Goal: Task Accomplishment & Management: Manage account settings

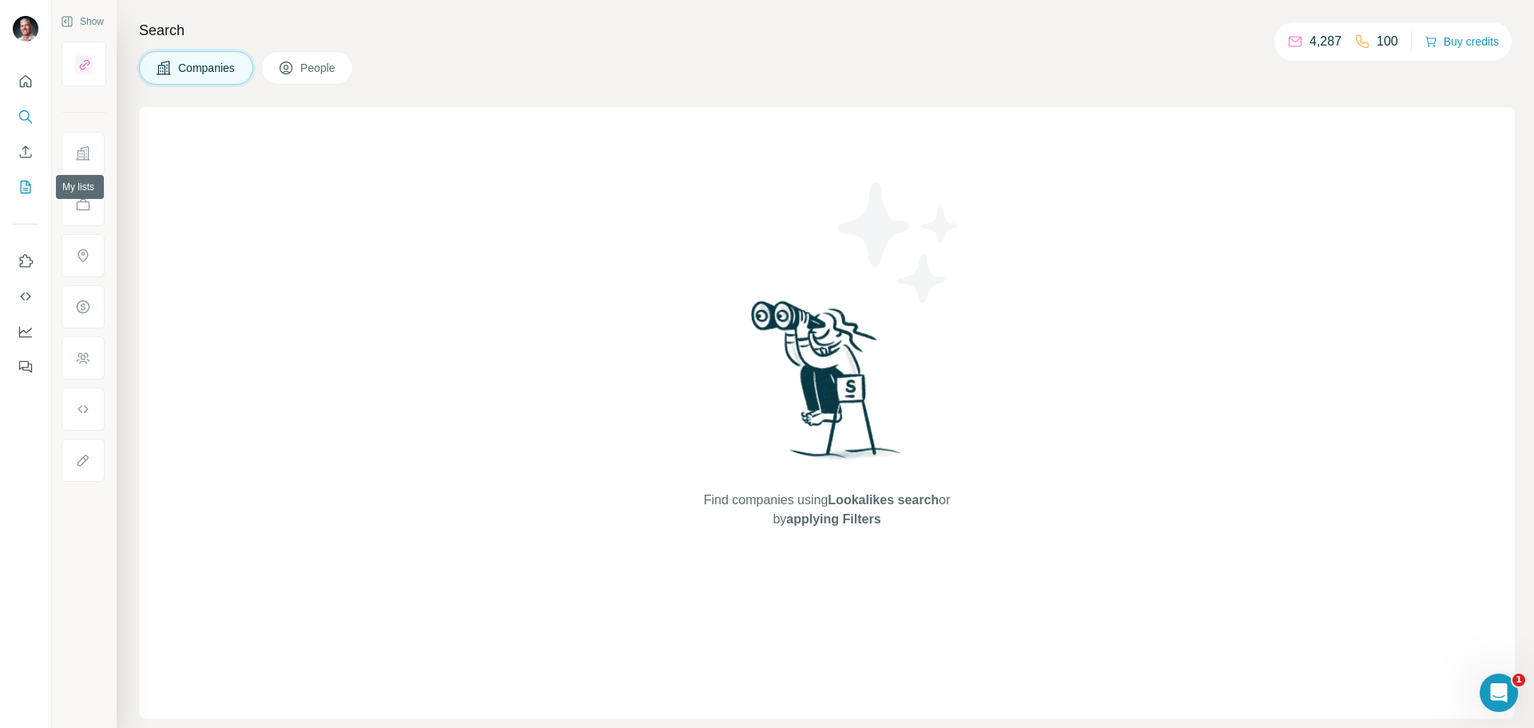
click at [26, 189] on icon "My lists" at bounding box center [26, 187] width 16 height 16
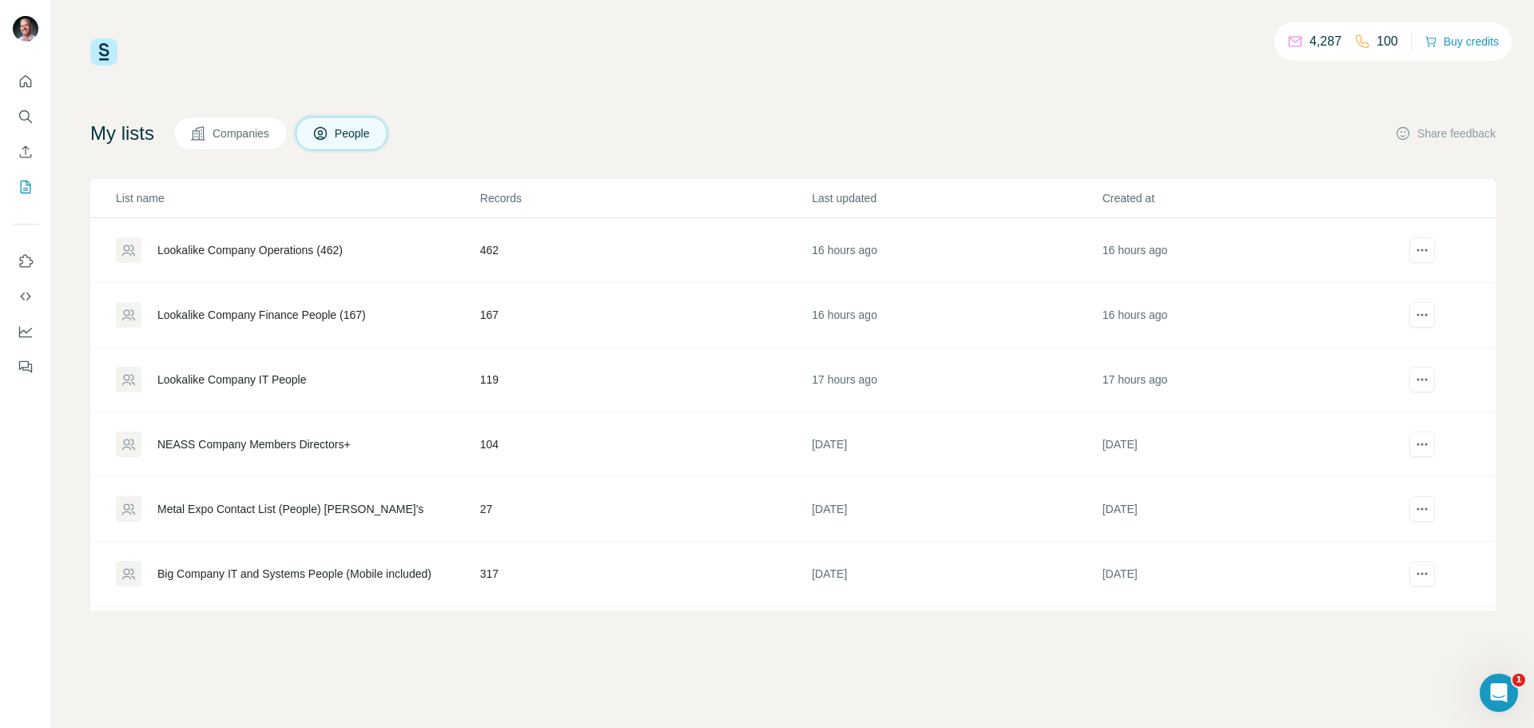
click at [344, 133] on span "People" at bounding box center [353, 133] width 37 height 16
click at [22, 117] on icon "Search" at bounding box center [26, 117] width 16 height 16
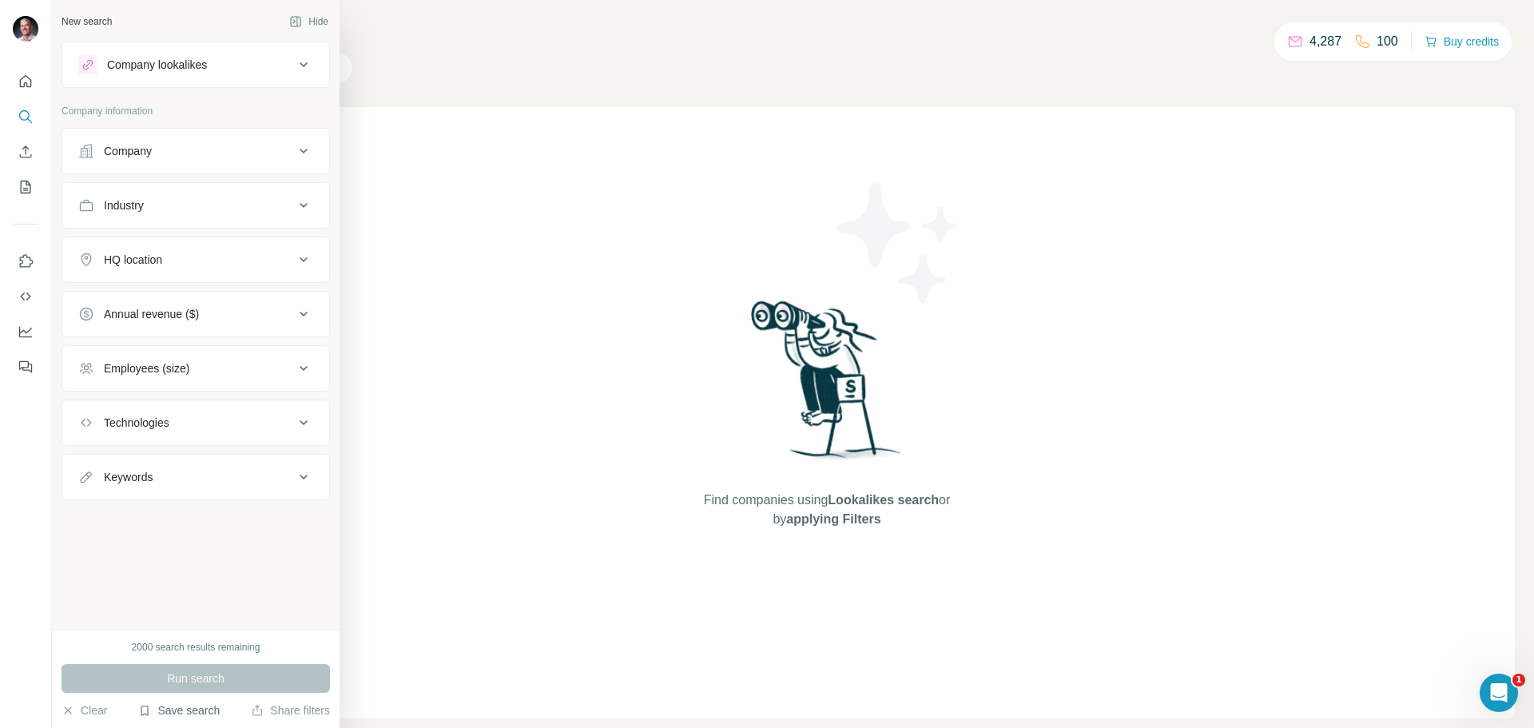
click at [185, 710] on button "Save search" at bounding box center [178, 710] width 81 height 16
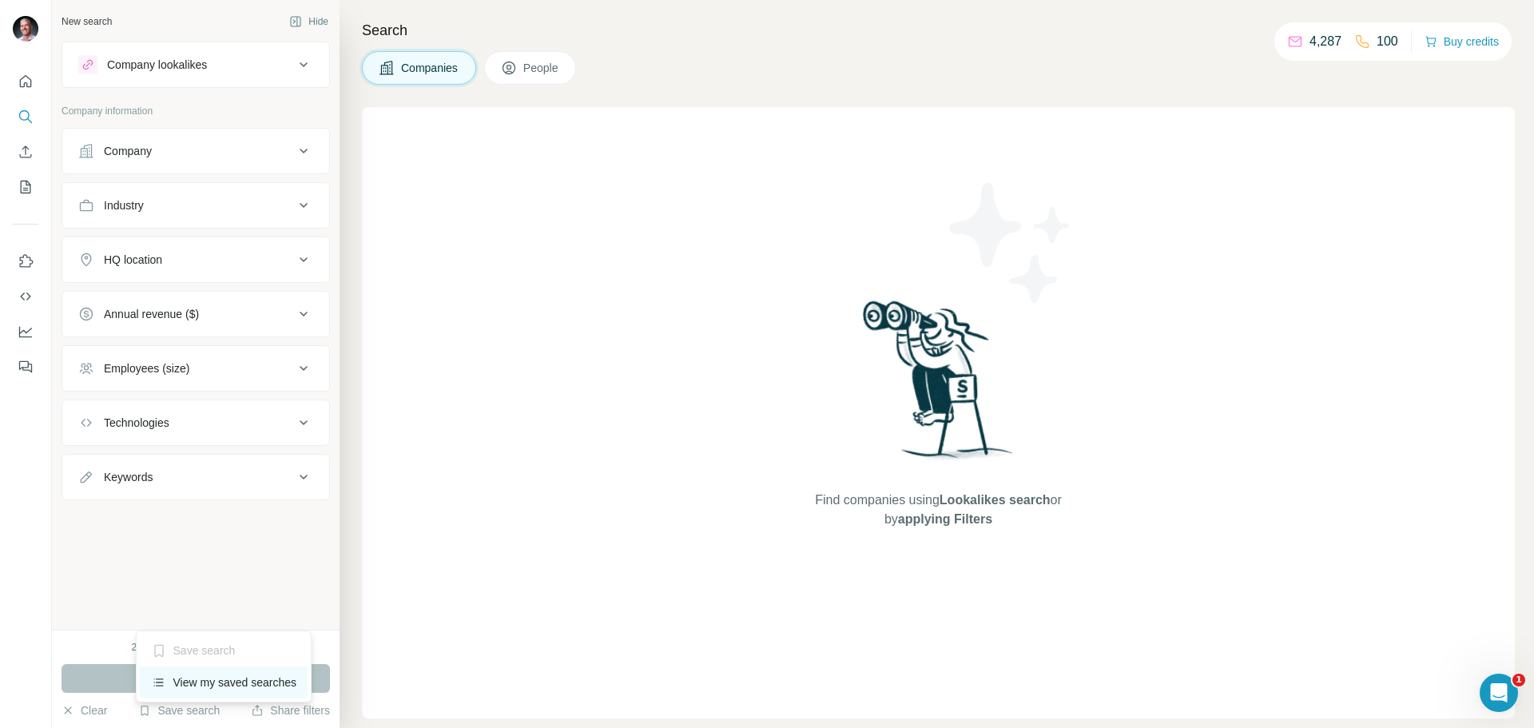
click at [187, 677] on div "View my saved searches" at bounding box center [224, 682] width 169 height 32
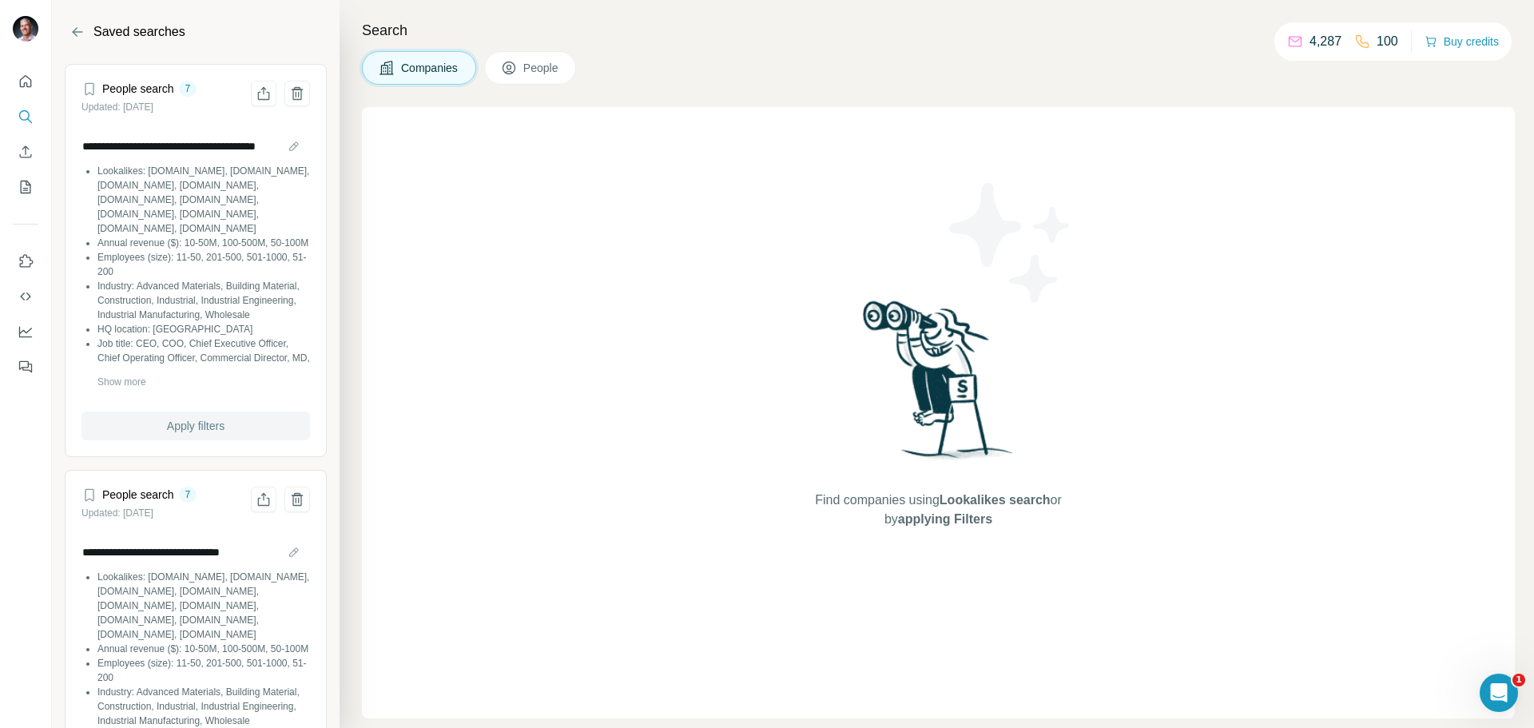
click at [225, 425] on button "Apply filters" at bounding box center [195, 425] width 228 height 29
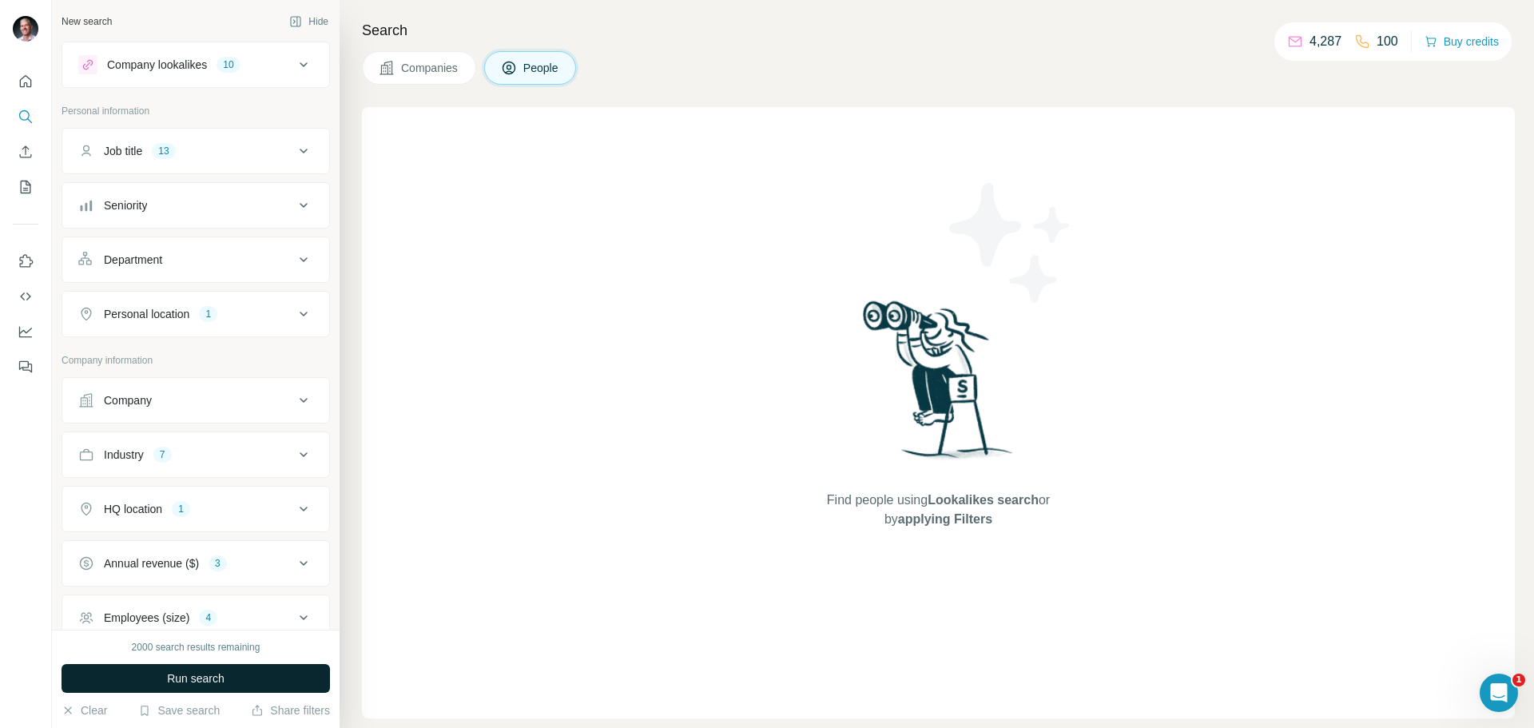
click at [213, 673] on span "Run search" at bounding box center [196, 678] width 58 height 16
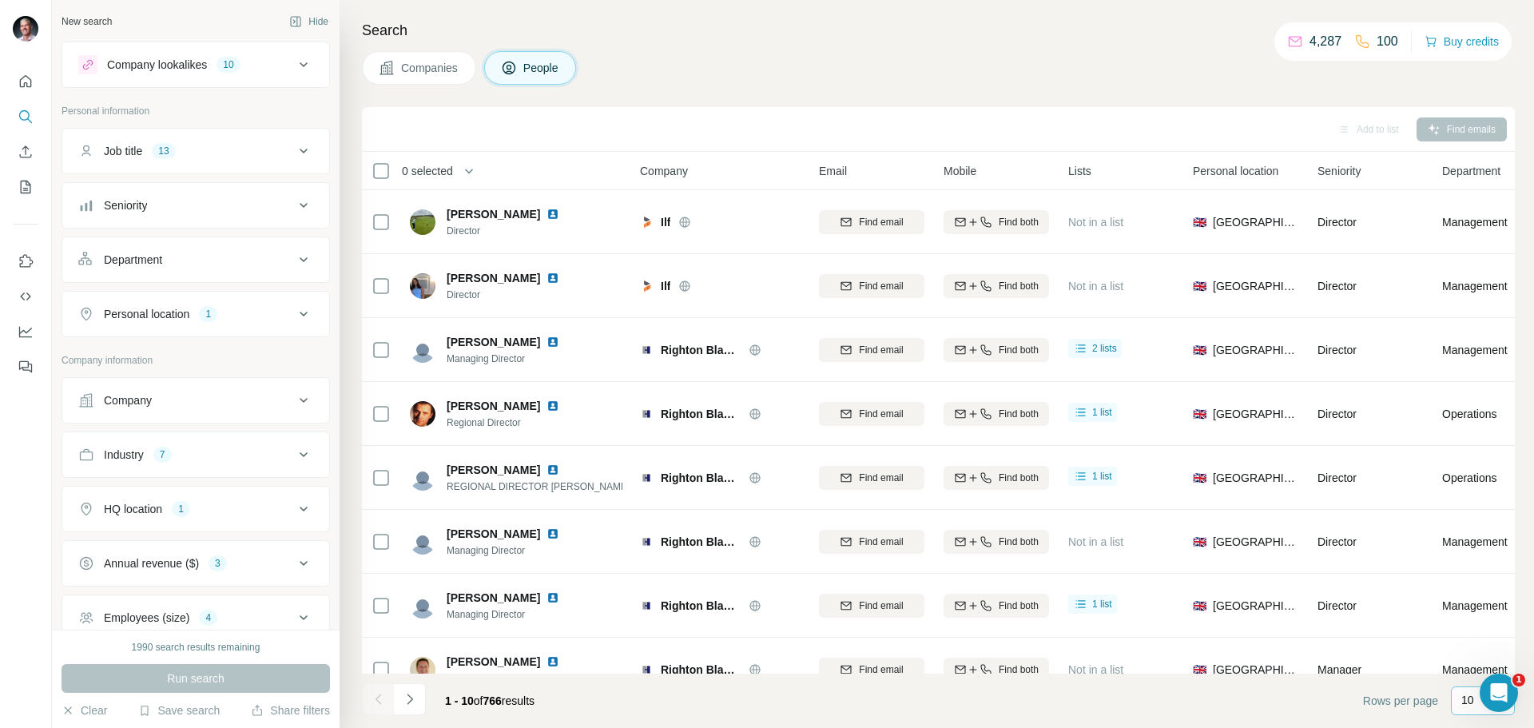
click at [1460, 707] on div "10" at bounding box center [1483, 700] width 64 height 29
click at [1474, 582] on p "60" at bounding box center [1470, 578] width 13 height 16
click at [1323, 129] on button "Add to list (60)" at bounding box center [1338, 129] width 103 height 24
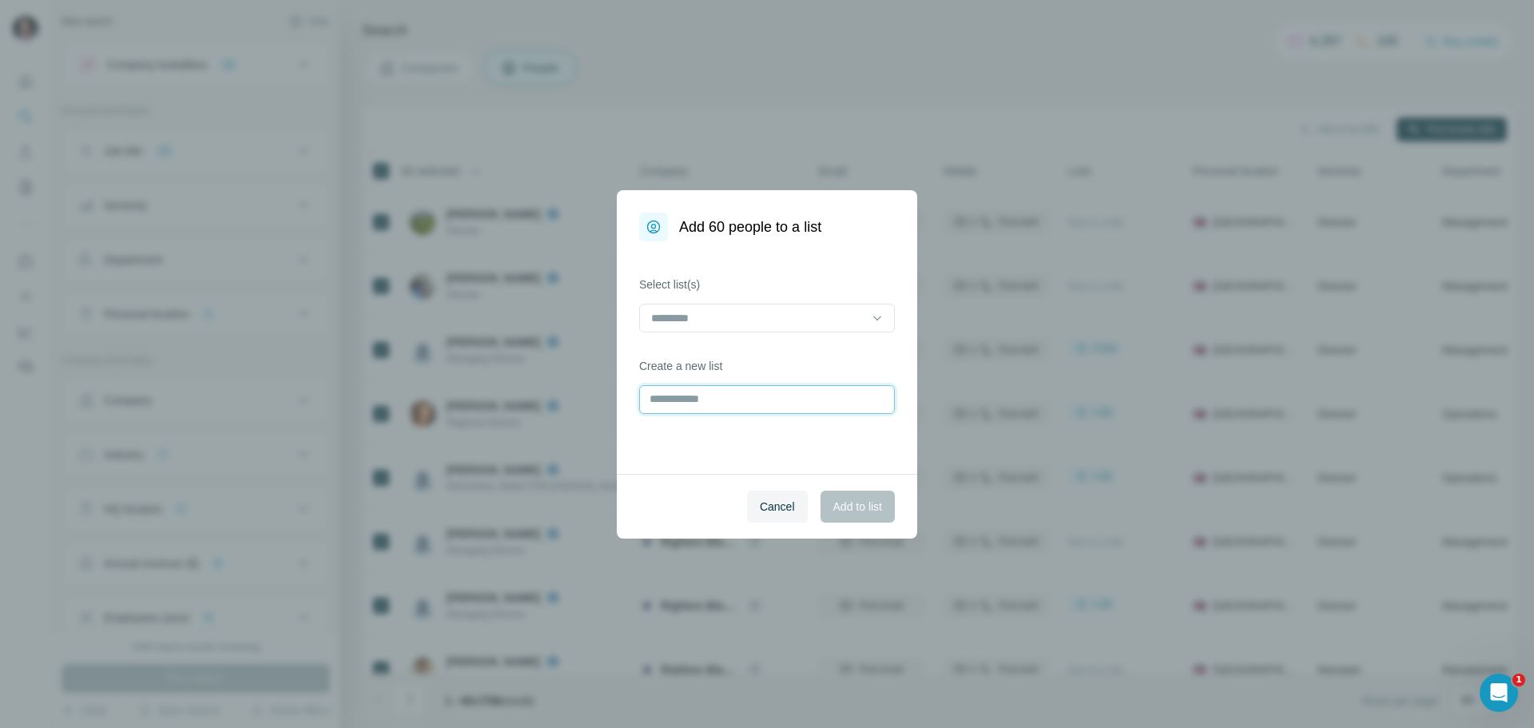
click at [834, 394] on input "text" at bounding box center [767, 399] width 256 height 29
type input "**********"
click at [872, 511] on span "Add to list" at bounding box center [857, 506] width 49 height 16
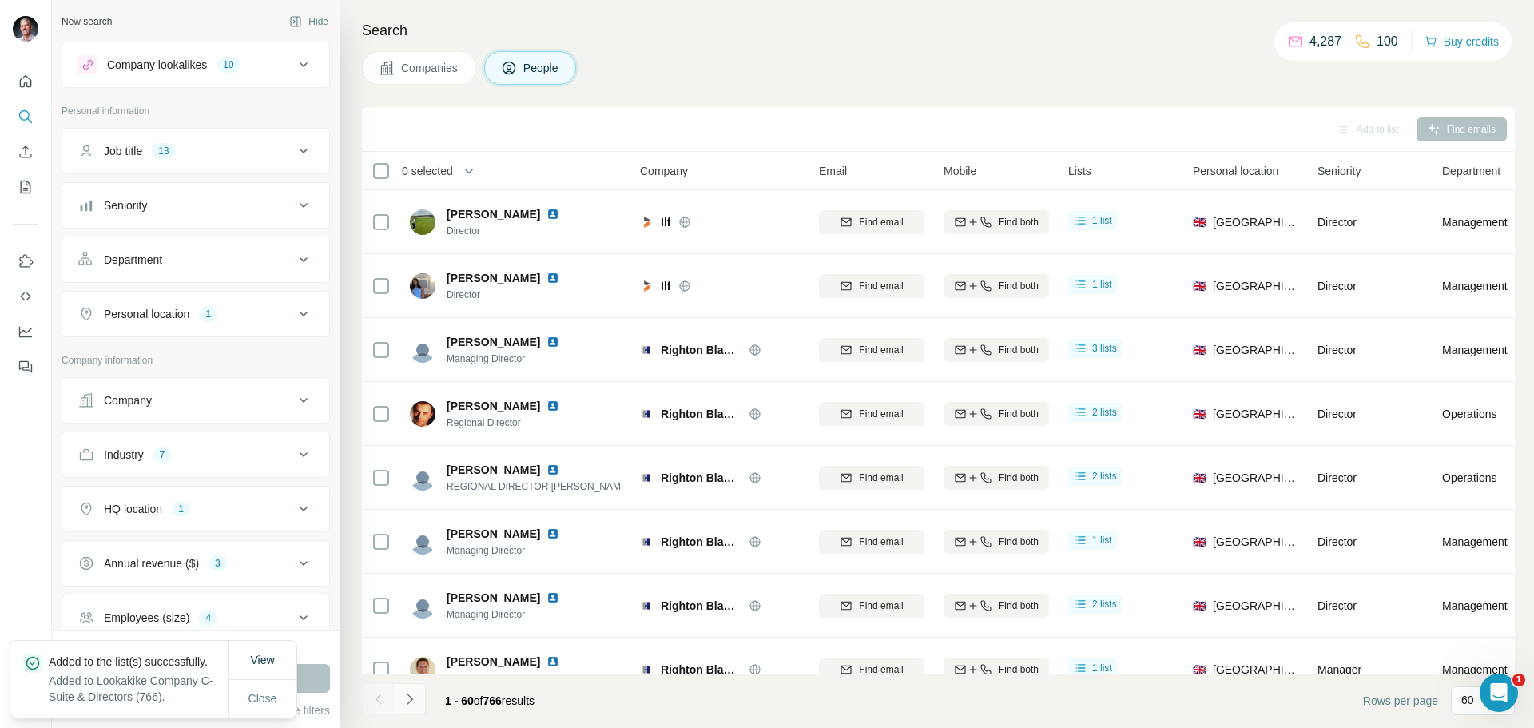
click at [412, 702] on icon "Navigate to next page" at bounding box center [410, 699] width 16 height 16
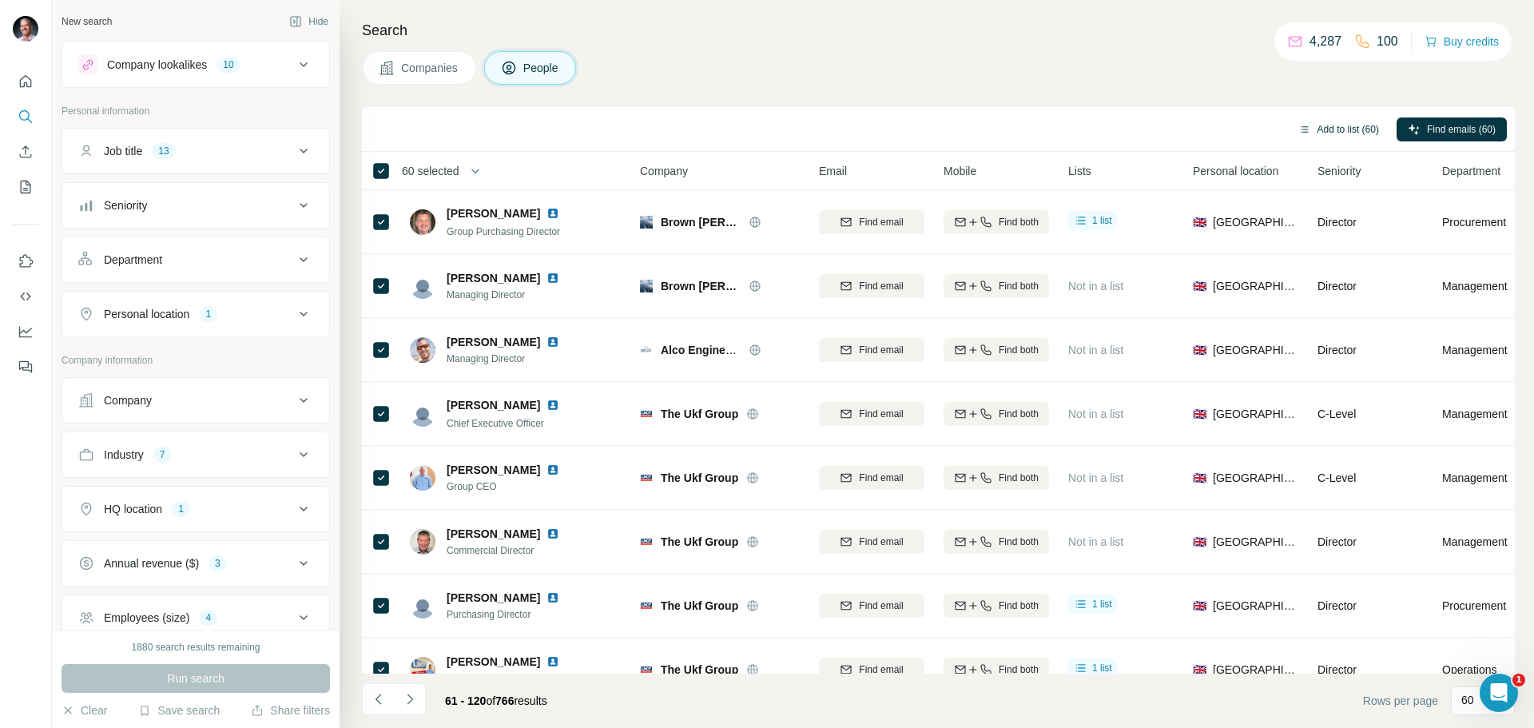
click at [1312, 129] on button "Add to list (60)" at bounding box center [1338, 129] width 103 height 24
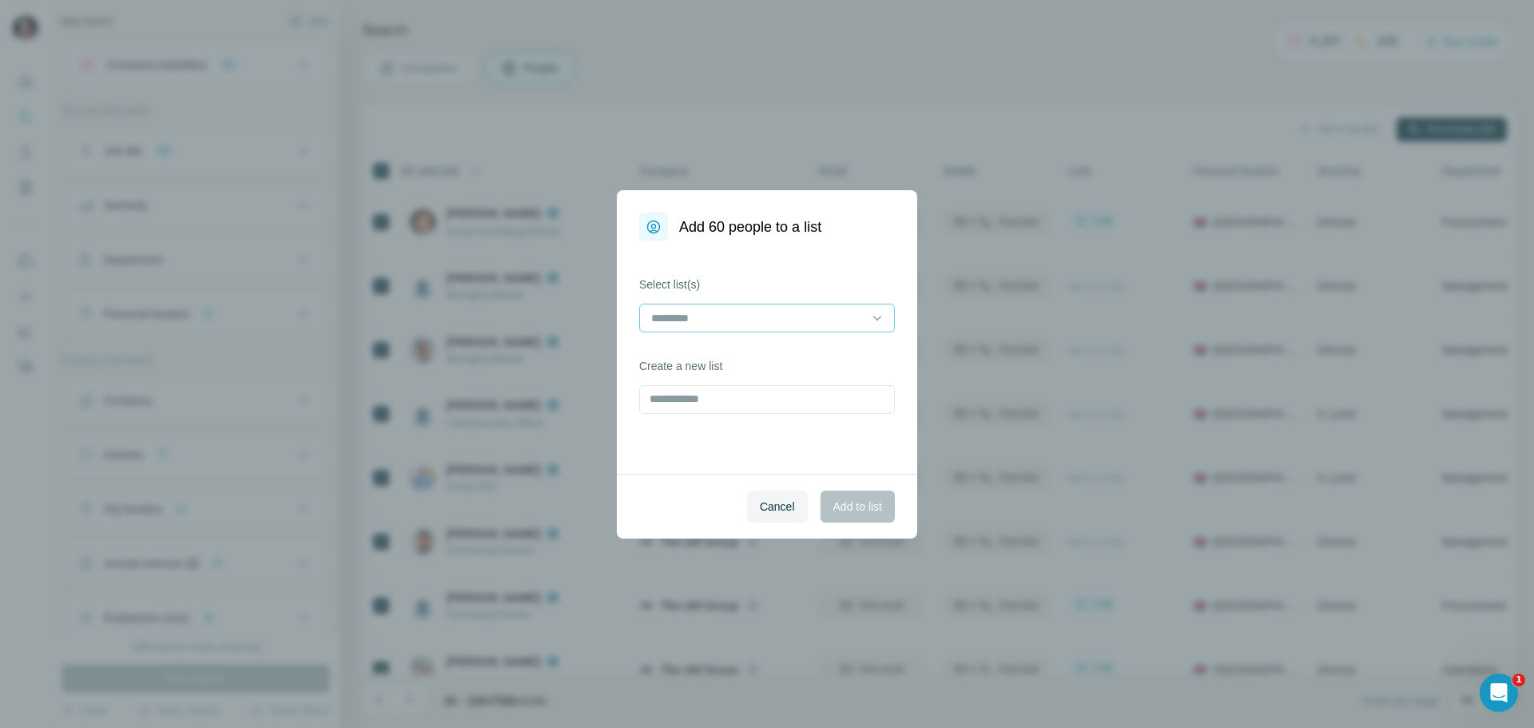
click at [844, 316] on input at bounding box center [757, 318] width 216 height 18
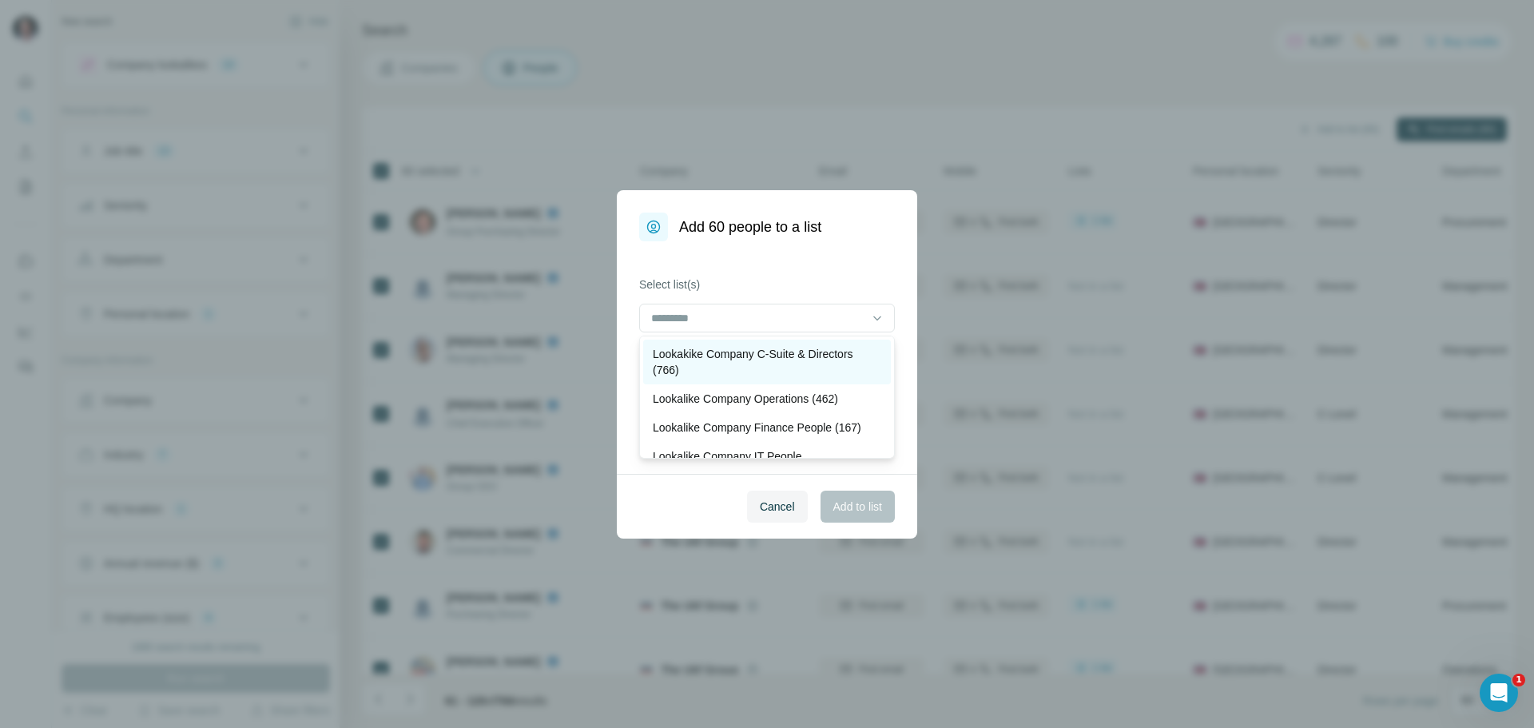
click at [813, 361] on p "Lookakike Company C-Suite & Directors (766)" at bounding box center [767, 362] width 228 height 32
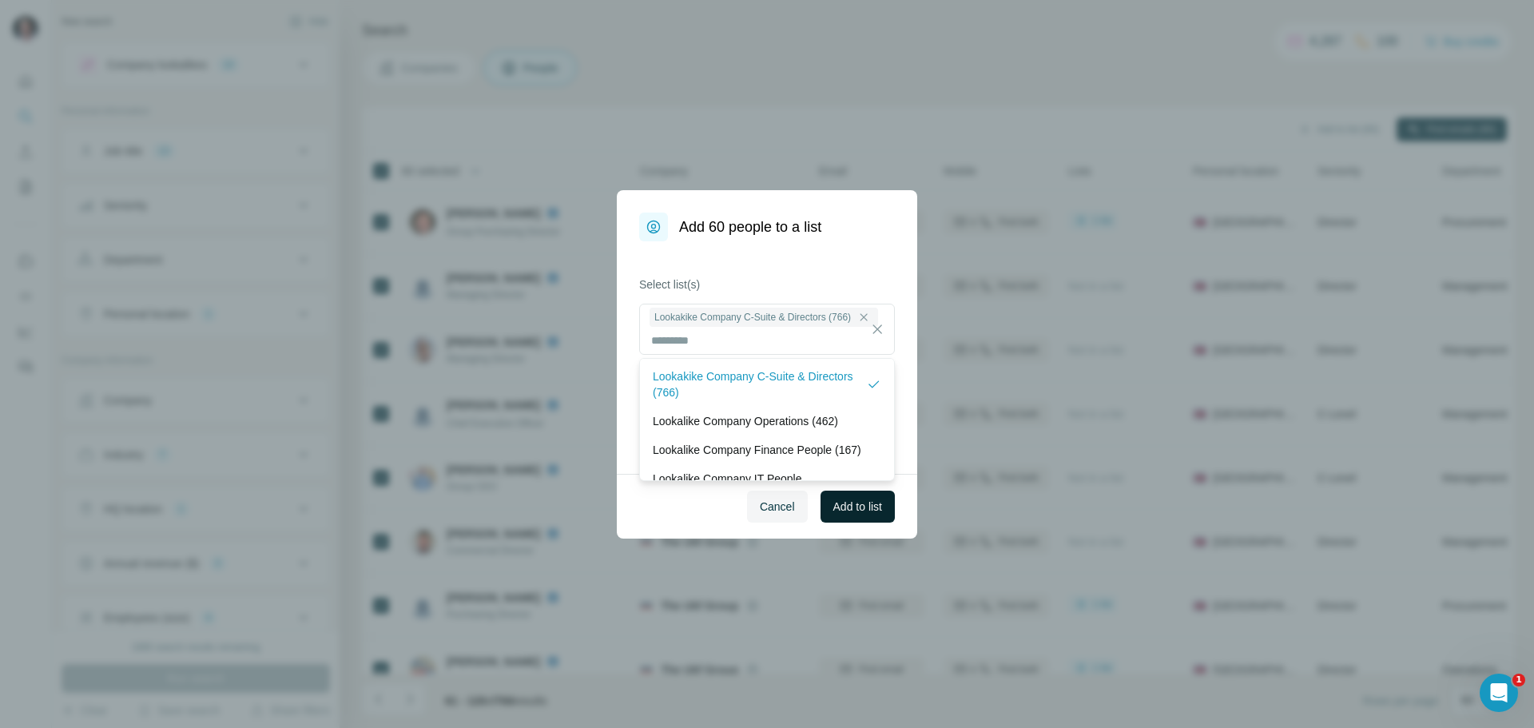
click at [848, 503] on span "Add to list" at bounding box center [857, 506] width 49 height 16
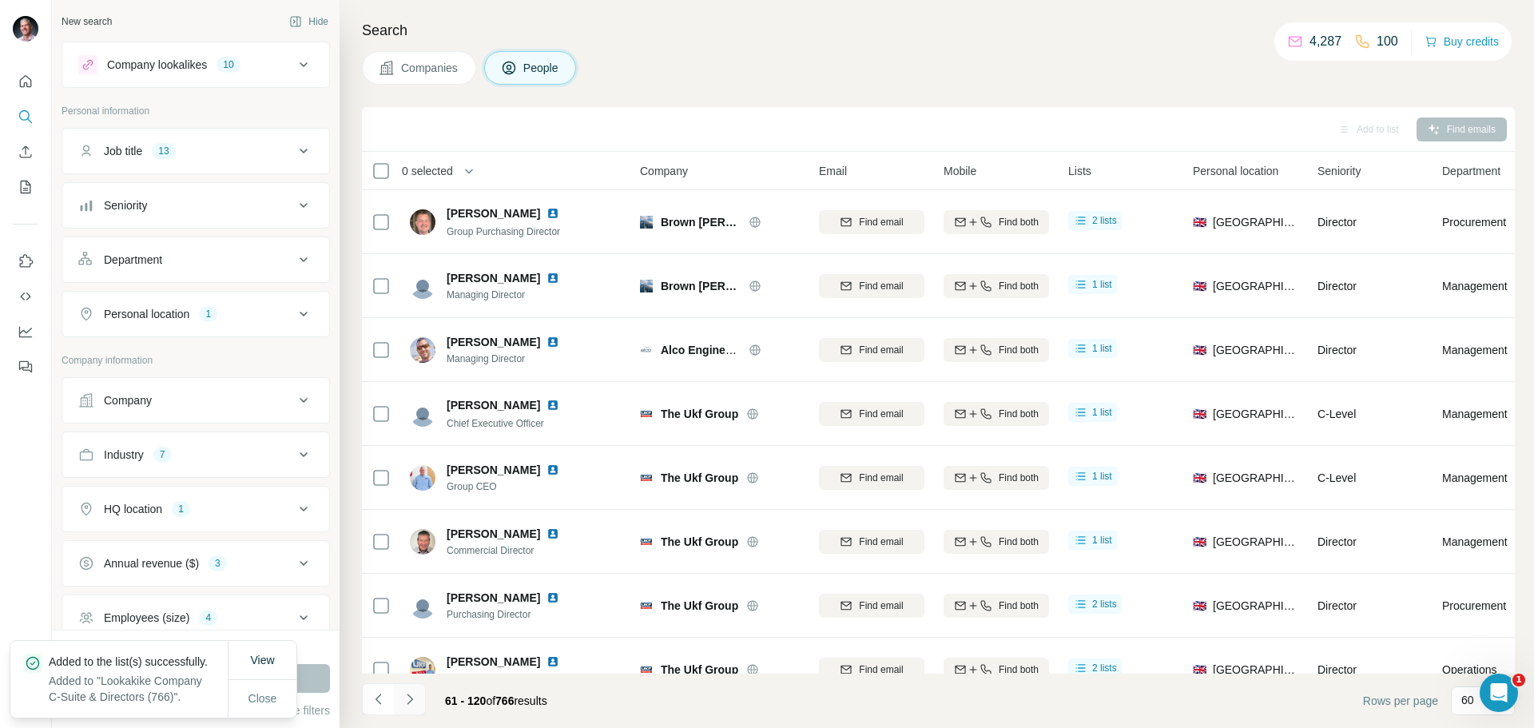
click at [410, 699] on icon "Navigate to next page" at bounding box center [410, 699] width 16 height 16
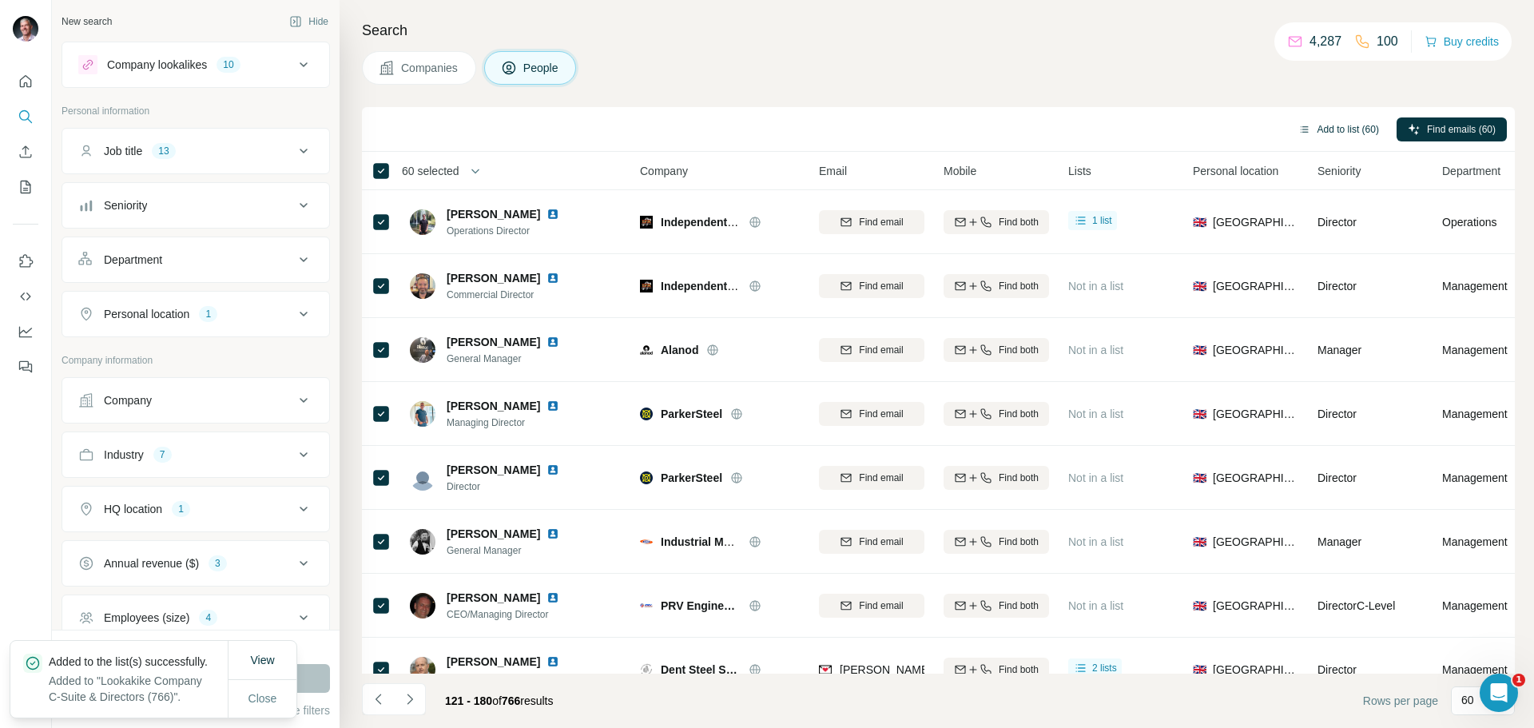
click at [1330, 132] on button "Add to list (60)" at bounding box center [1338, 129] width 103 height 24
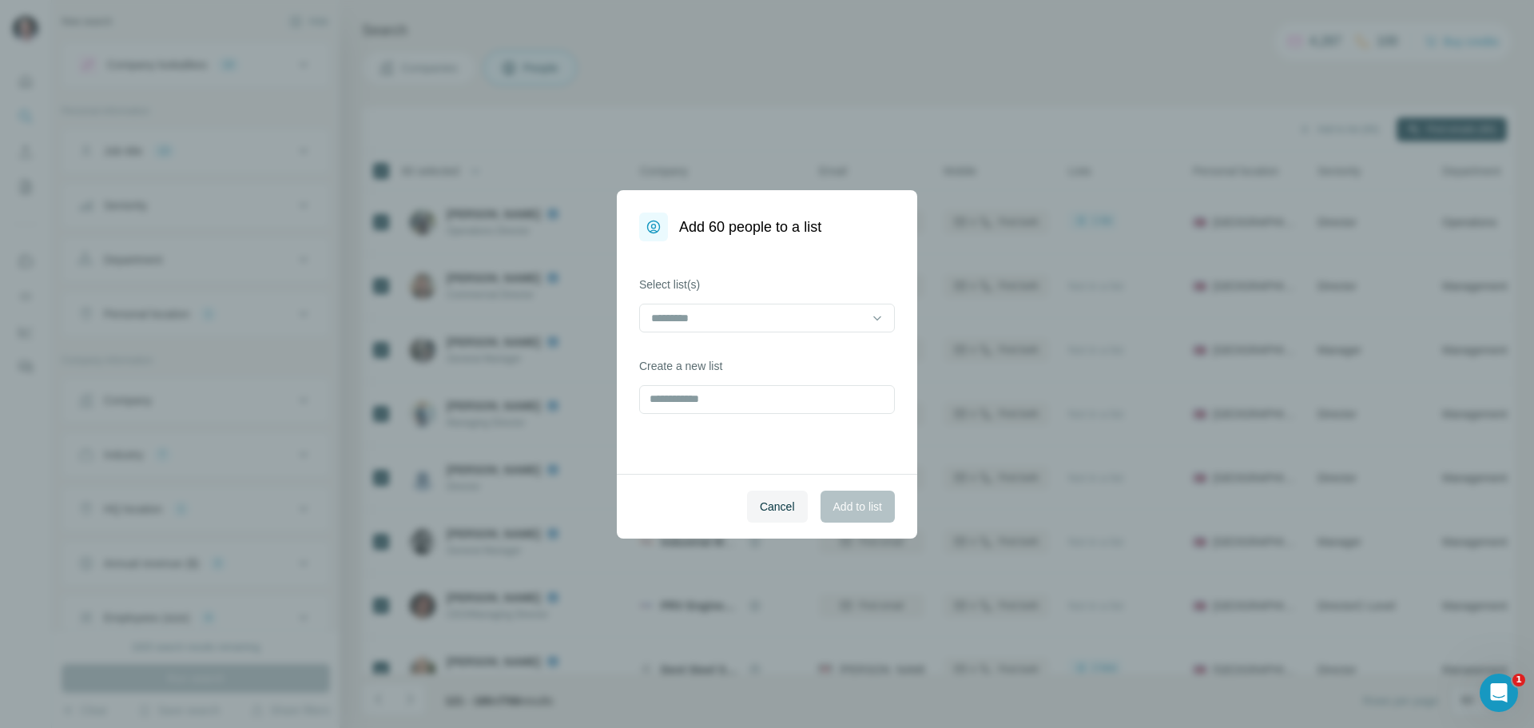
click at [879, 320] on icon at bounding box center [877, 318] width 16 height 16
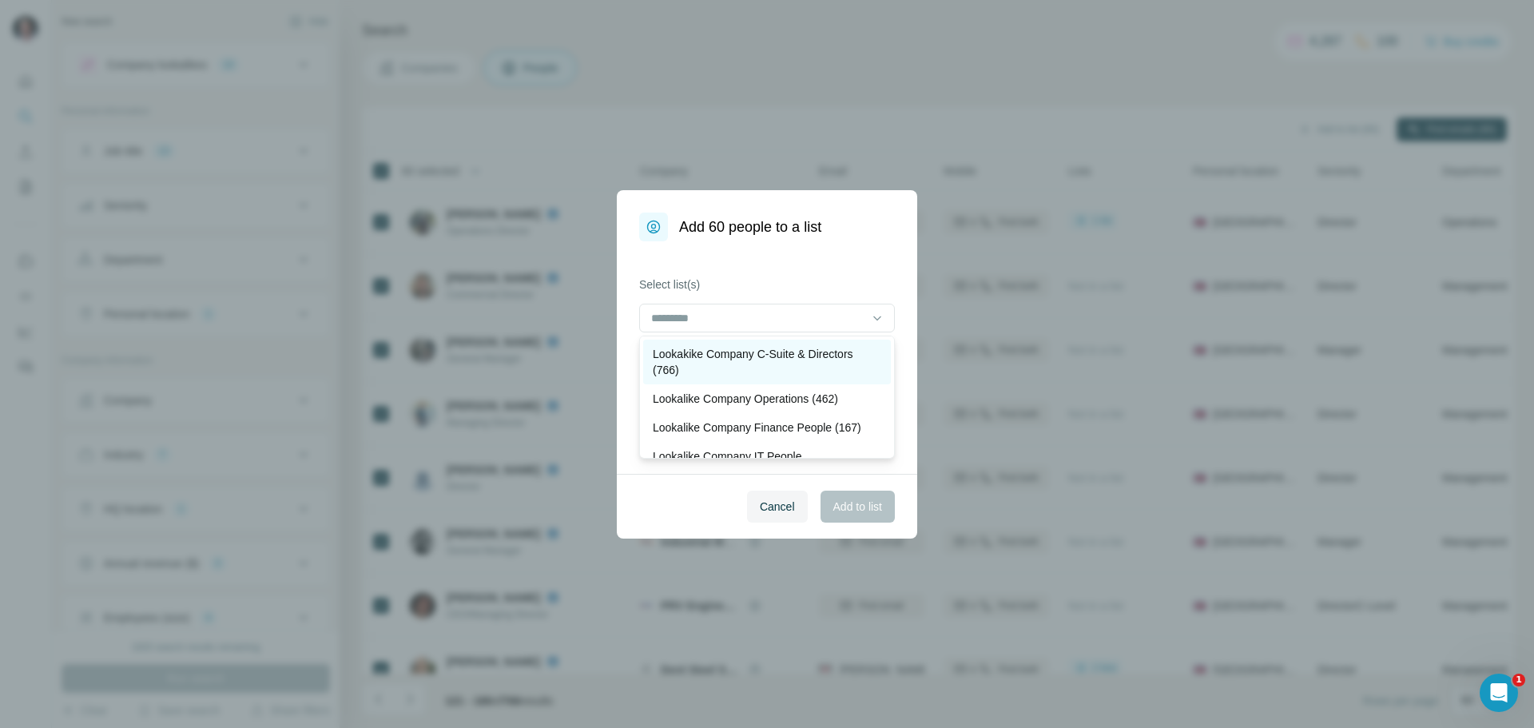
click at [782, 363] on p "Lookakike Company C-Suite & Directors (766)" at bounding box center [767, 362] width 228 height 32
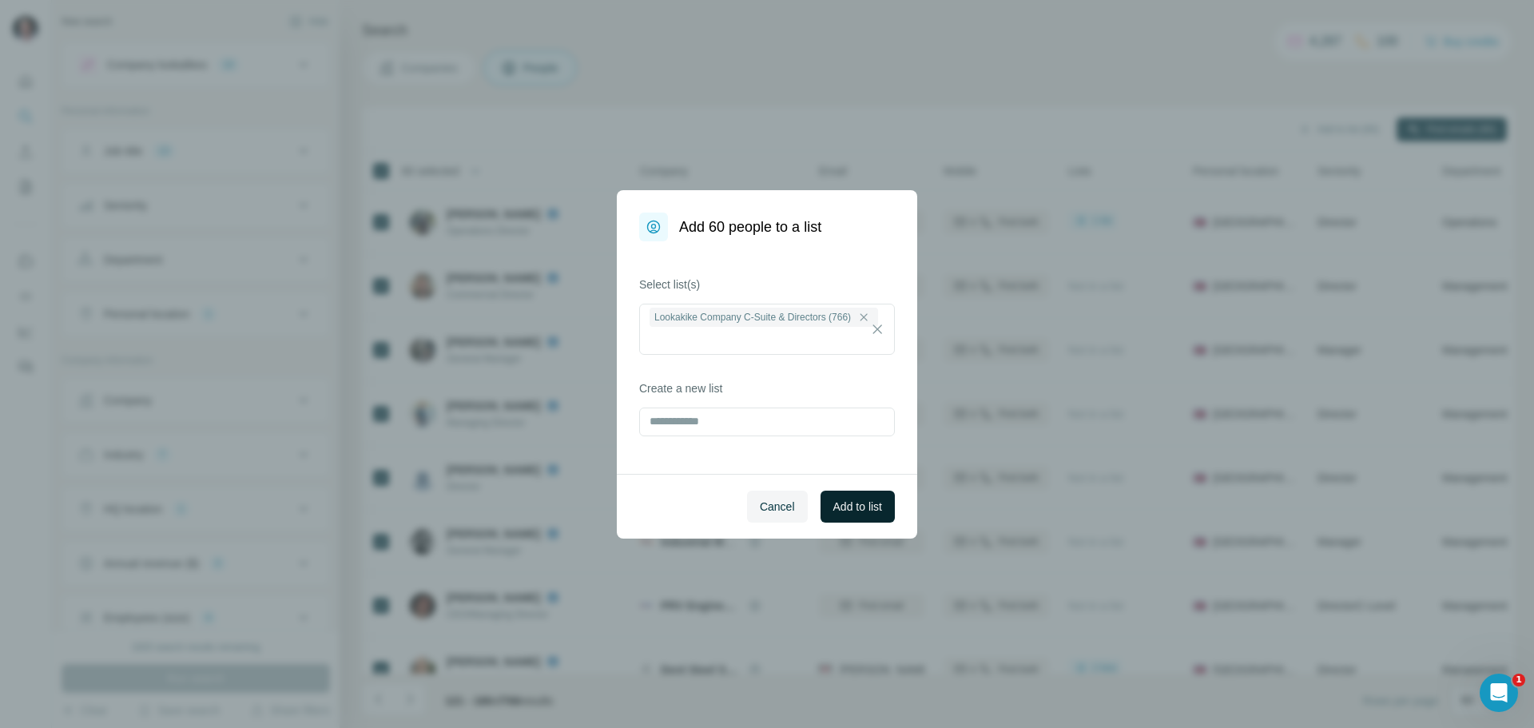
click at [844, 505] on span "Add to list" at bounding box center [857, 506] width 49 height 16
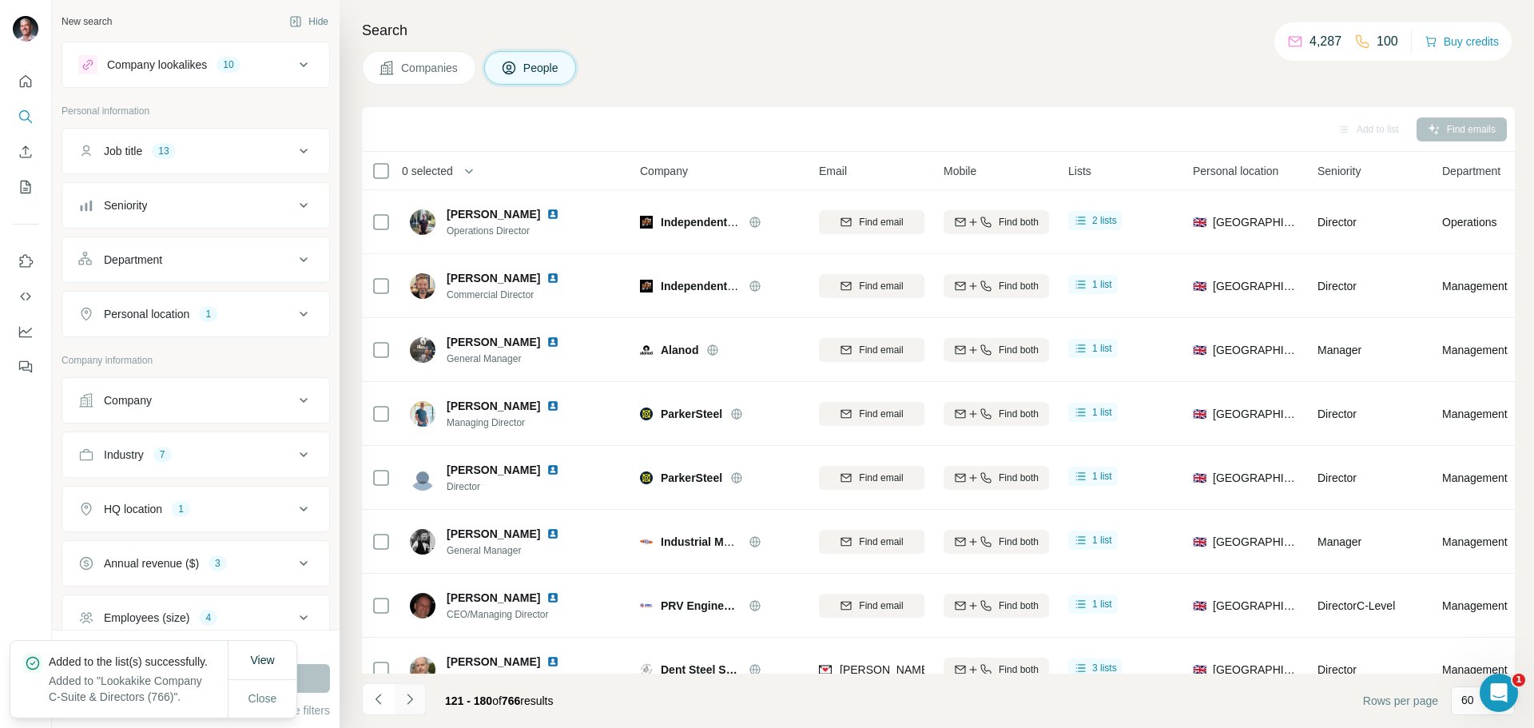
click at [413, 696] on icon "Navigate to next page" at bounding box center [410, 699] width 16 height 16
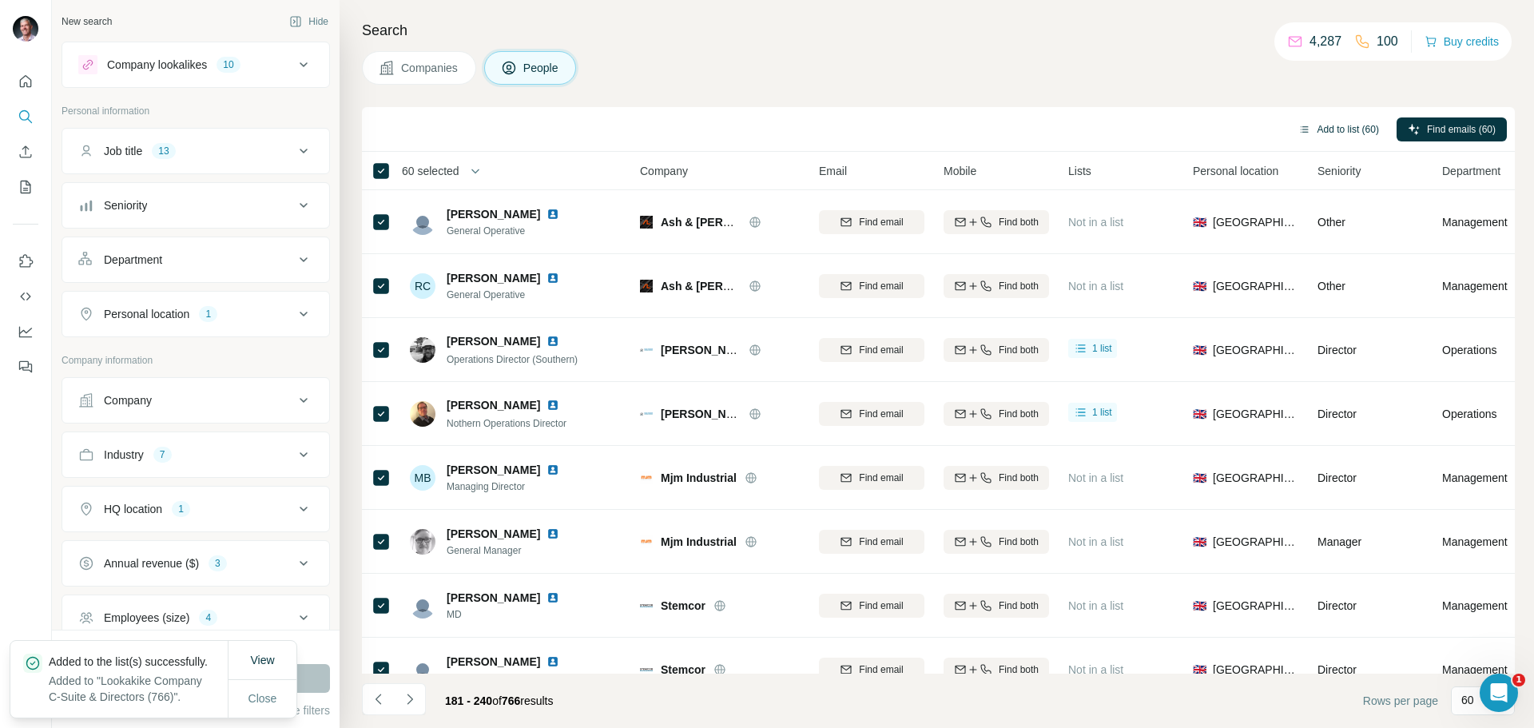
click at [1331, 125] on button "Add to list (60)" at bounding box center [1338, 129] width 103 height 24
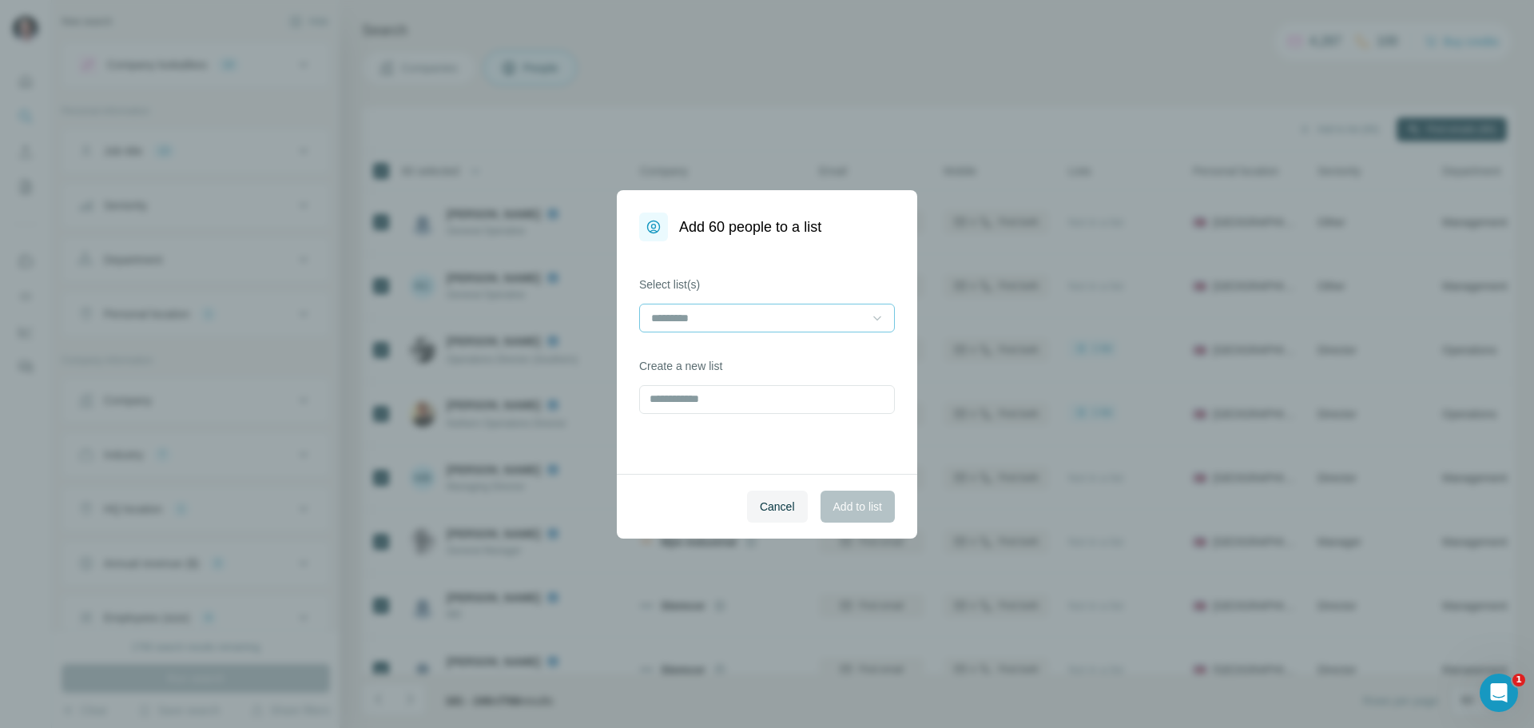
click at [851, 312] on input at bounding box center [757, 318] width 216 height 18
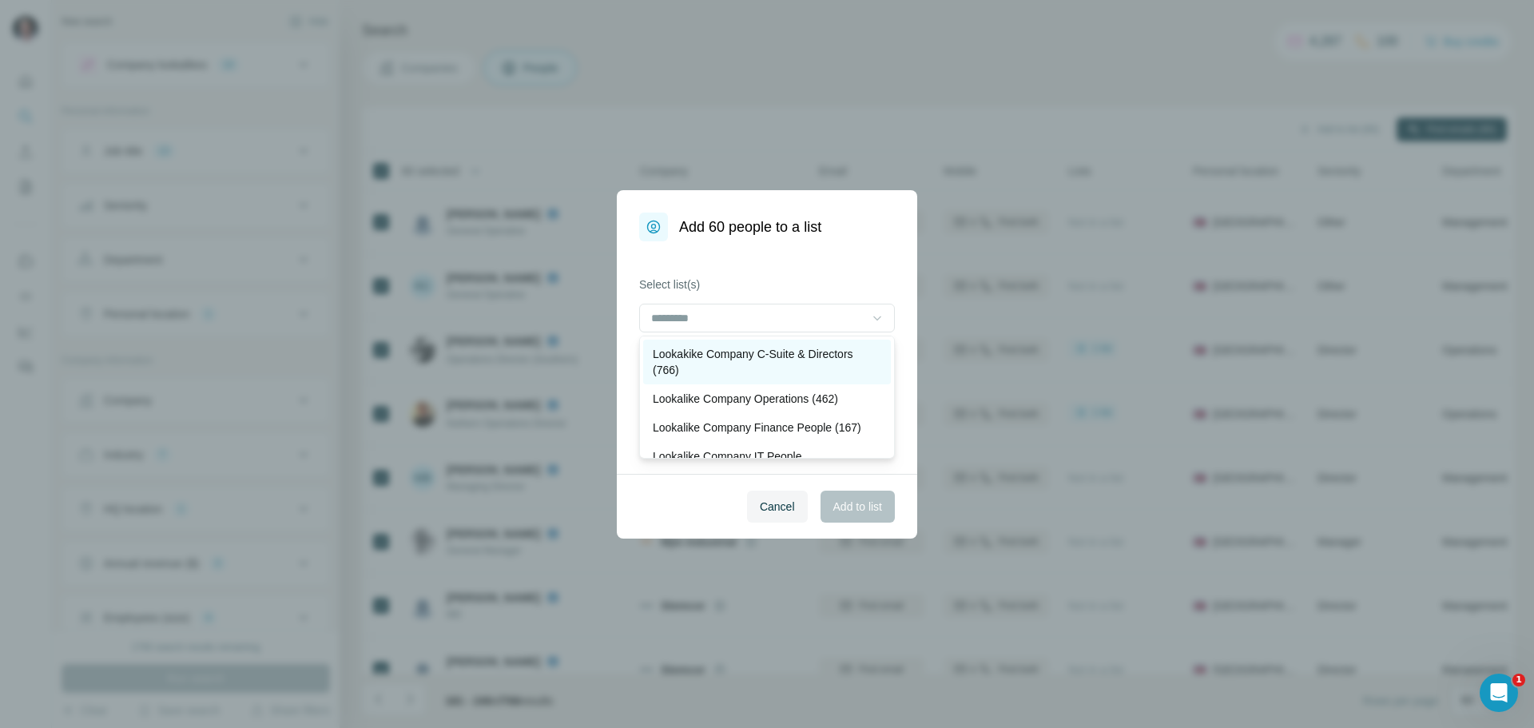
click at [820, 359] on p "Lookakike Company C-Suite & Directors (766)" at bounding box center [767, 362] width 228 height 32
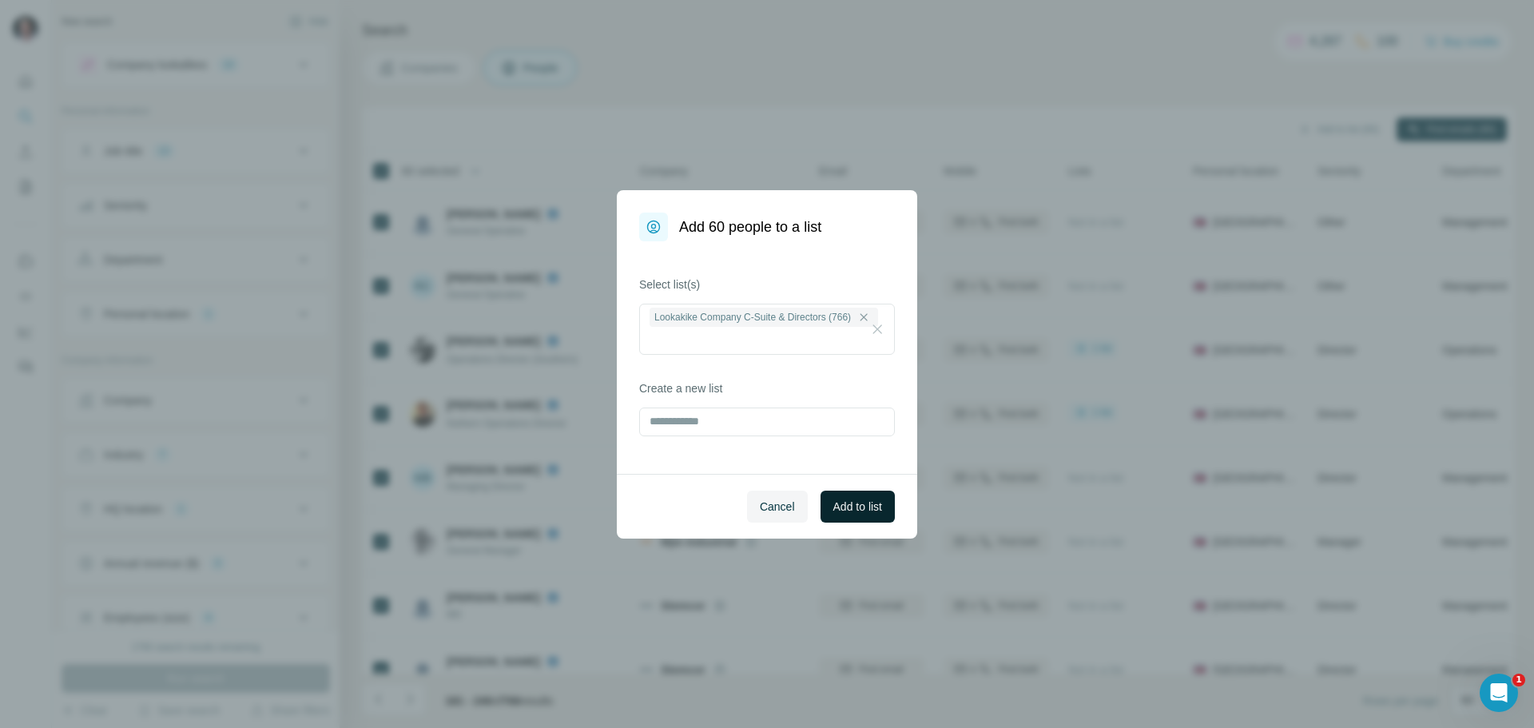
click at [843, 500] on span "Add to list" at bounding box center [857, 506] width 49 height 16
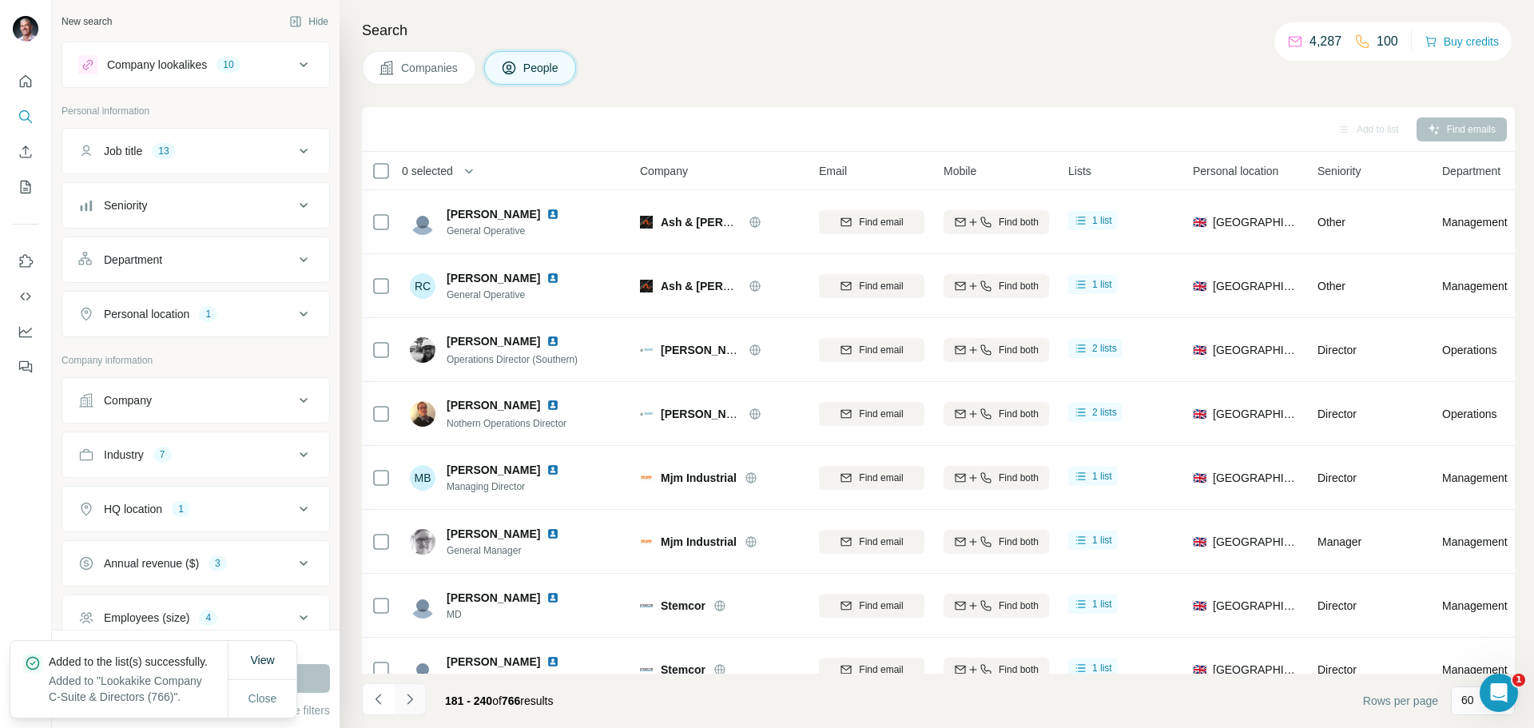
click at [411, 707] on button "Navigate to next page" at bounding box center [410, 699] width 32 height 32
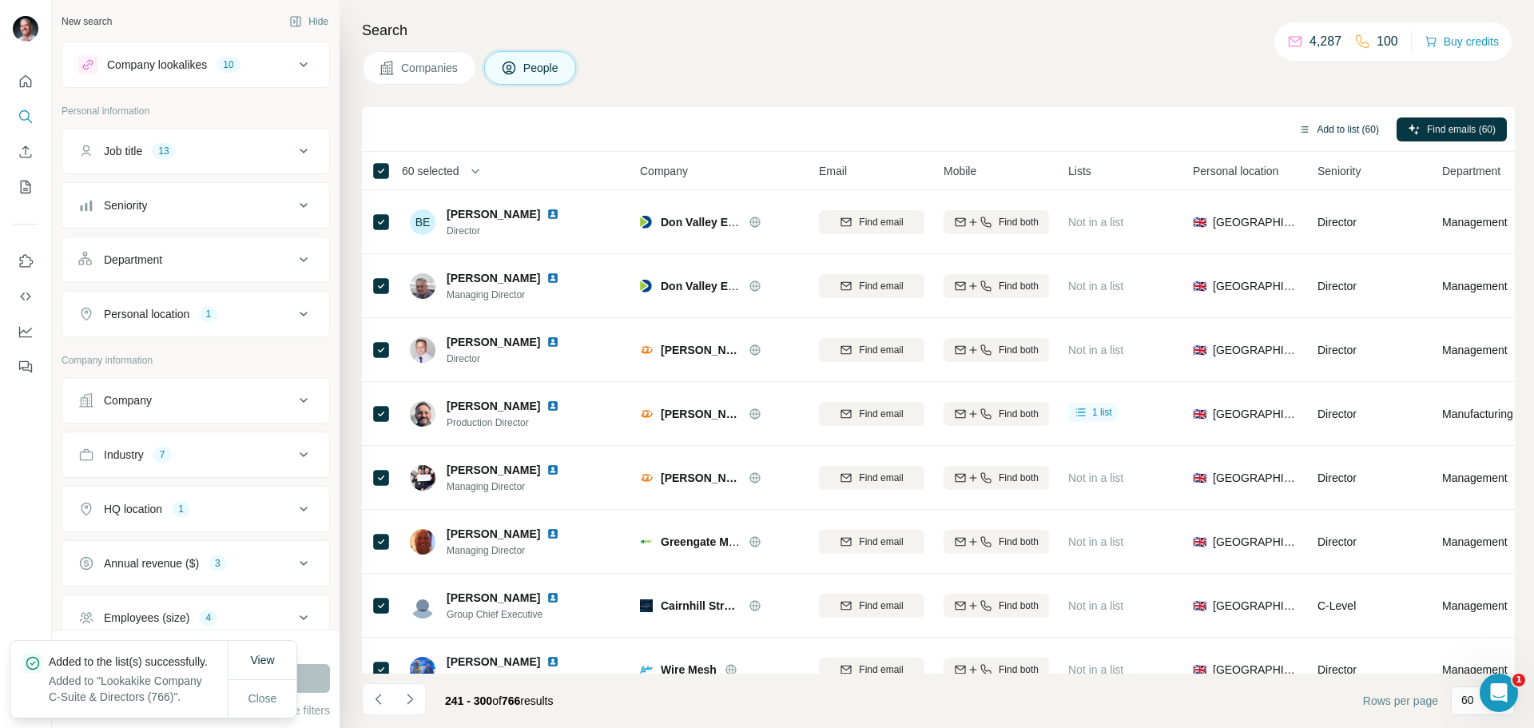
click at [1338, 122] on button "Add to list (60)" at bounding box center [1338, 129] width 103 height 24
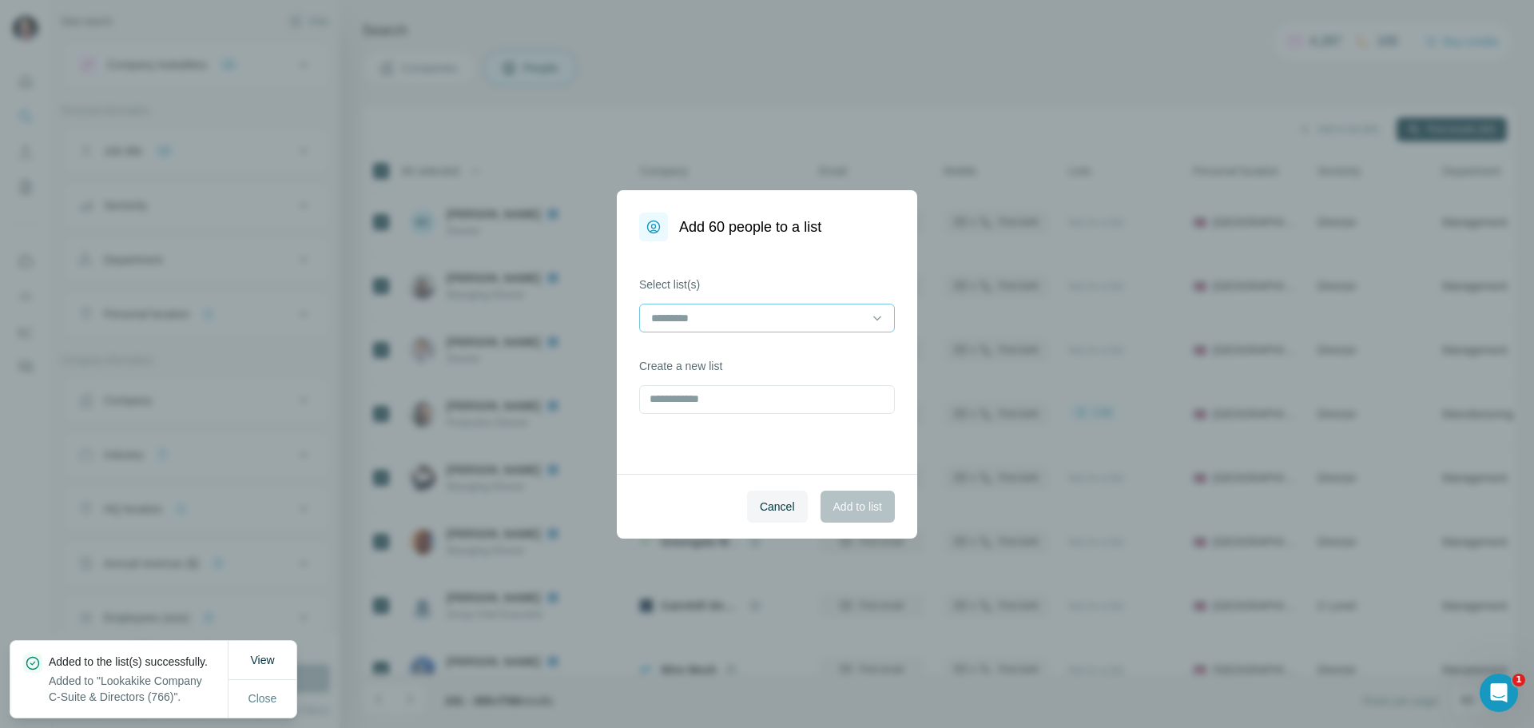
click at [856, 312] on input at bounding box center [757, 318] width 216 height 18
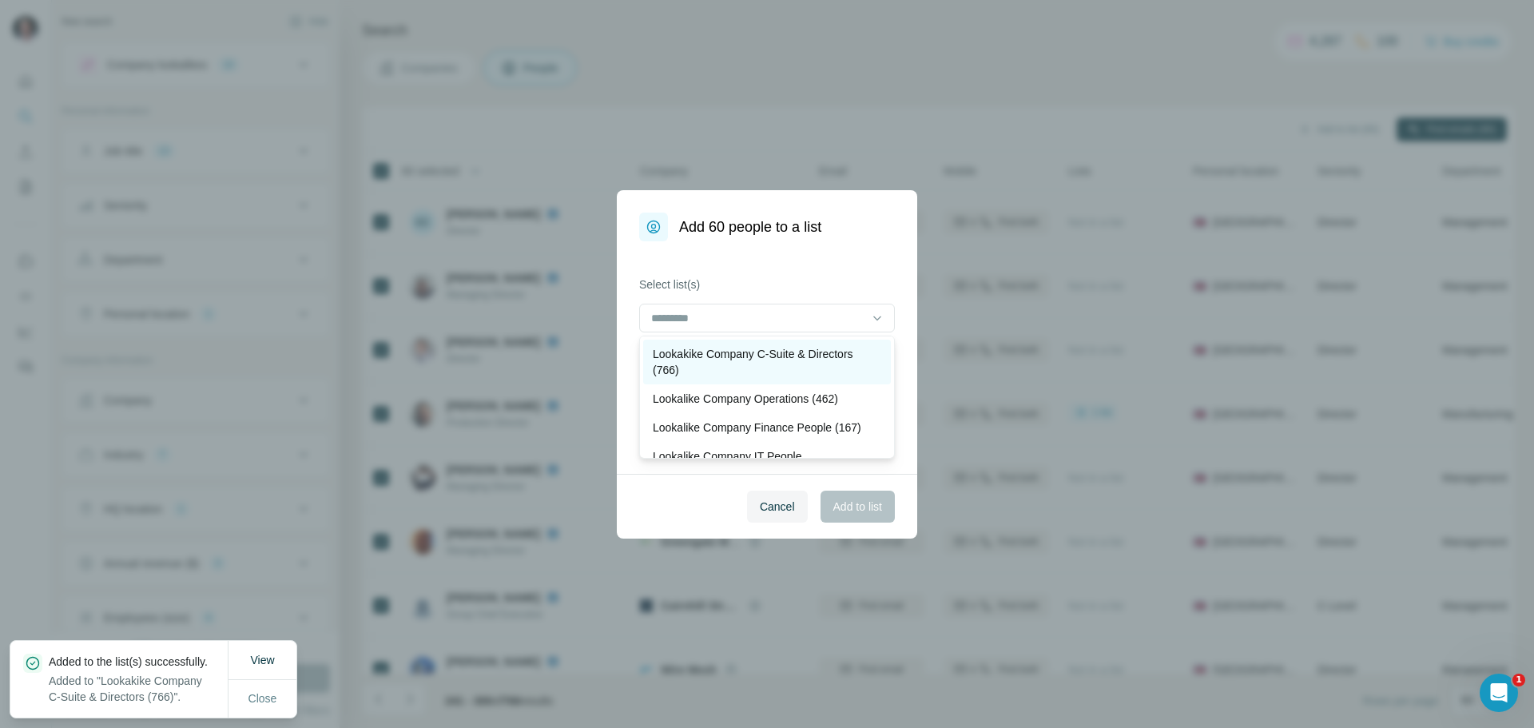
click at [779, 366] on p "Lookakike Company C-Suite & Directors (766)" at bounding box center [767, 362] width 228 height 32
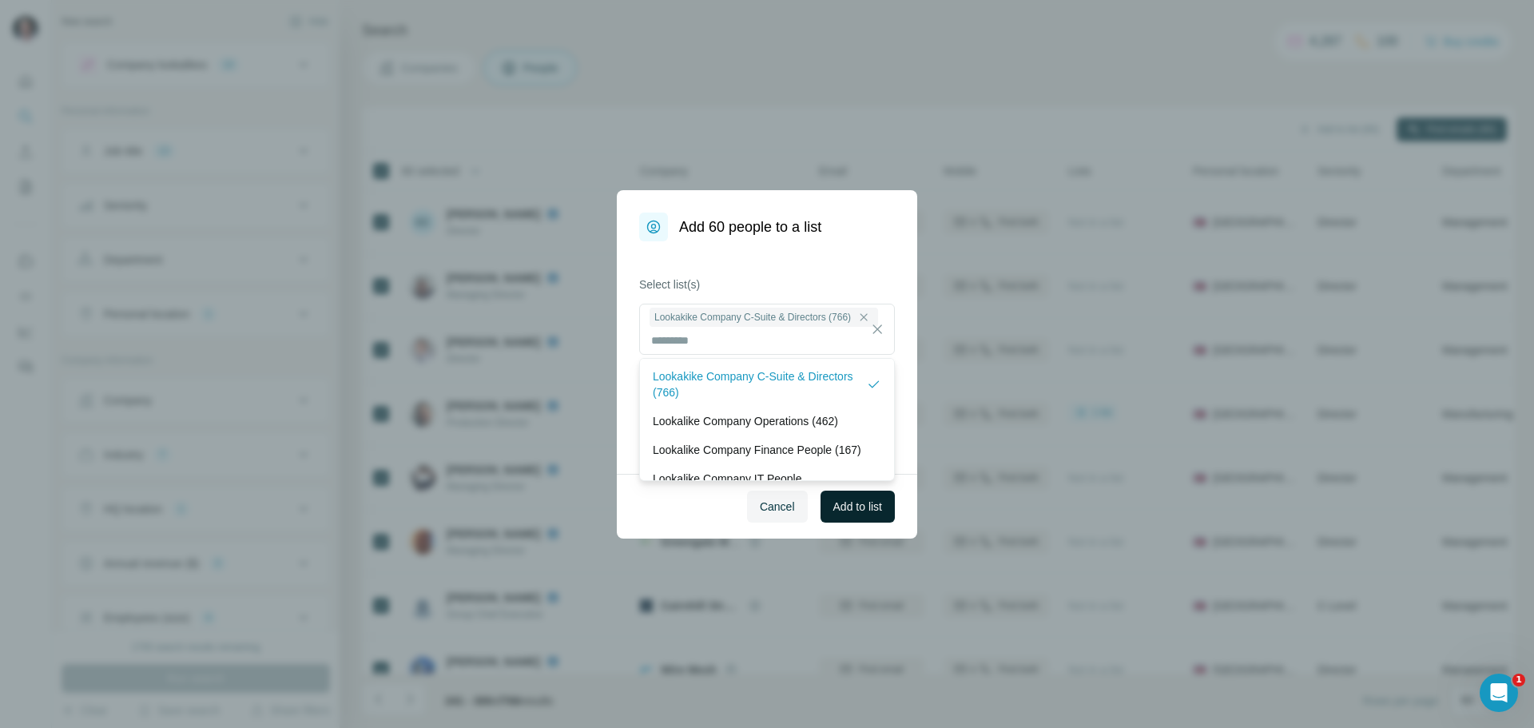
click at [846, 516] on button "Add to list" at bounding box center [857, 506] width 74 height 32
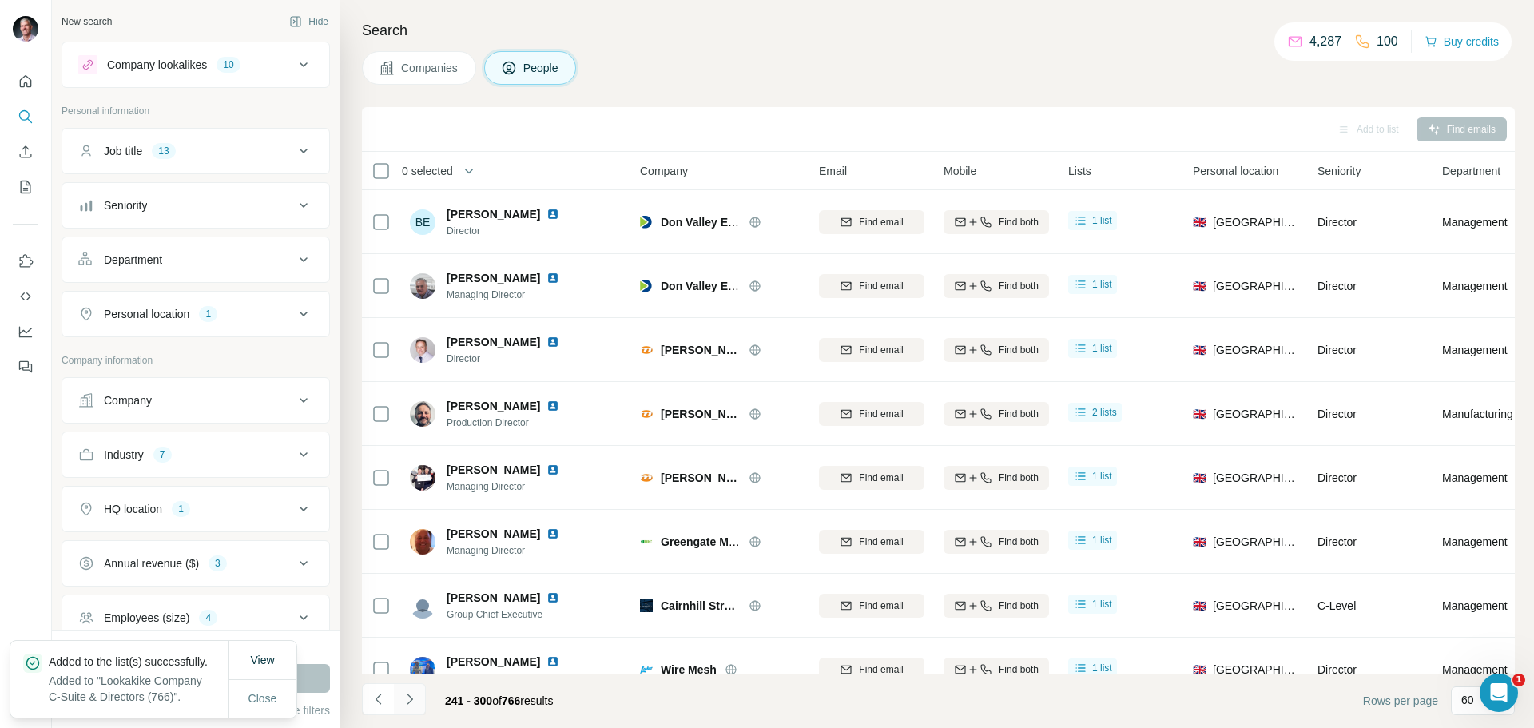
click at [412, 699] on icon "Navigate to next page" at bounding box center [410, 698] width 6 height 10
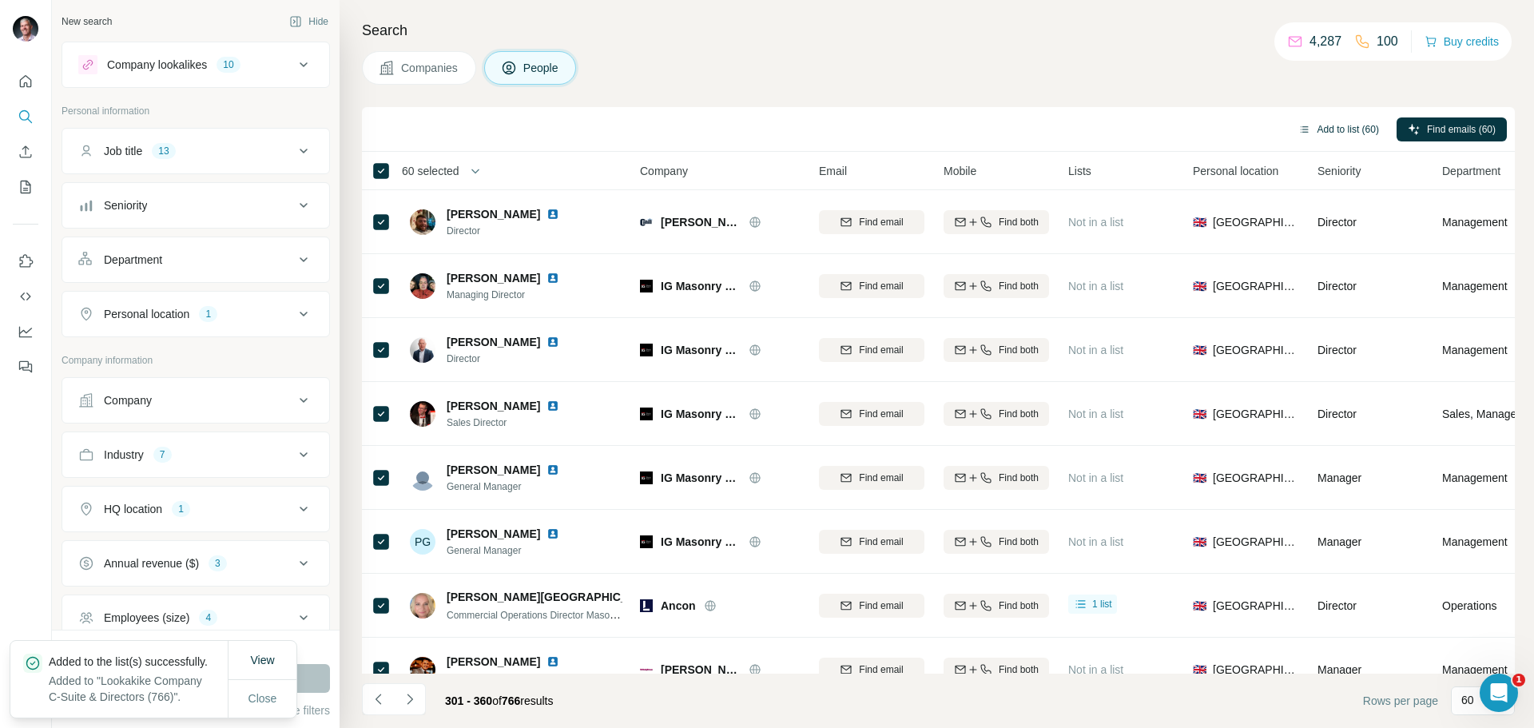
click at [1335, 129] on button "Add to list (60)" at bounding box center [1338, 129] width 103 height 24
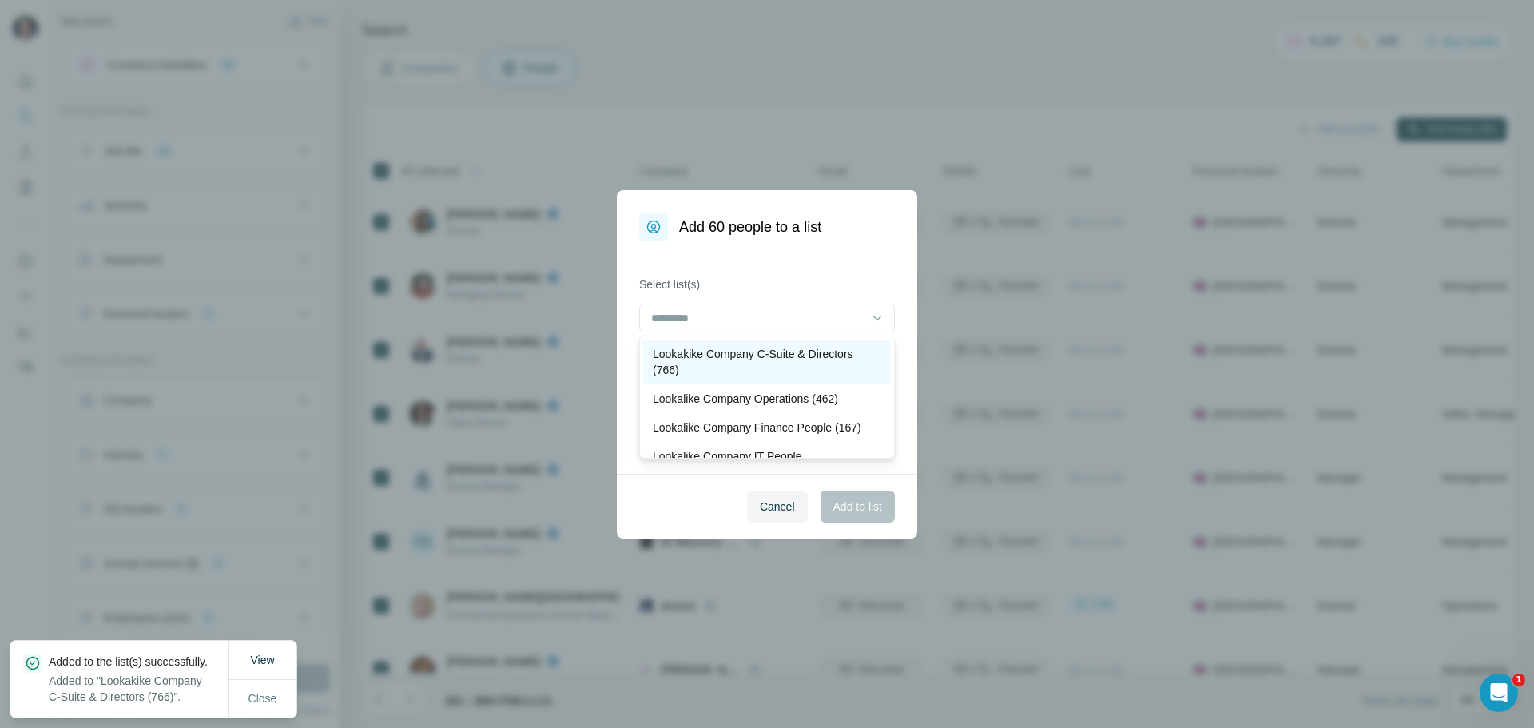
click at [797, 355] on p "Lookakike Company C-Suite & Directors (766)" at bounding box center [767, 362] width 228 height 32
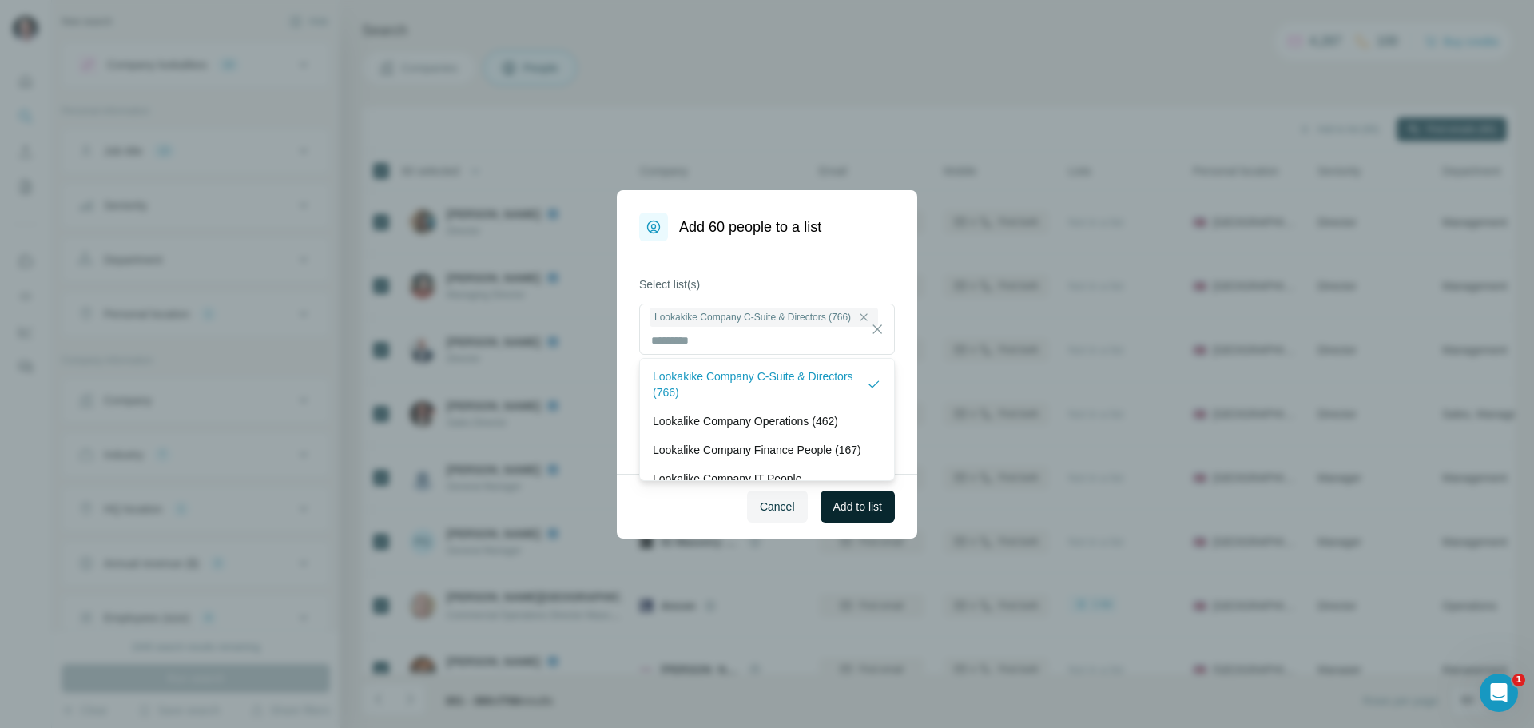
click at [844, 506] on span "Add to list" at bounding box center [857, 506] width 49 height 16
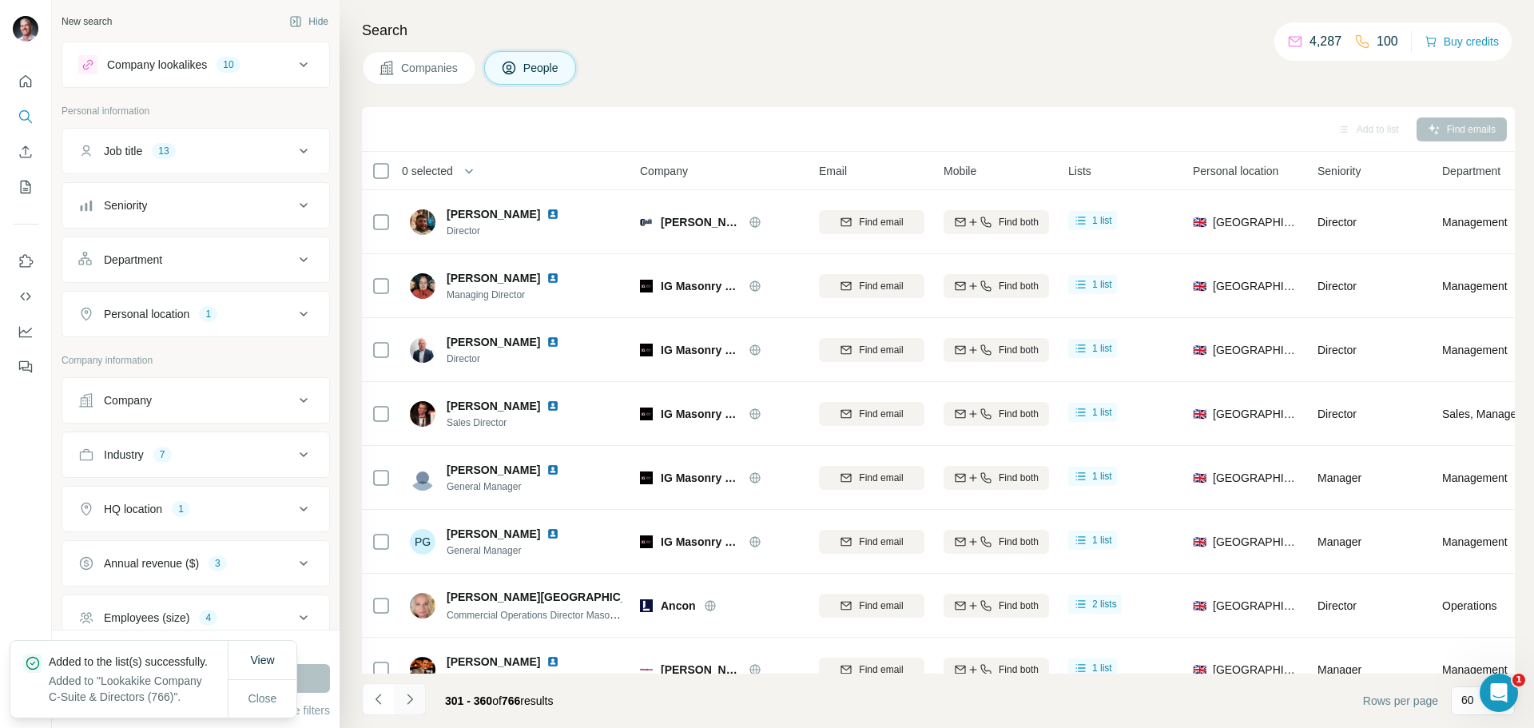
click at [411, 691] on icon "Navigate to next page" at bounding box center [410, 699] width 16 height 16
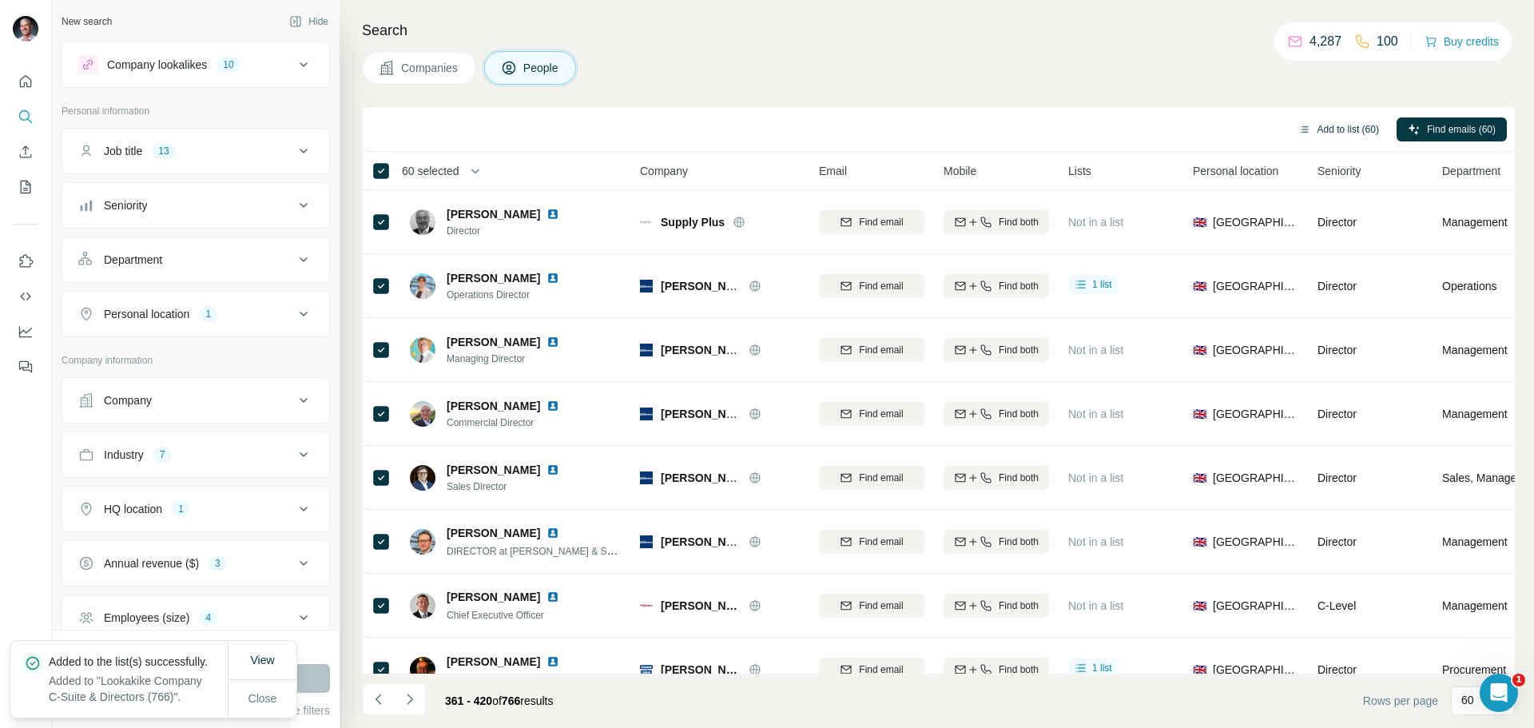
click at [1322, 126] on button "Add to list (60)" at bounding box center [1338, 129] width 103 height 24
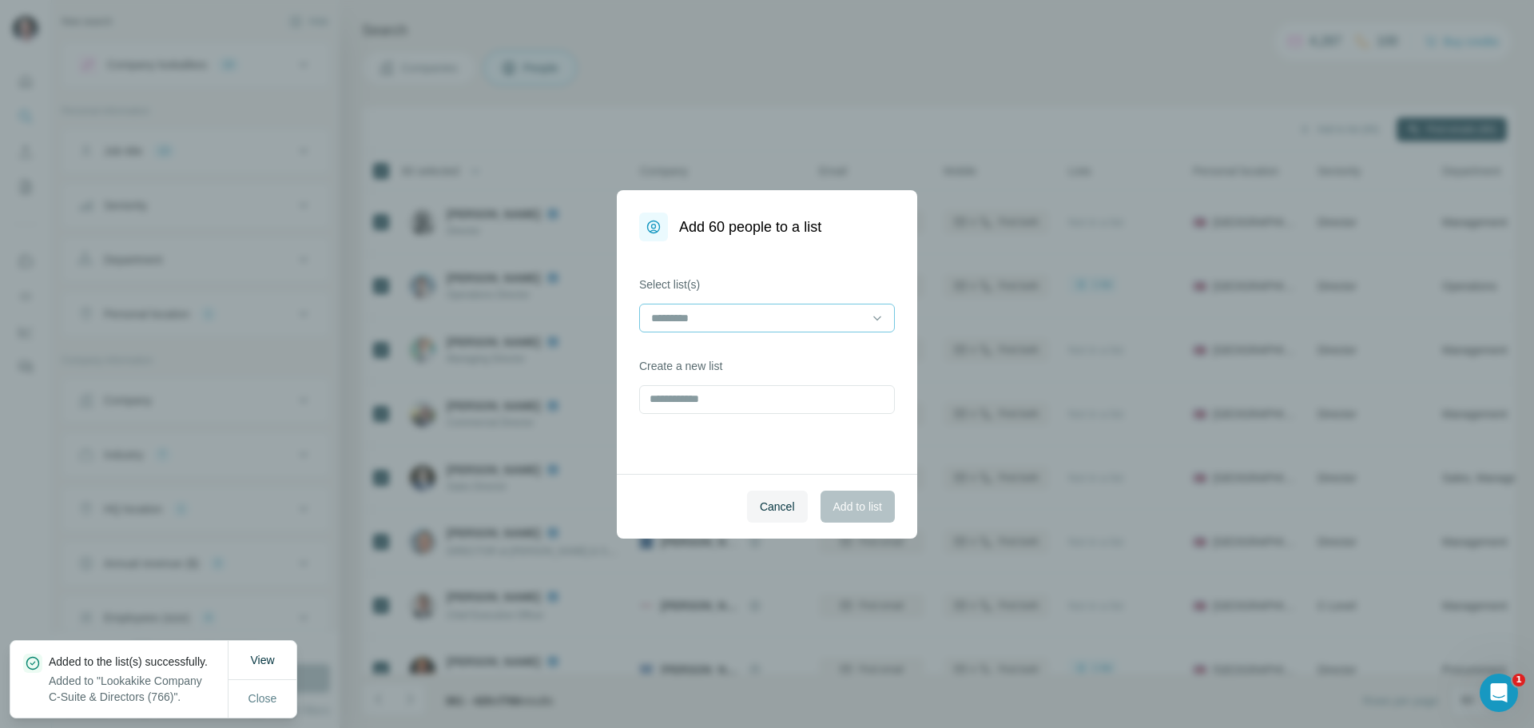
click at [856, 311] on input at bounding box center [757, 318] width 216 height 18
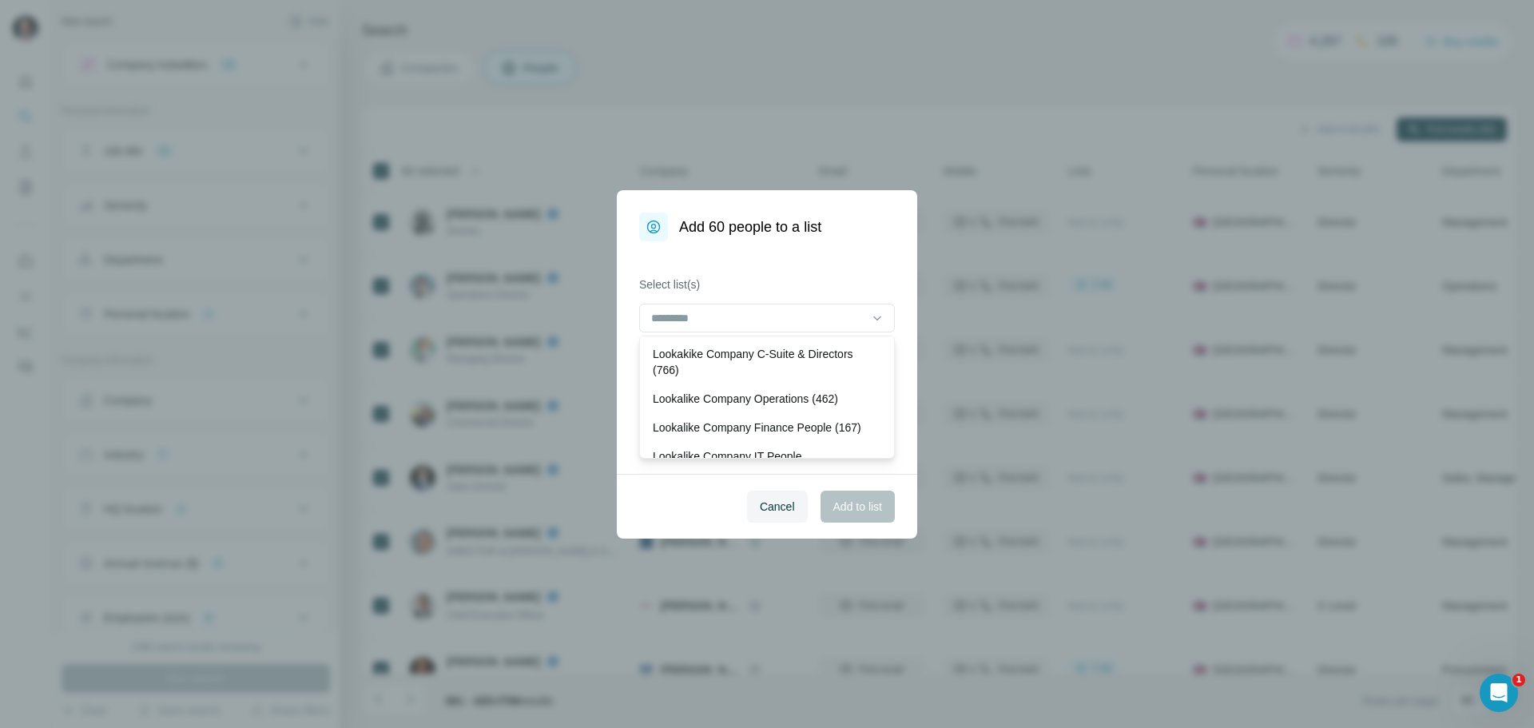
click at [764, 357] on p "Lookakike Company C-Suite & Directors (766)" at bounding box center [767, 362] width 228 height 32
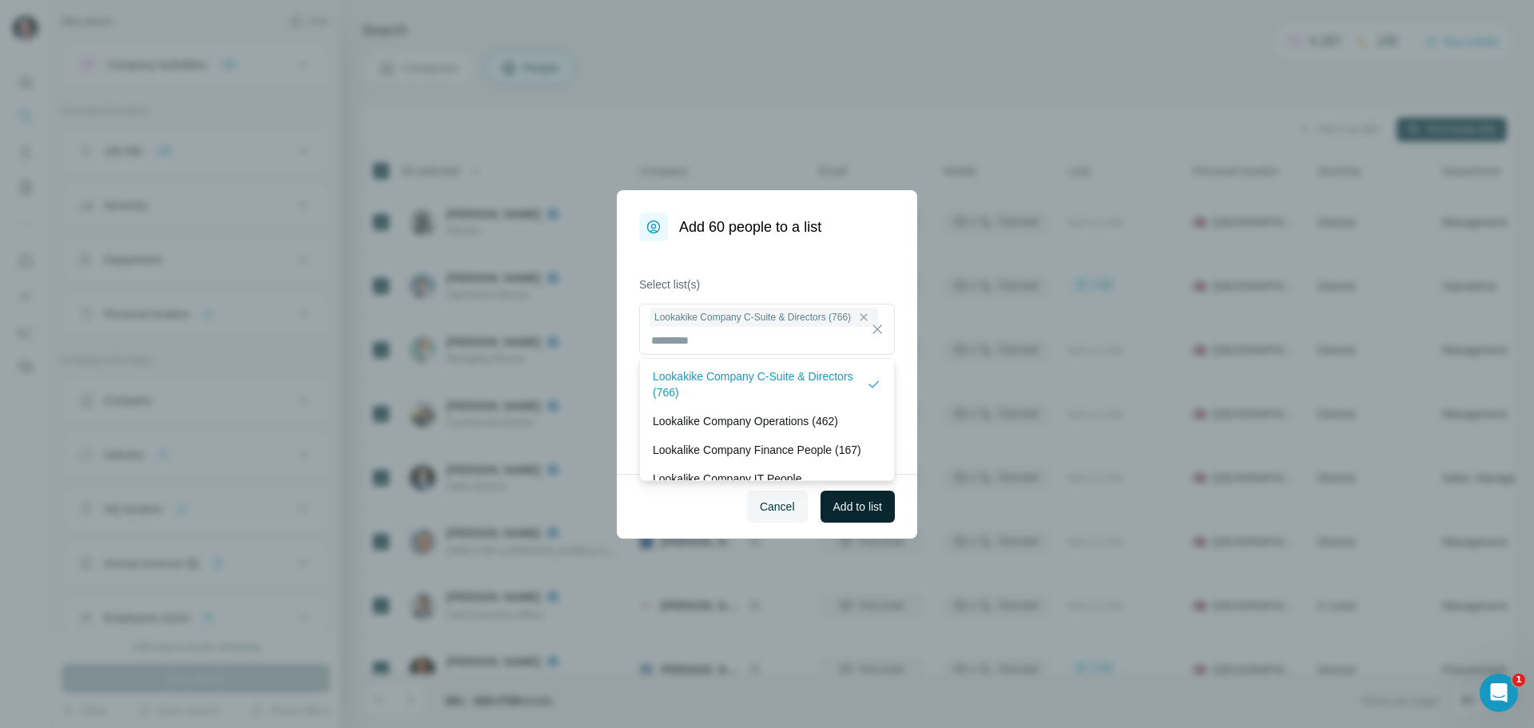
click at [852, 505] on span "Add to list" at bounding box center [857, 506] width 49 height 16
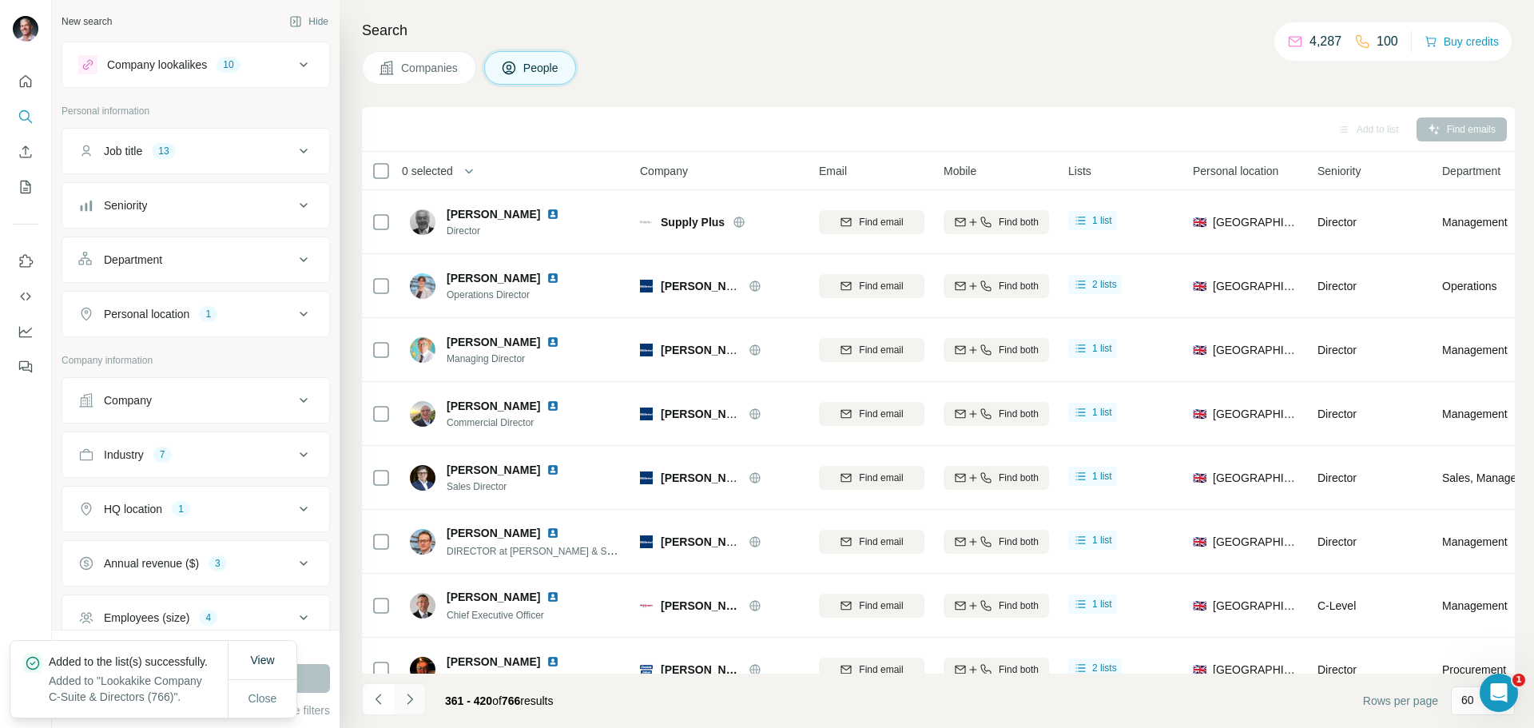
click at [407, 697] on icon "Navigate to next page" at bounding box center [410, 699] width 16 height 16
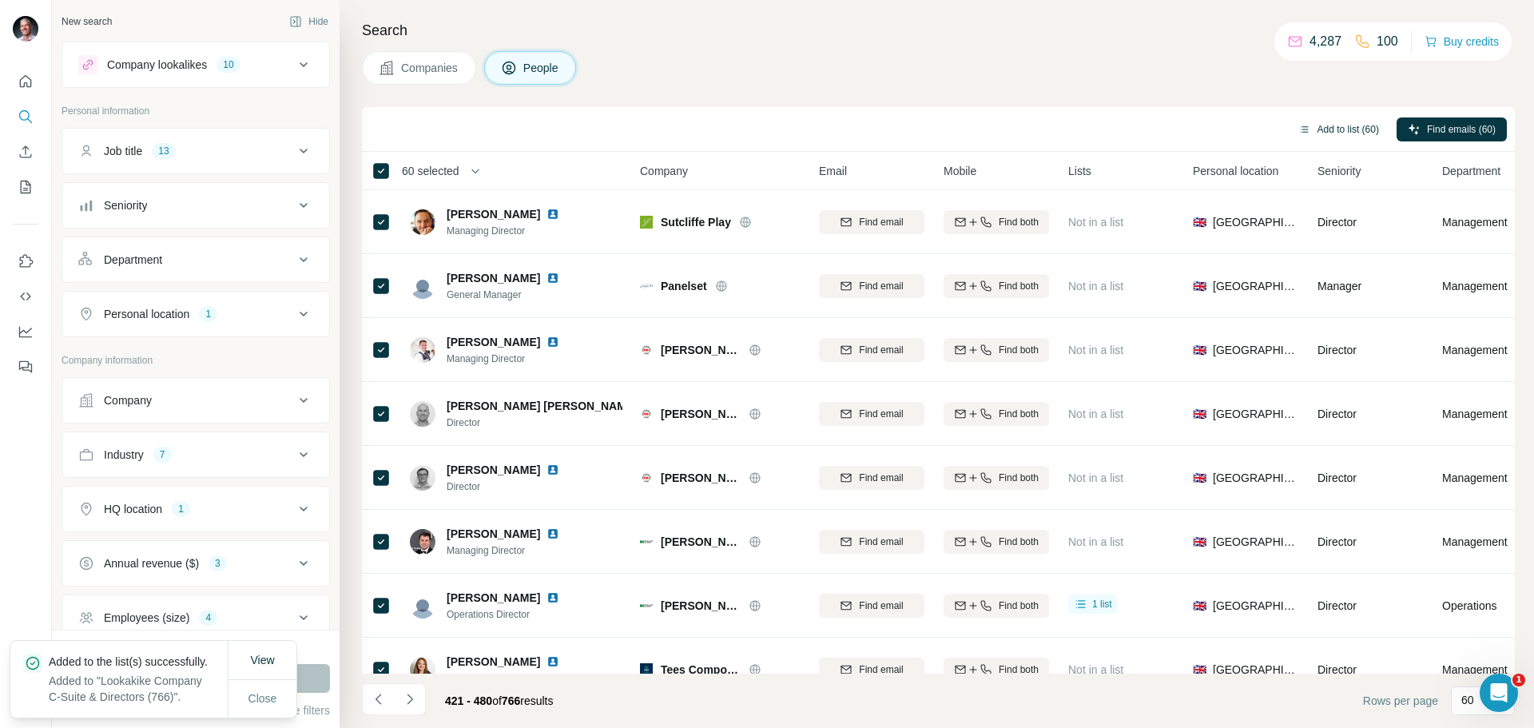
click at [1339, 134] on button "Add to list (60)" at bounding box center [1338, 129] width 103 height 24
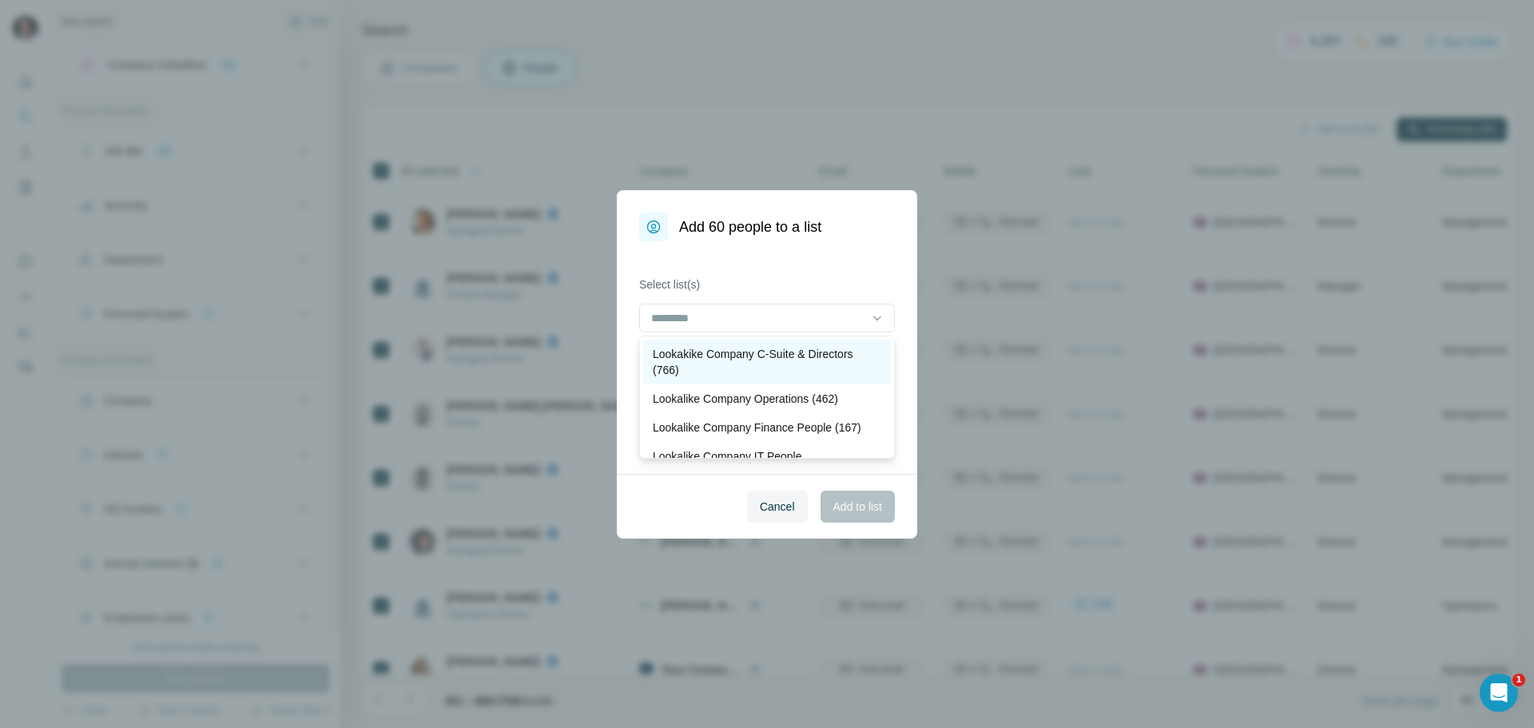
click at [833, 352] on p "Lookakike Company C-Suite & Directors (766)" at bounding box center [767, 362] width 228 height 32
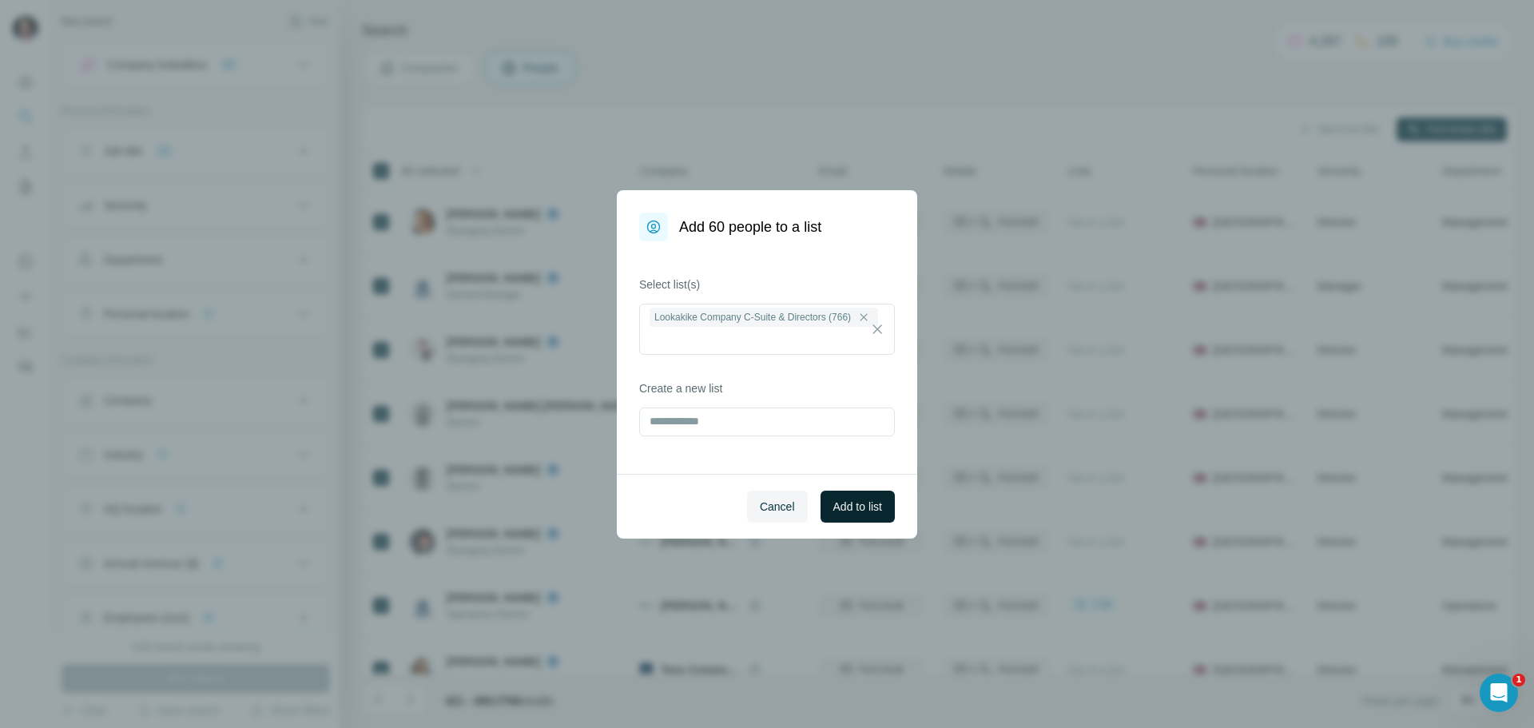
click at [840, 501] on span "Add to list" at bounding box center [857, 506] width 49 height 16
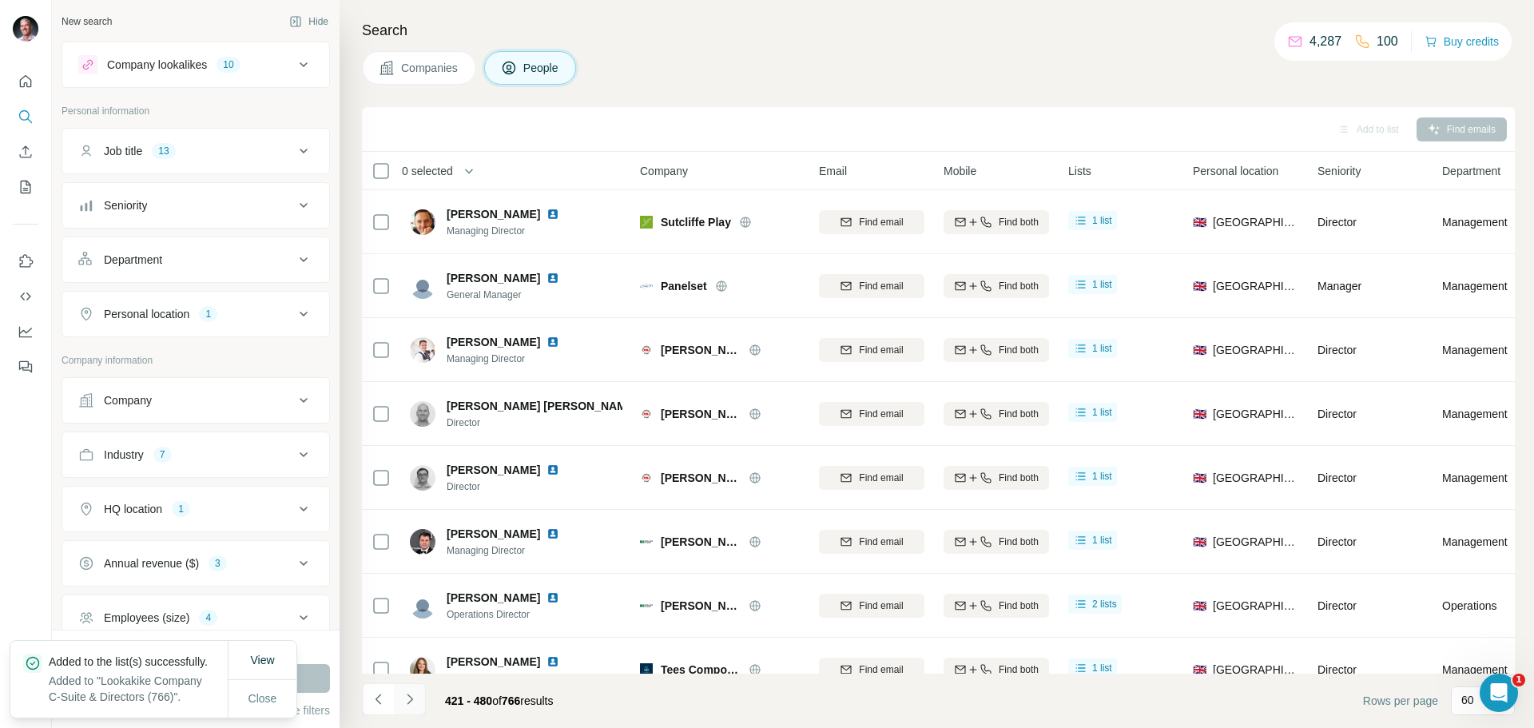
click at [411, 691] on icon "Navigate to next page" at bounding box center [410, 699] width 16 height 16
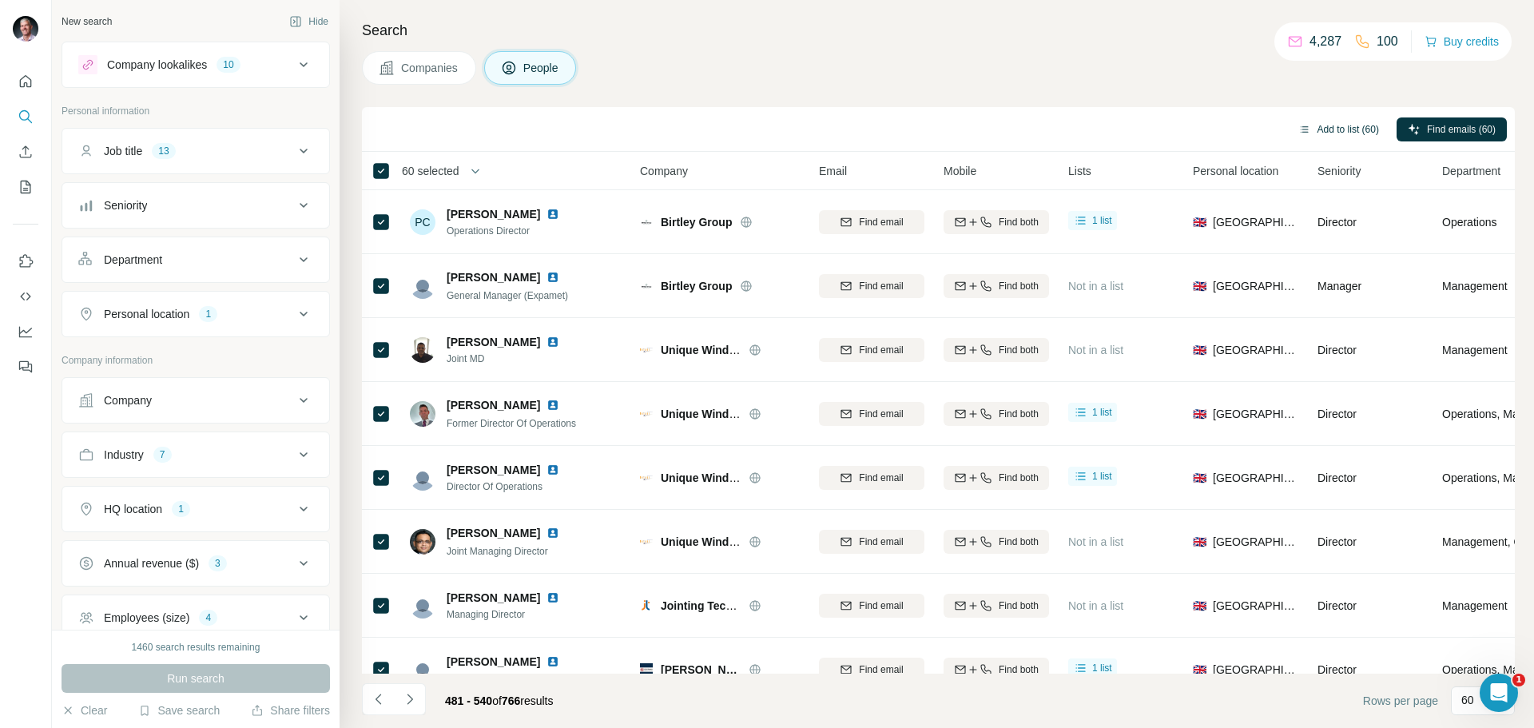
click at [1355, 126] on button "Add to list (60)" at bounding box center [1338, 129] width 103 height 24
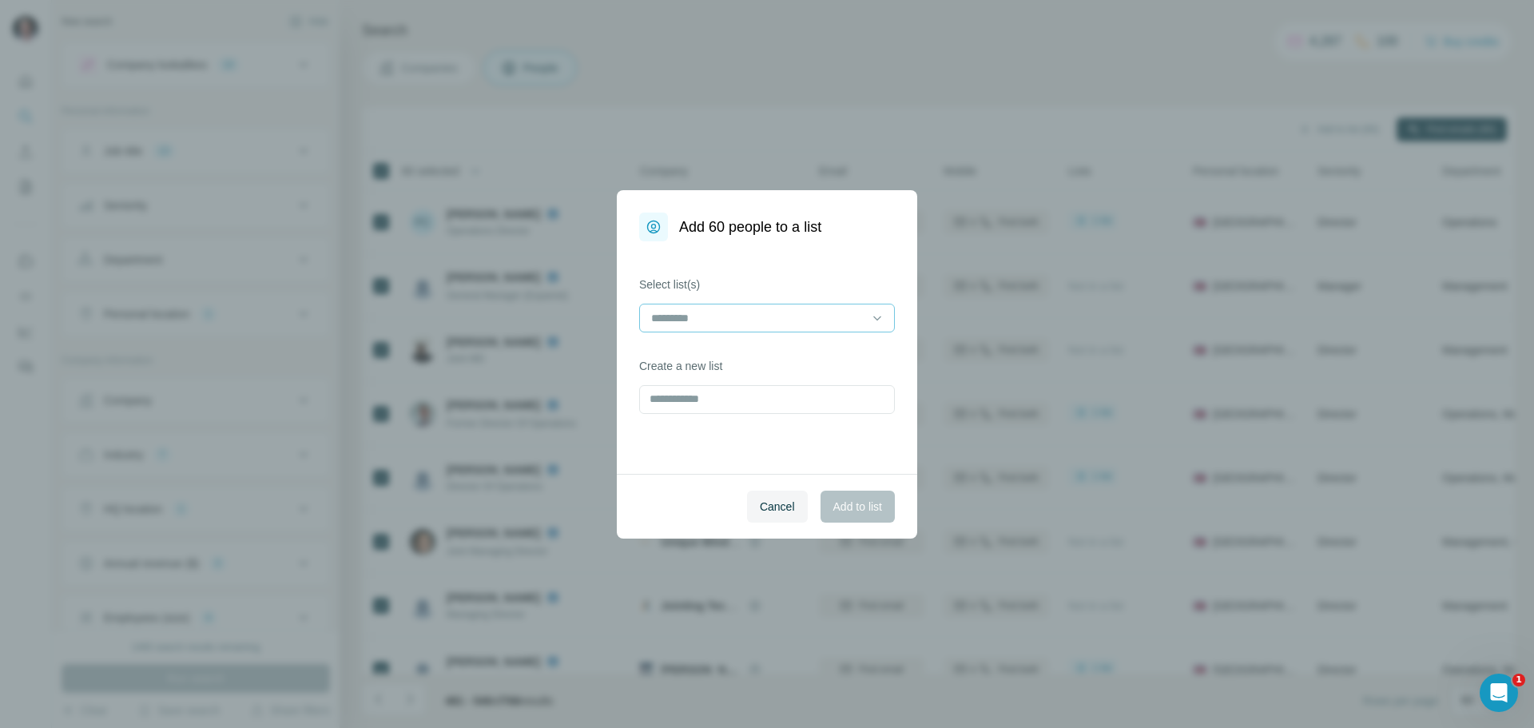
click at [856, 311] on input at bounding box center [757, 318] width 216 height 18
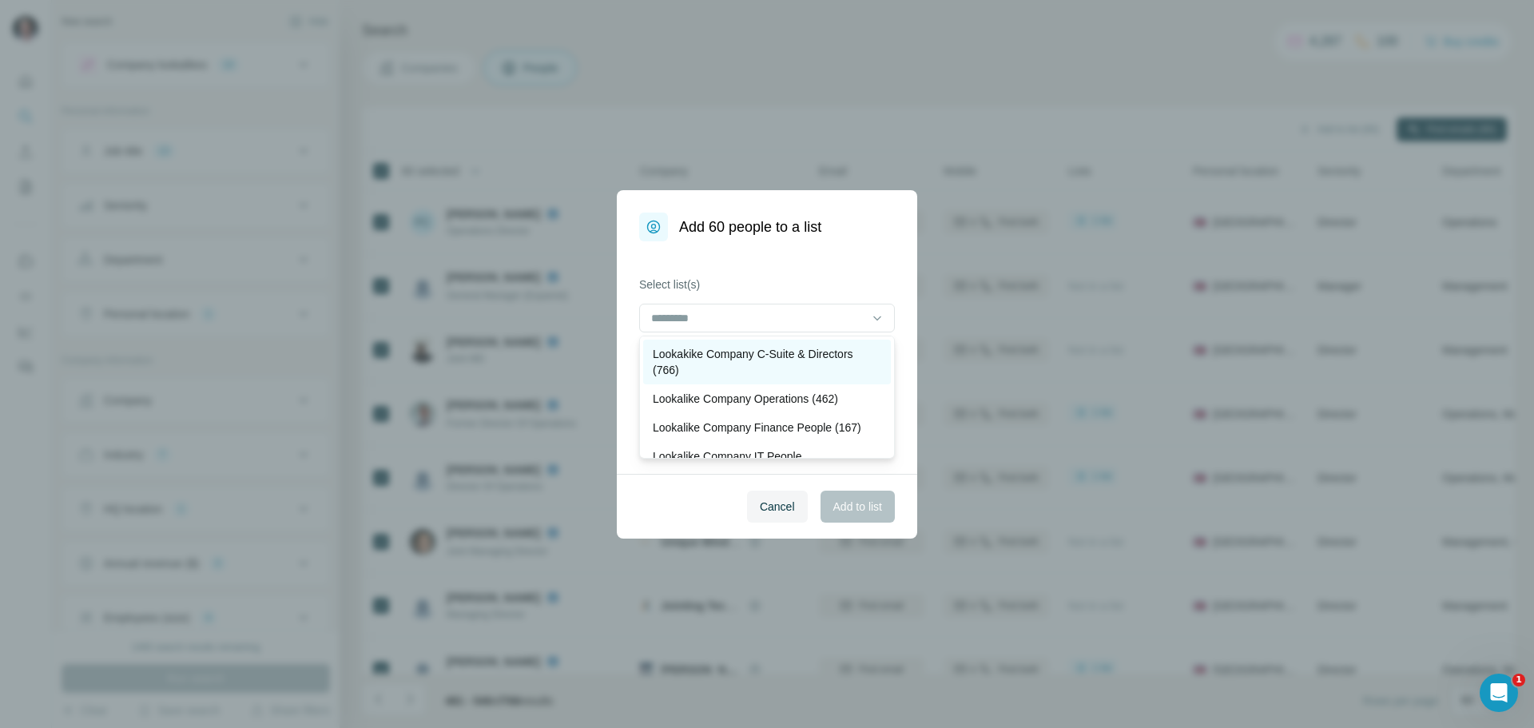
click at [811, 363] on p "Lookakike Company C-Suite & Directors (766)" at bounding box center [767, 362] width 228 height 32
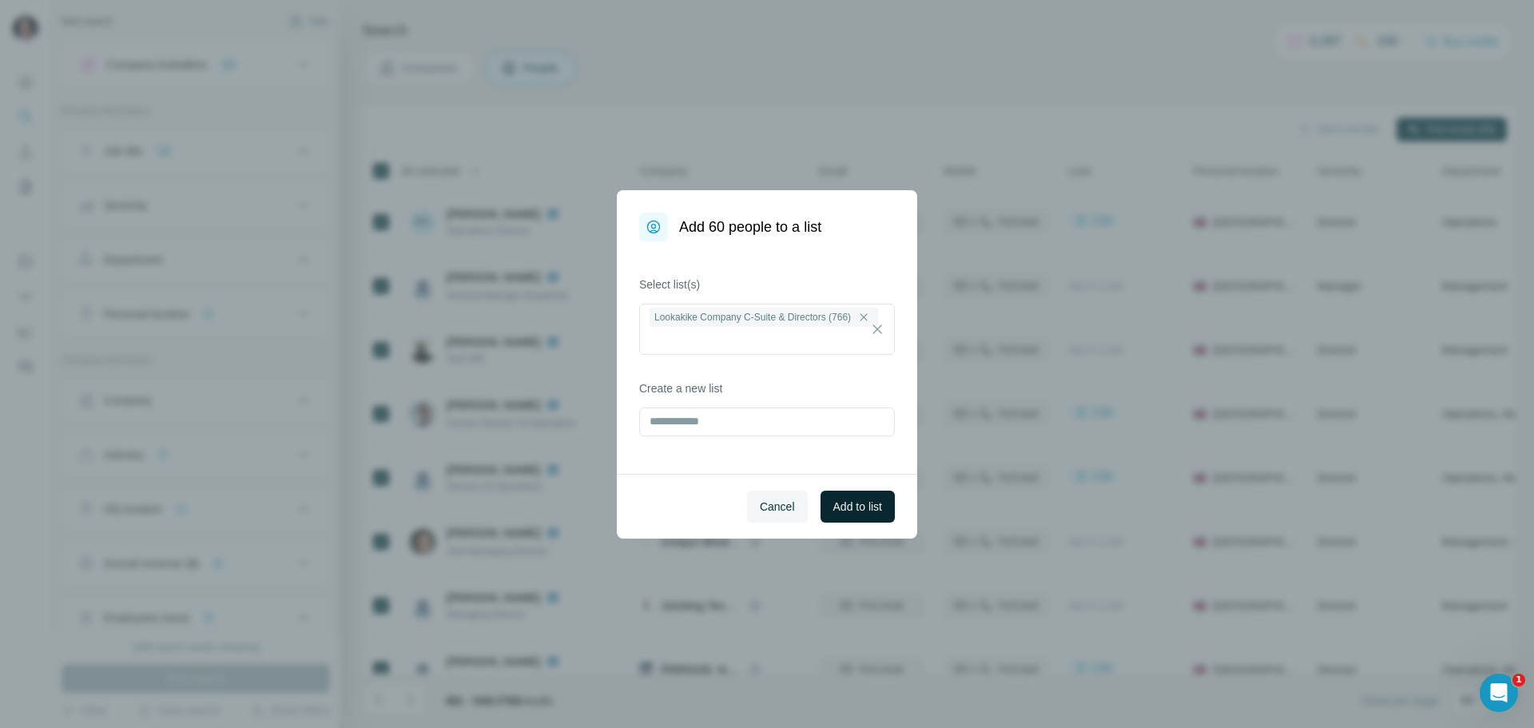
click at [854, 502] on span "Add to list" at bounding box center [857, 506] width 49 height 16
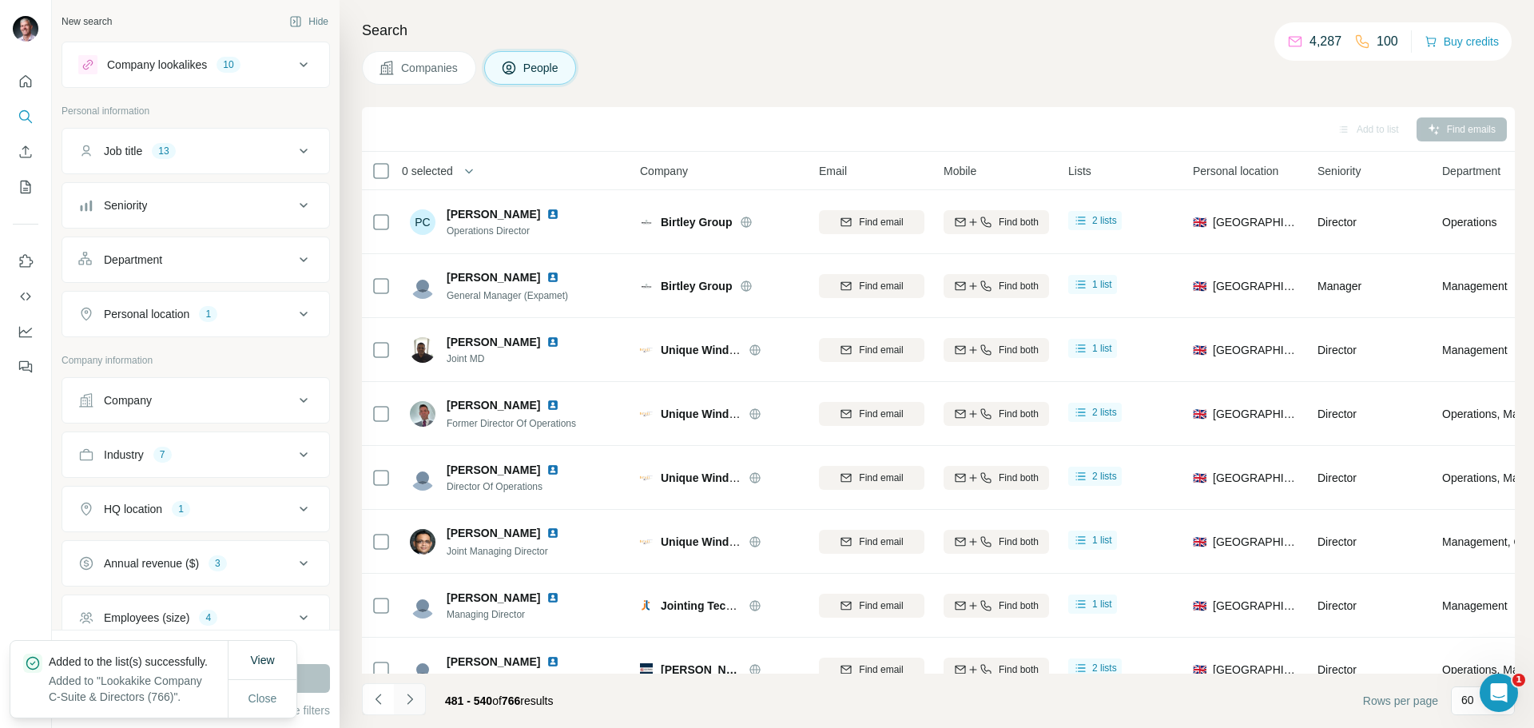
click at [407, 696] on icon "Navigate to next page" at bounding box center [410, 699] width 16 height 16
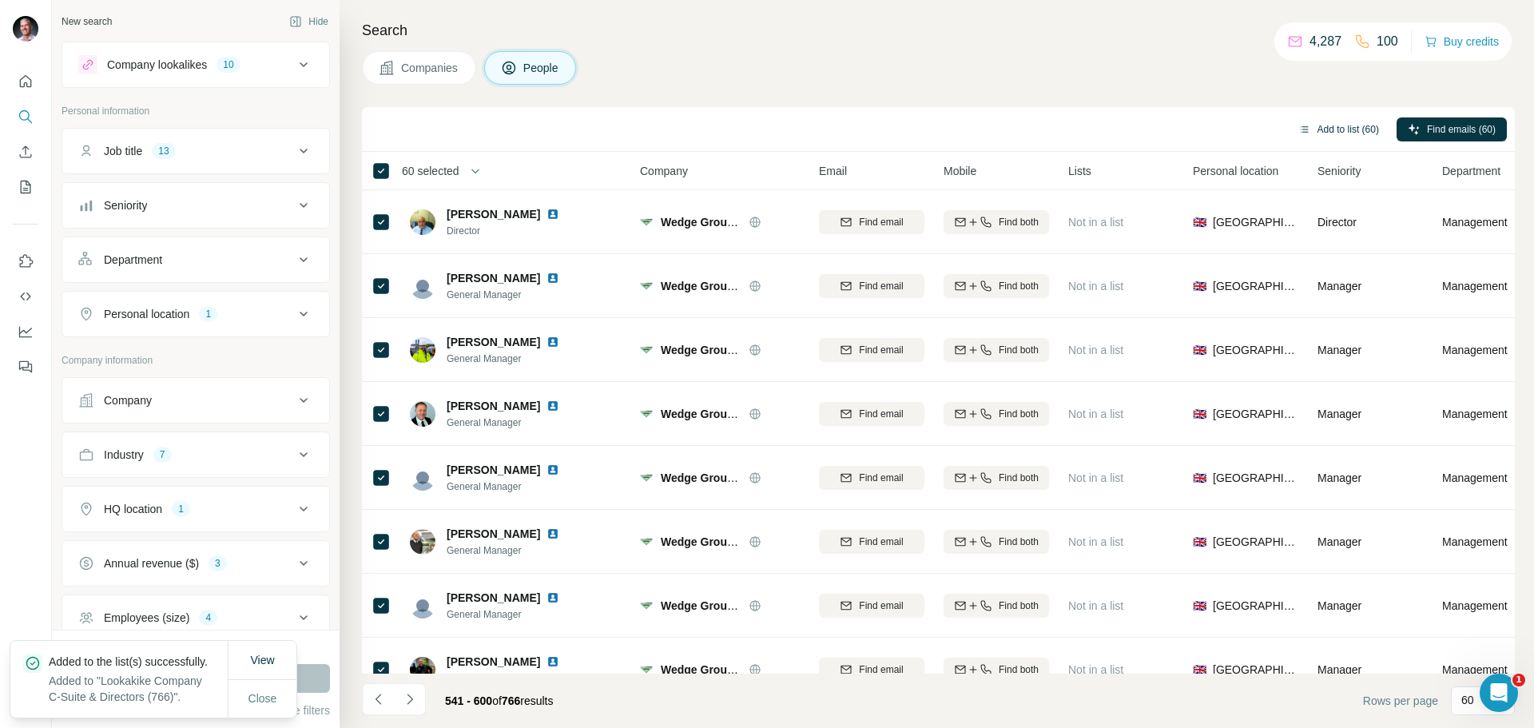
click at [1333, 131] on button "Add to list (60)" at bounding box center [1338, 129] width 103 height 24
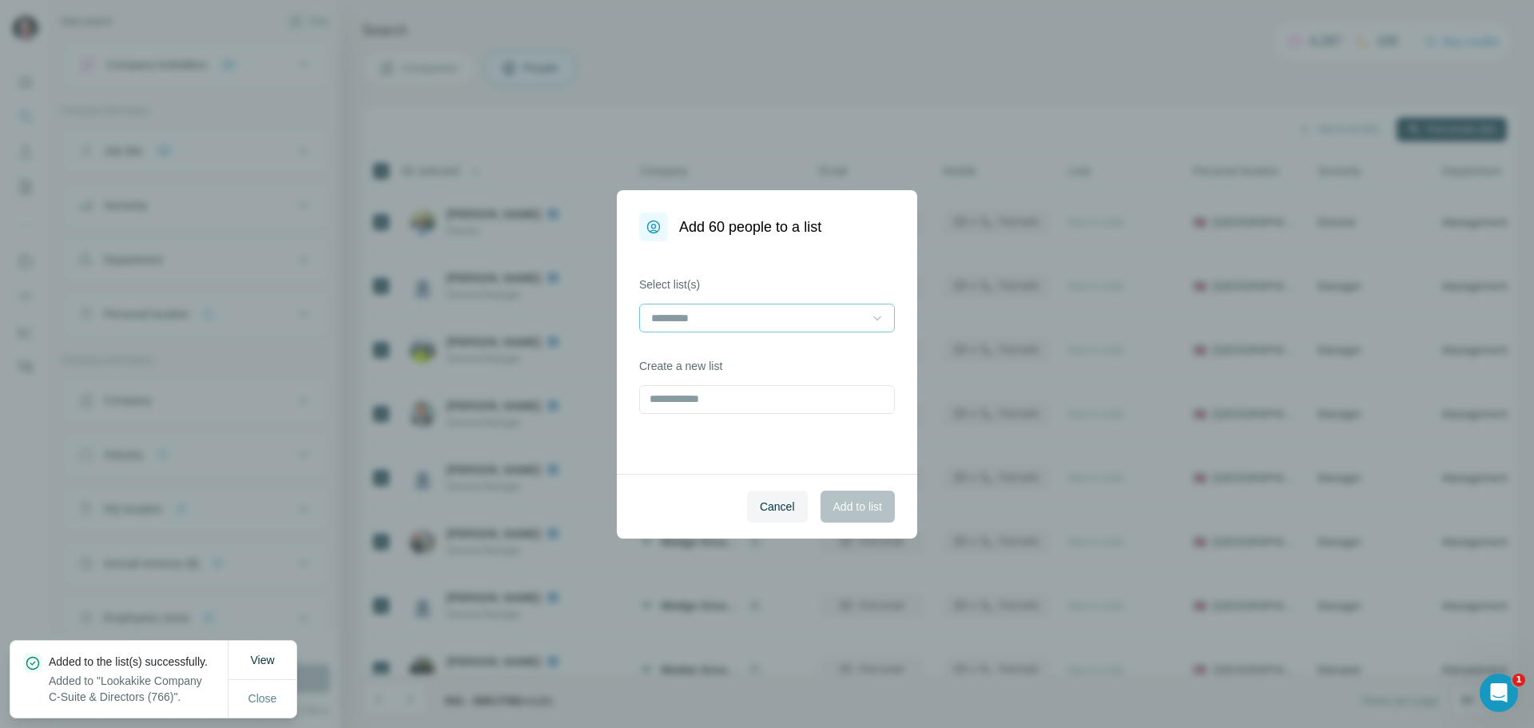
click at [879, 314] on icon at bounding box center [877, 318] width 16 height 16
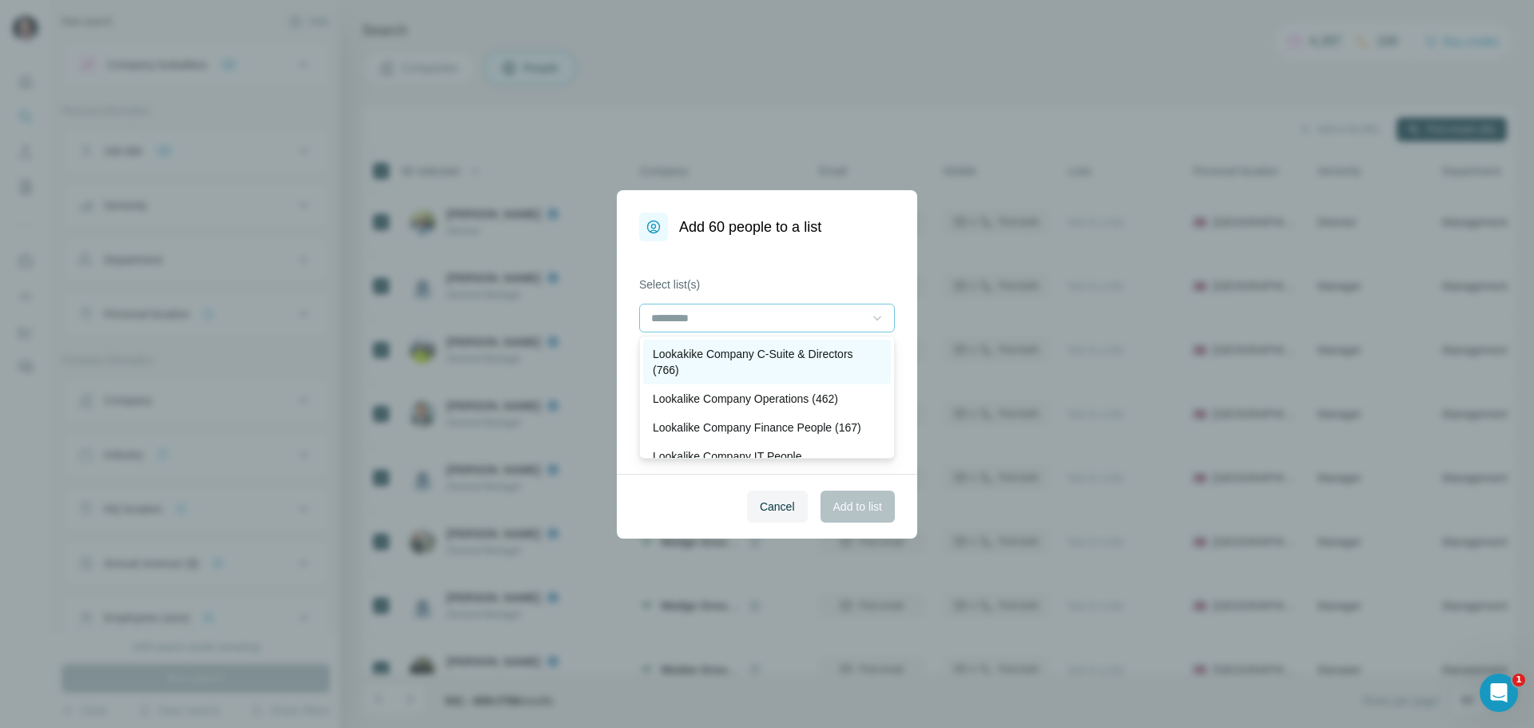
click at [814, 356] on p "Lookakike Company C-Suite & Directors (766)" at bounding box center [767, 362] width 228 height 32
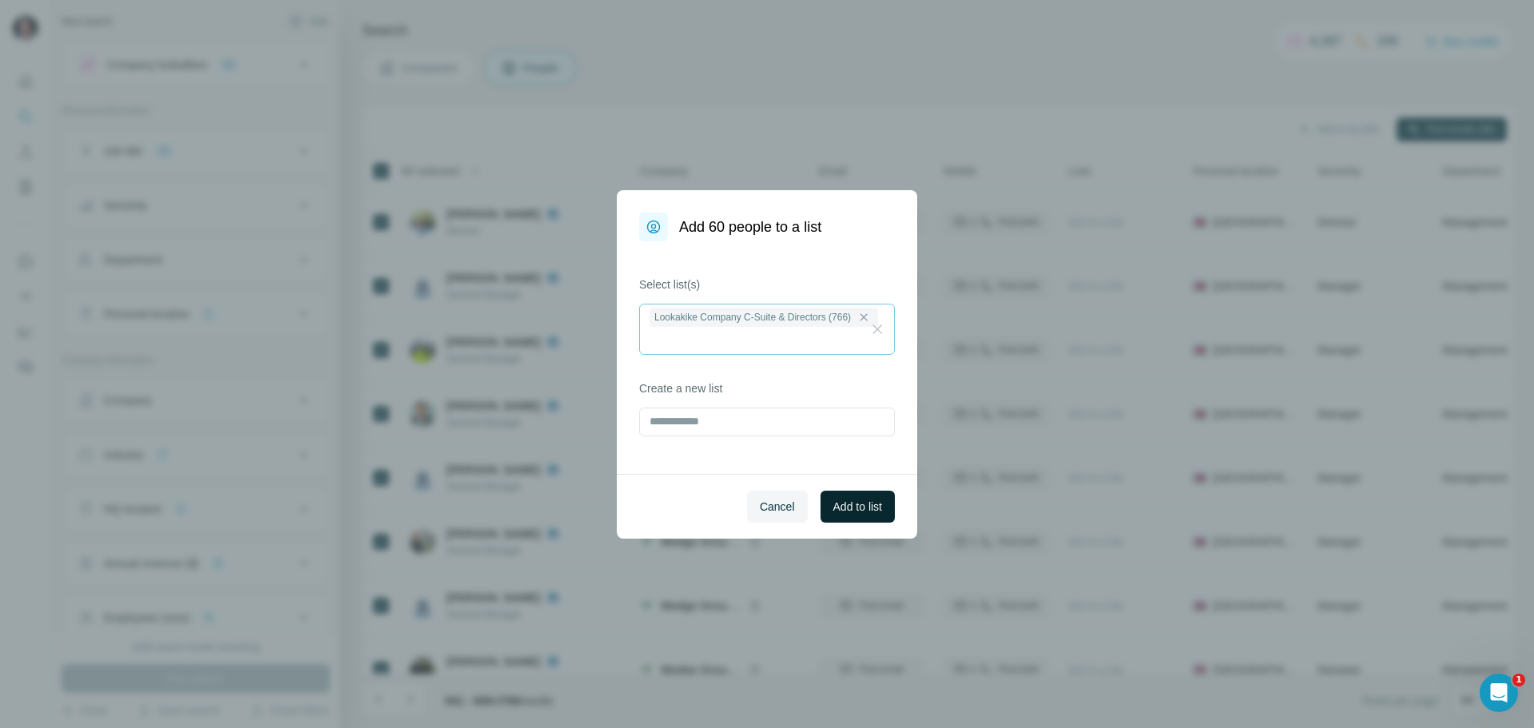
click at [841, 508] on span "Add to list" at bounding box center [857, 506] width 49 height 16
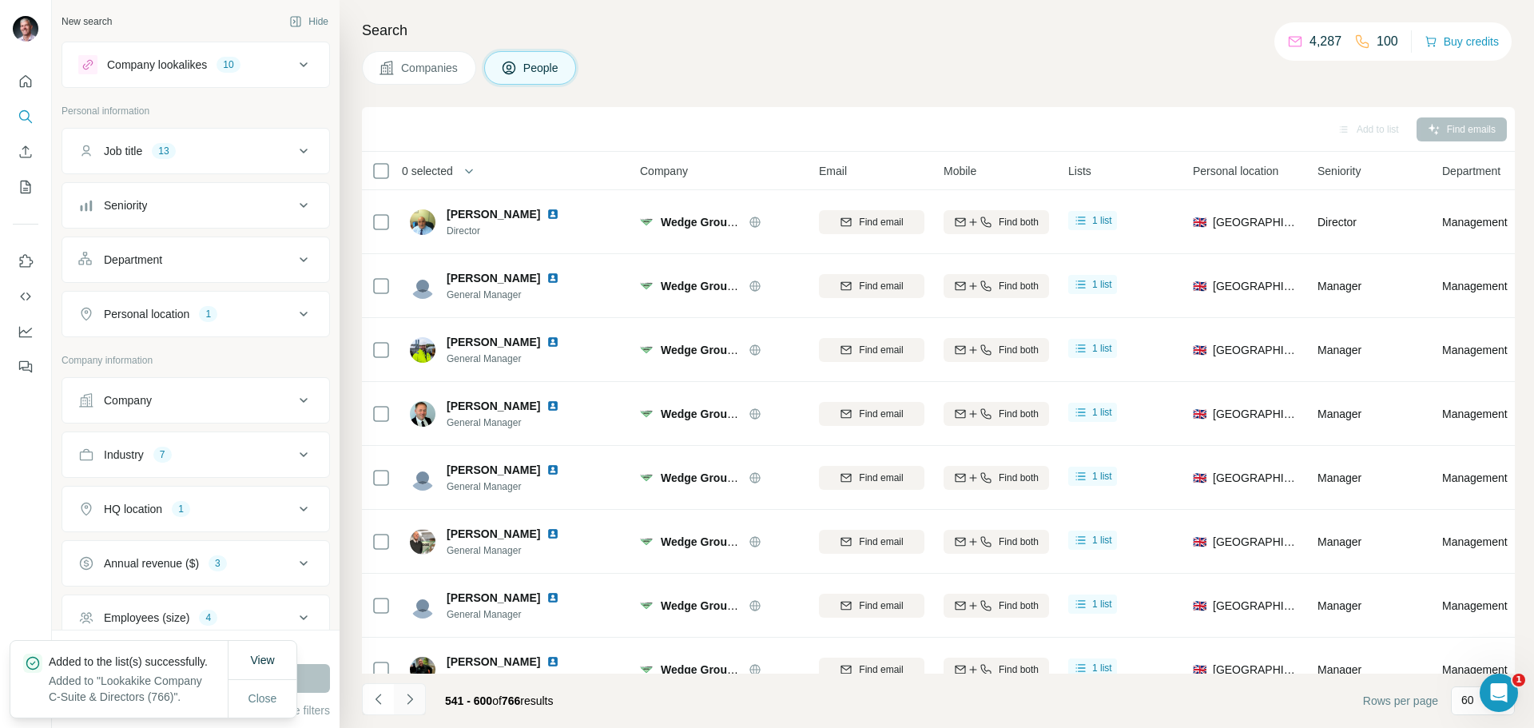
click at [407, 696] on icon "Navigate to next page" at bounding box center [410, 699] width 16 height 16
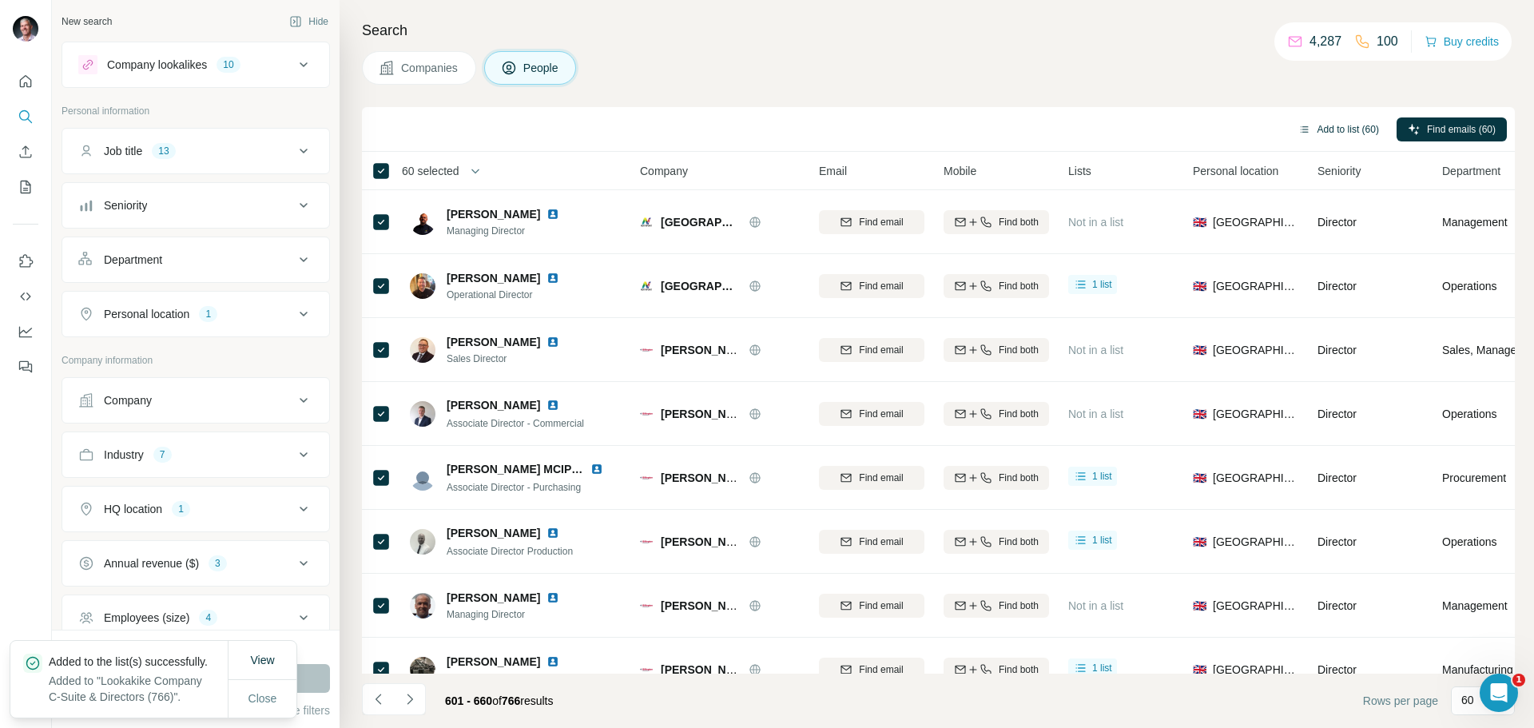
click at [1336, 131] on button "Add to list (60)" at bounding box center [1338, 129] width 103 height 24
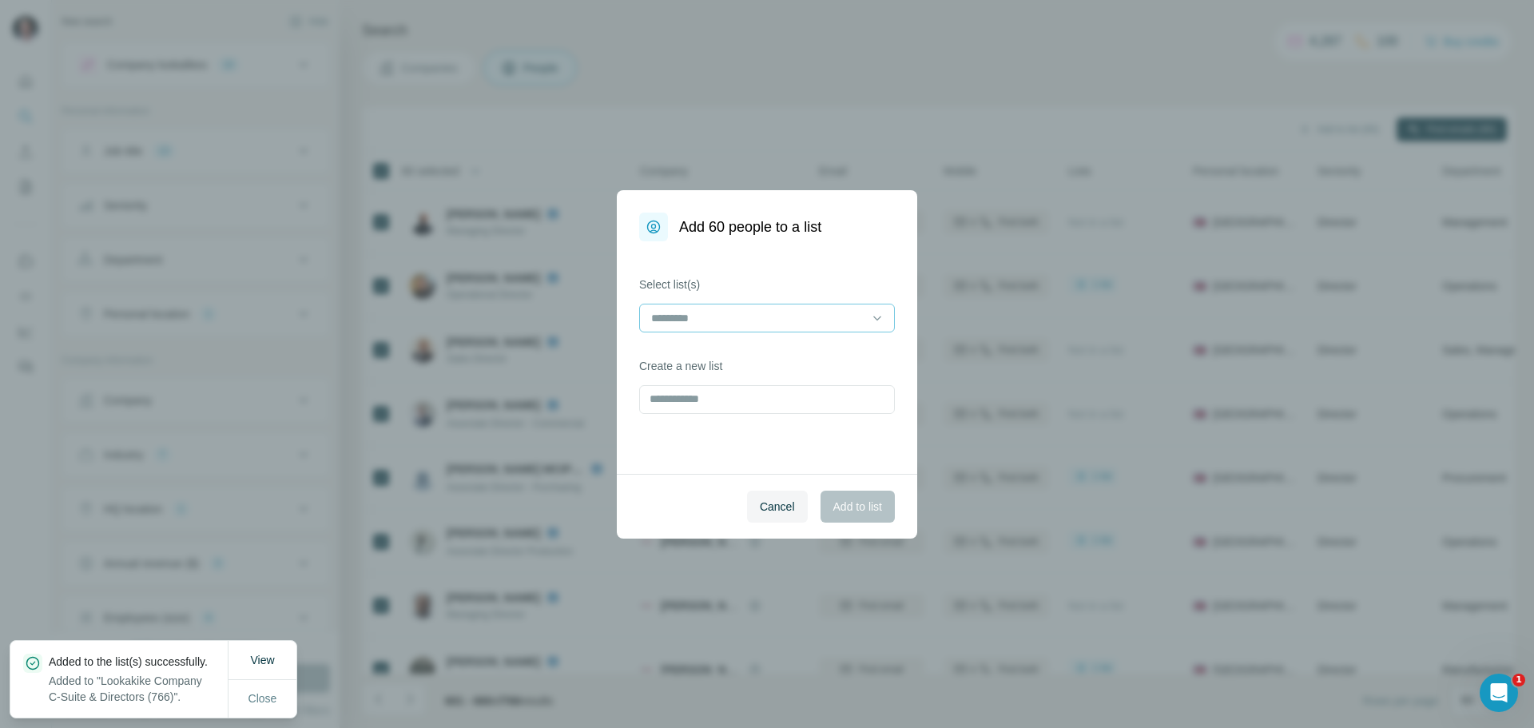
click at [856, 321] on input at bounding box center [757, 318] width 216 height 18
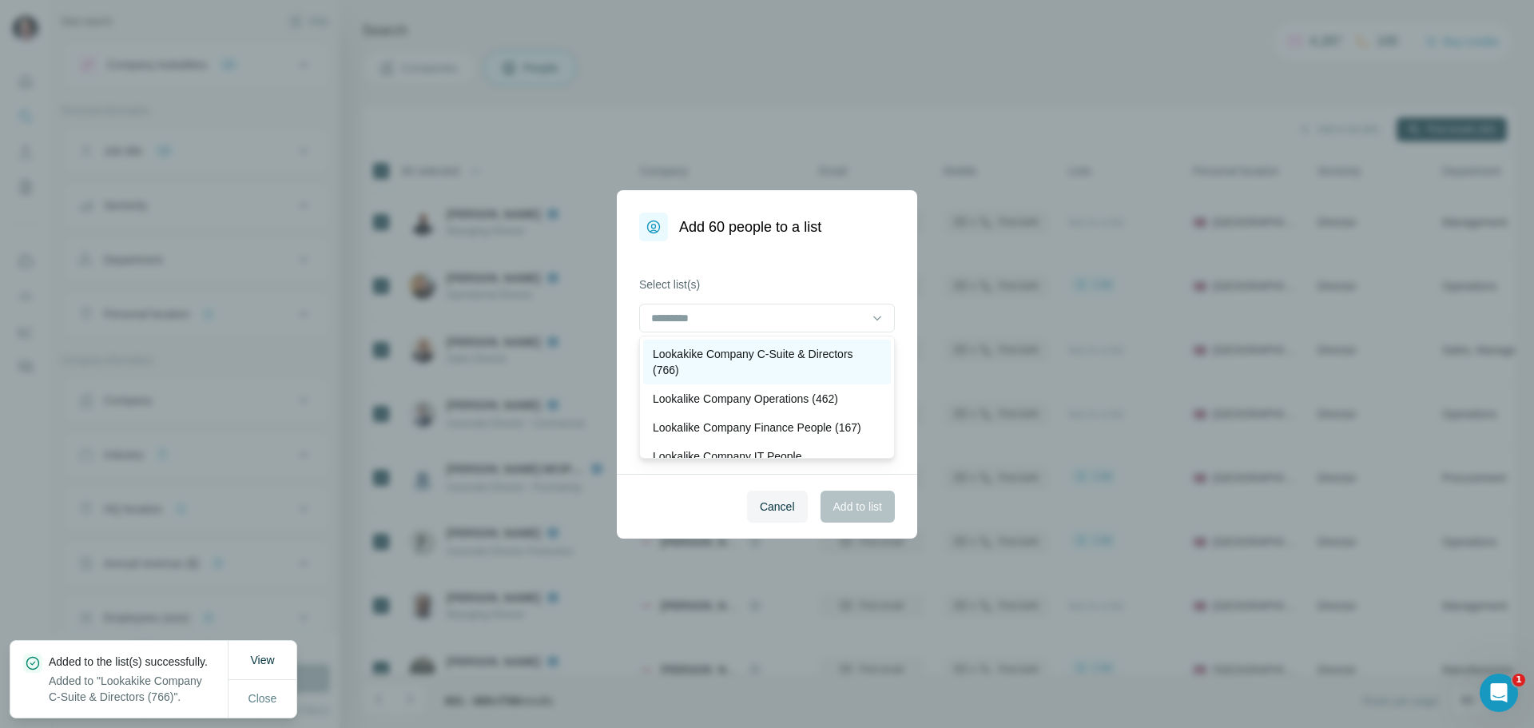
click at [834, 350] on p "Lookakike Company C-Suite & Directors (766)" at bounding box center [767, 362] width 228 height 32
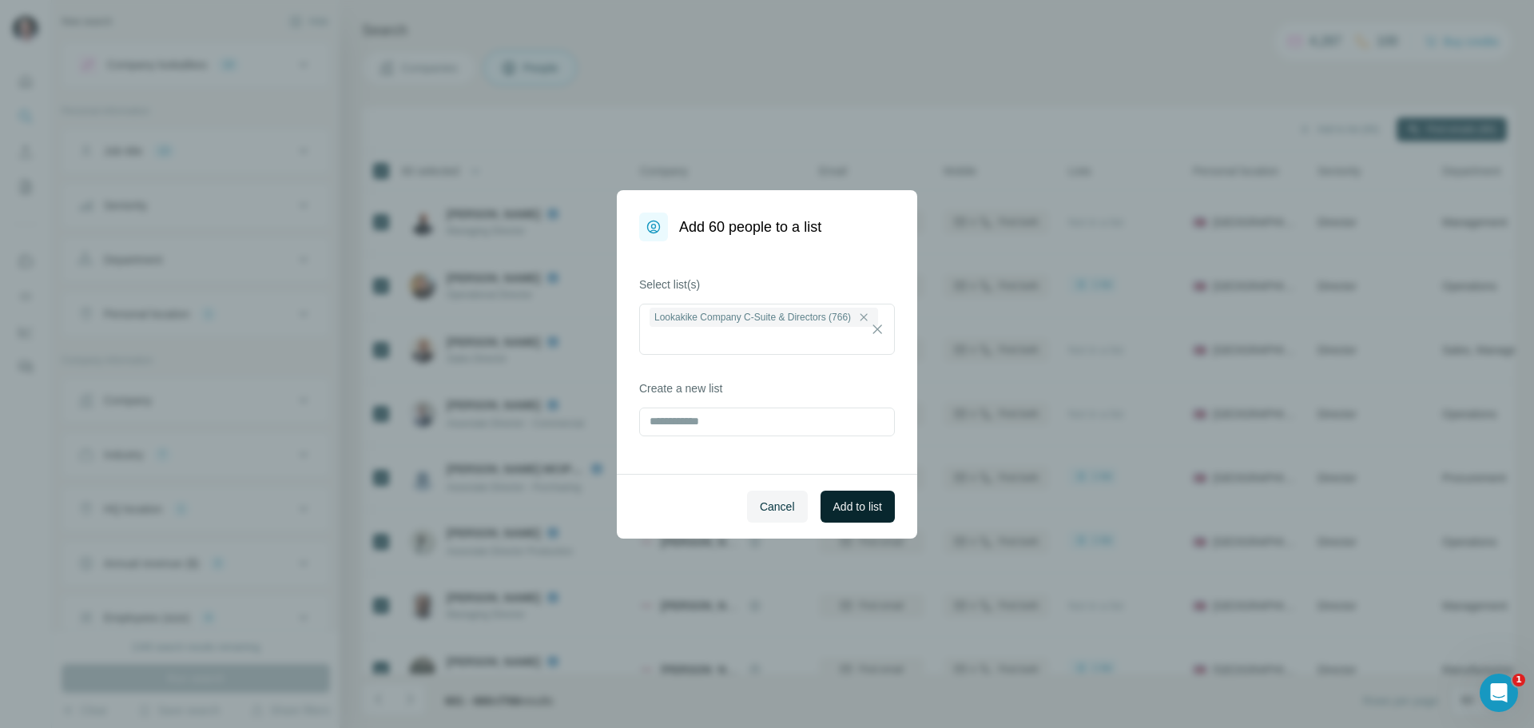
click at [845, 502] on span "Add to list" at bounding box center [857, 506] width 49 height 16
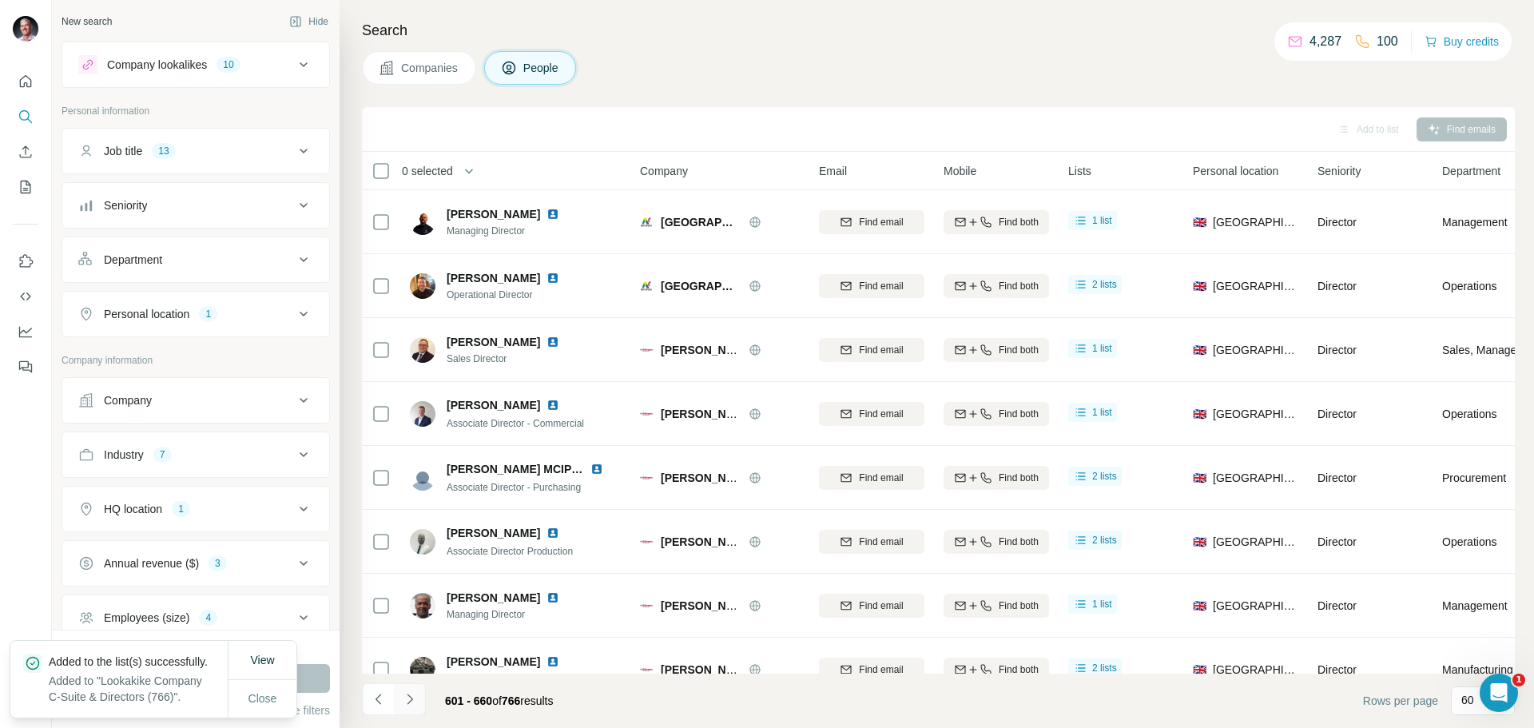
click at [409, 697] on icon "Navigate to next page" at bounding box center [410, 699] width 16 height 16
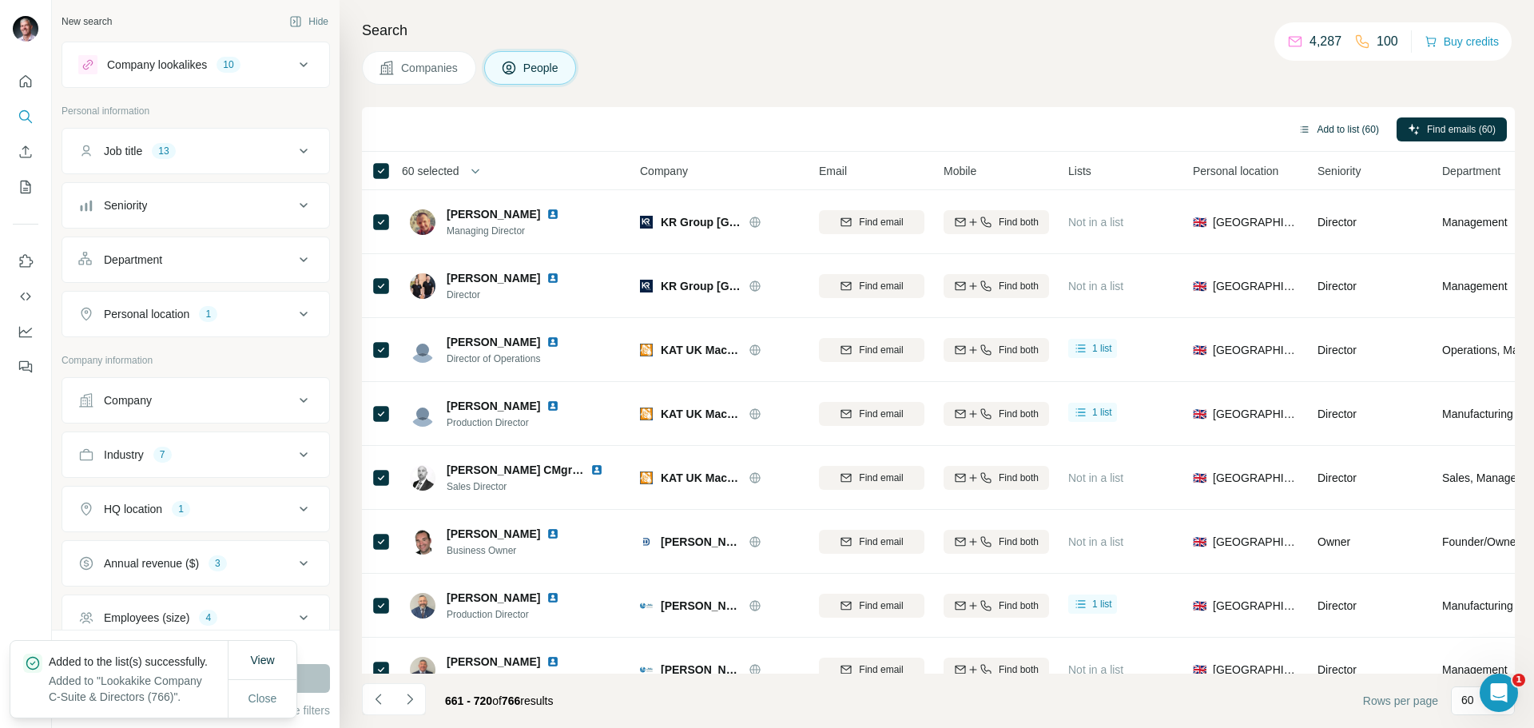
click at [1345, 130] on button "Add to list (60)" at bounding box center [1338, 129] width 103 height 24
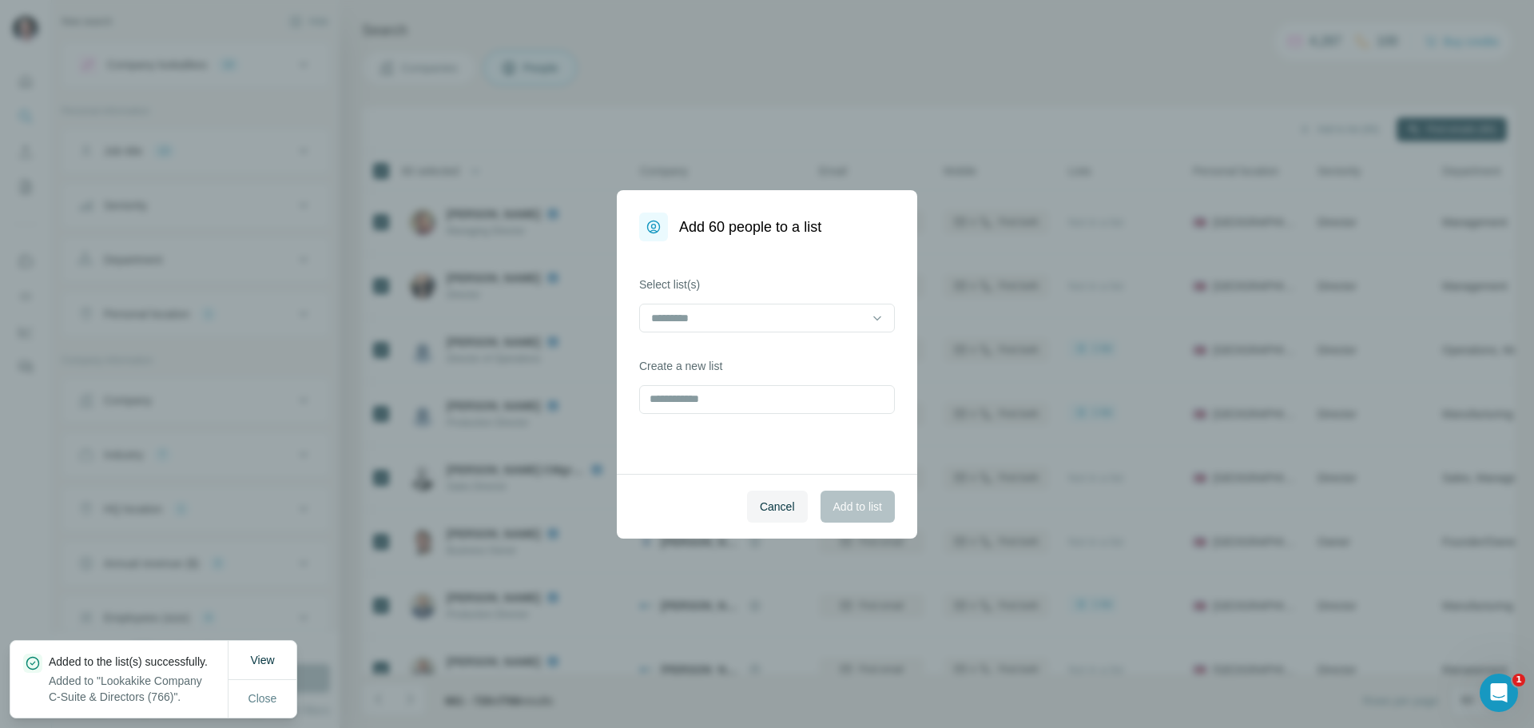
click at [874, 321] on icon at bounding box center [877, 318] width 16 height 16
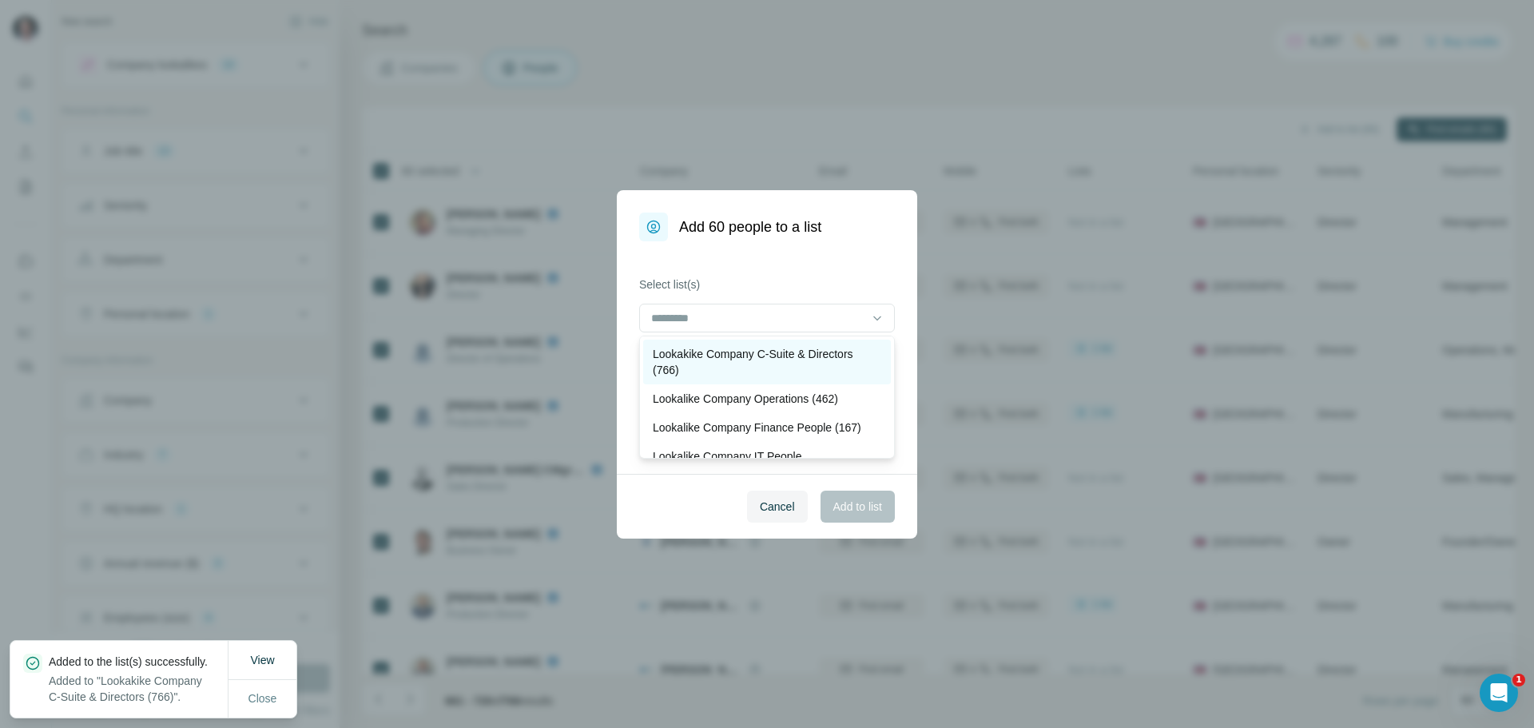
click at [783, 346] on p "Lookakike Company C-Suite & Directors (766)" at bounding box center [767, 362] width 228 height 32
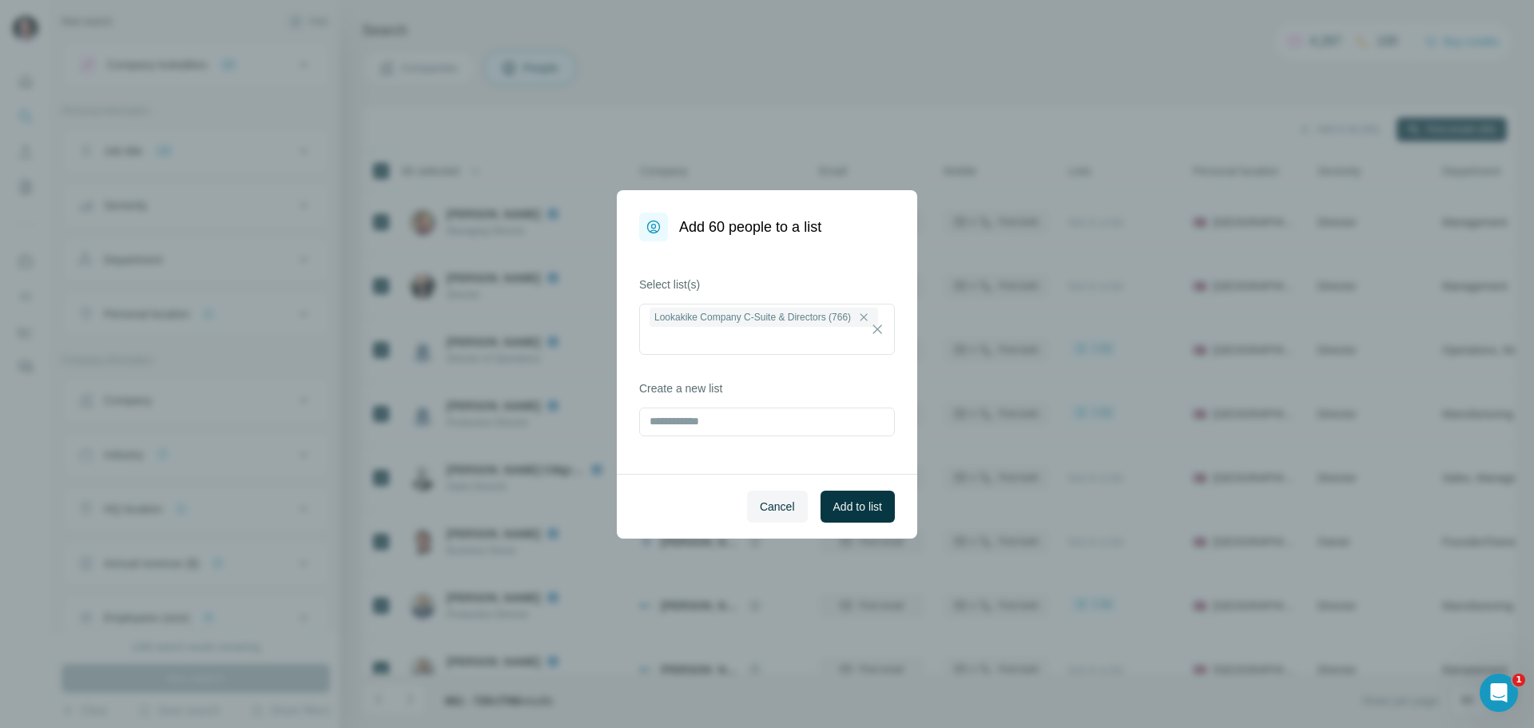
click at [846, 500] on span "Add to list" at bounding box center [857, 506] width 49 height 16
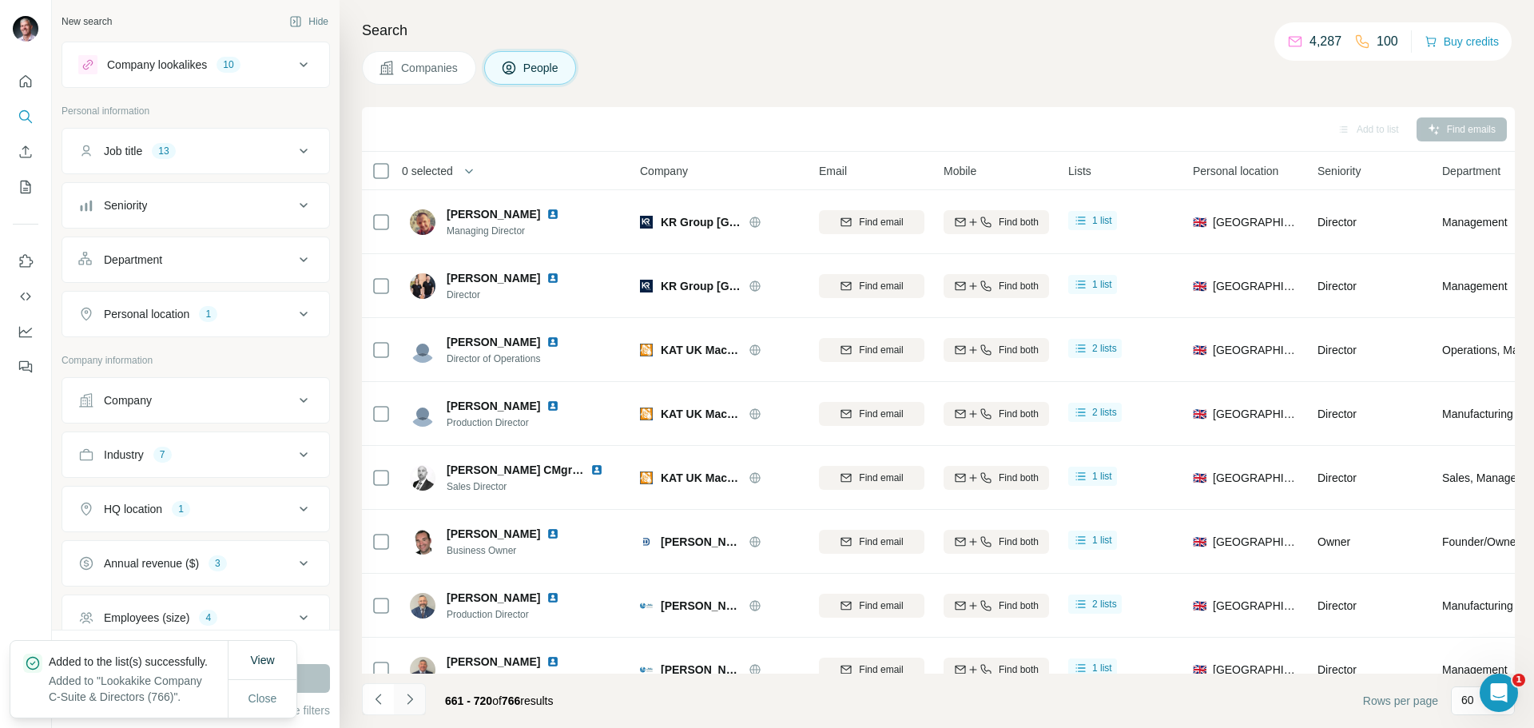
click at [411, 697] on icon "Navigate to next page" at bounding box center [410, 699] width 16 height 16
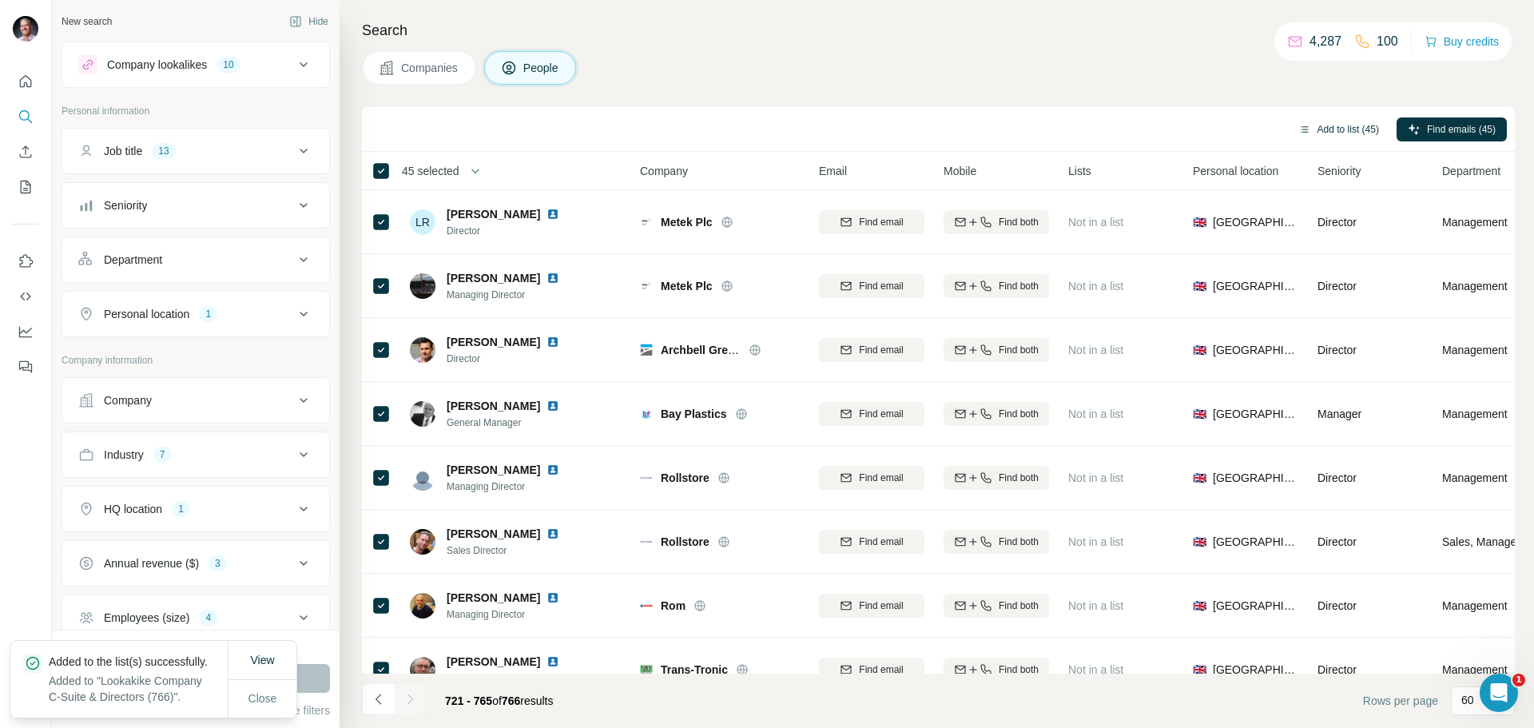
click at [1330, 122] on button "Add to list (45)" at bounding box center [1338, 129] width 103 height 24
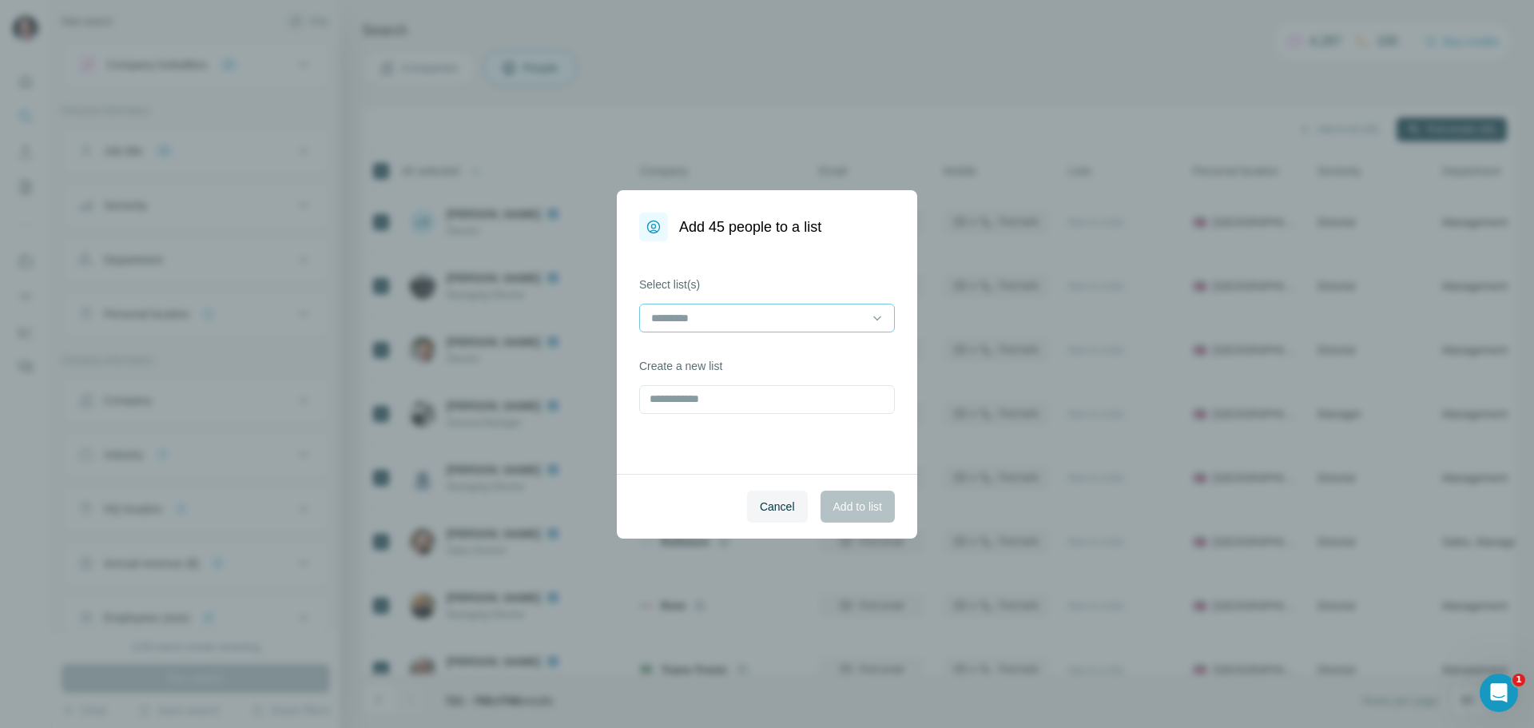
click at [865, 328] on div at bounding box center [757, 317] width 216 height 27
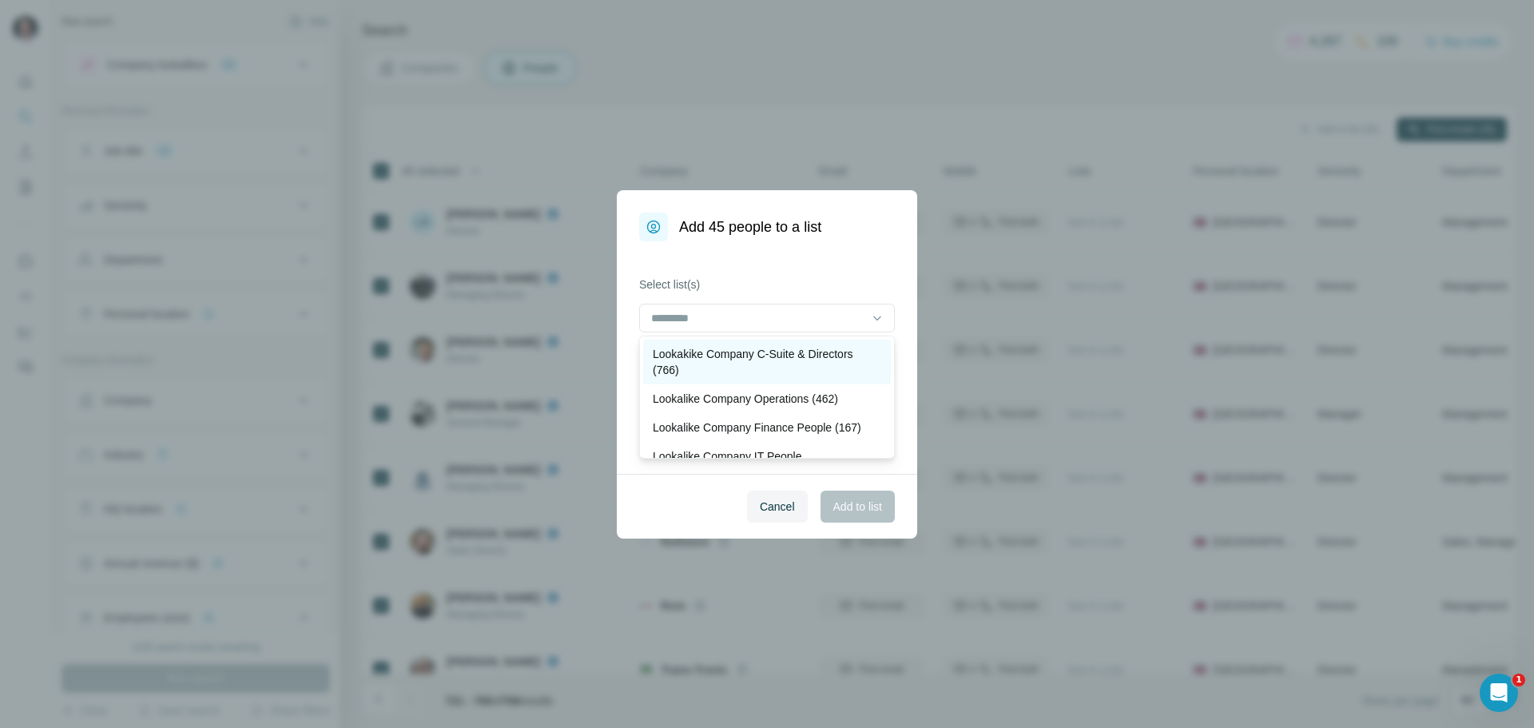
click at [819, 343] on div "Lookakike Company C-Suite & Directors (766)" at bounding box center [767, 362] width 248 height 45
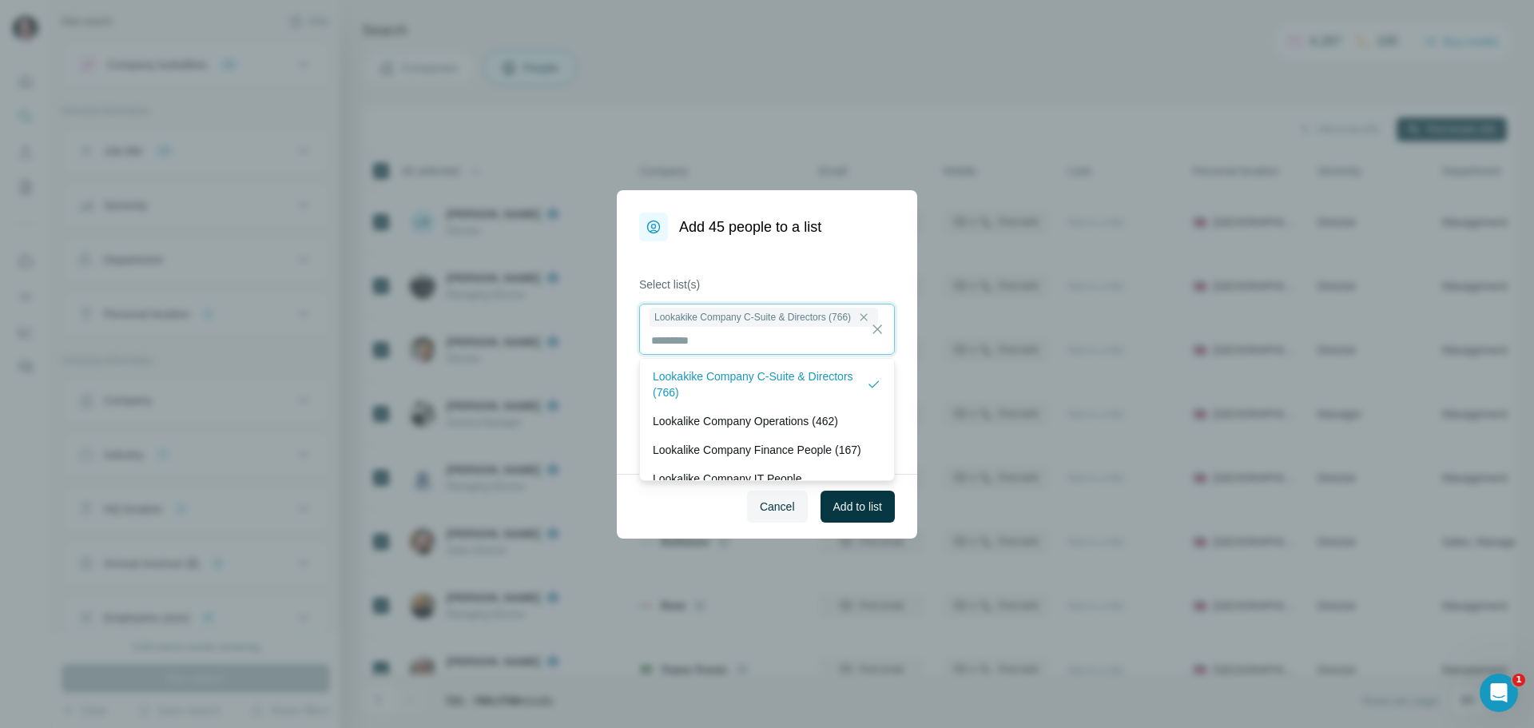
click at [819, 343] on input at bounding box center [757, 341] width 216 height 18
click at [856, 514] on button "Add to list" at bounding box center [857, 506] width 74 height 32
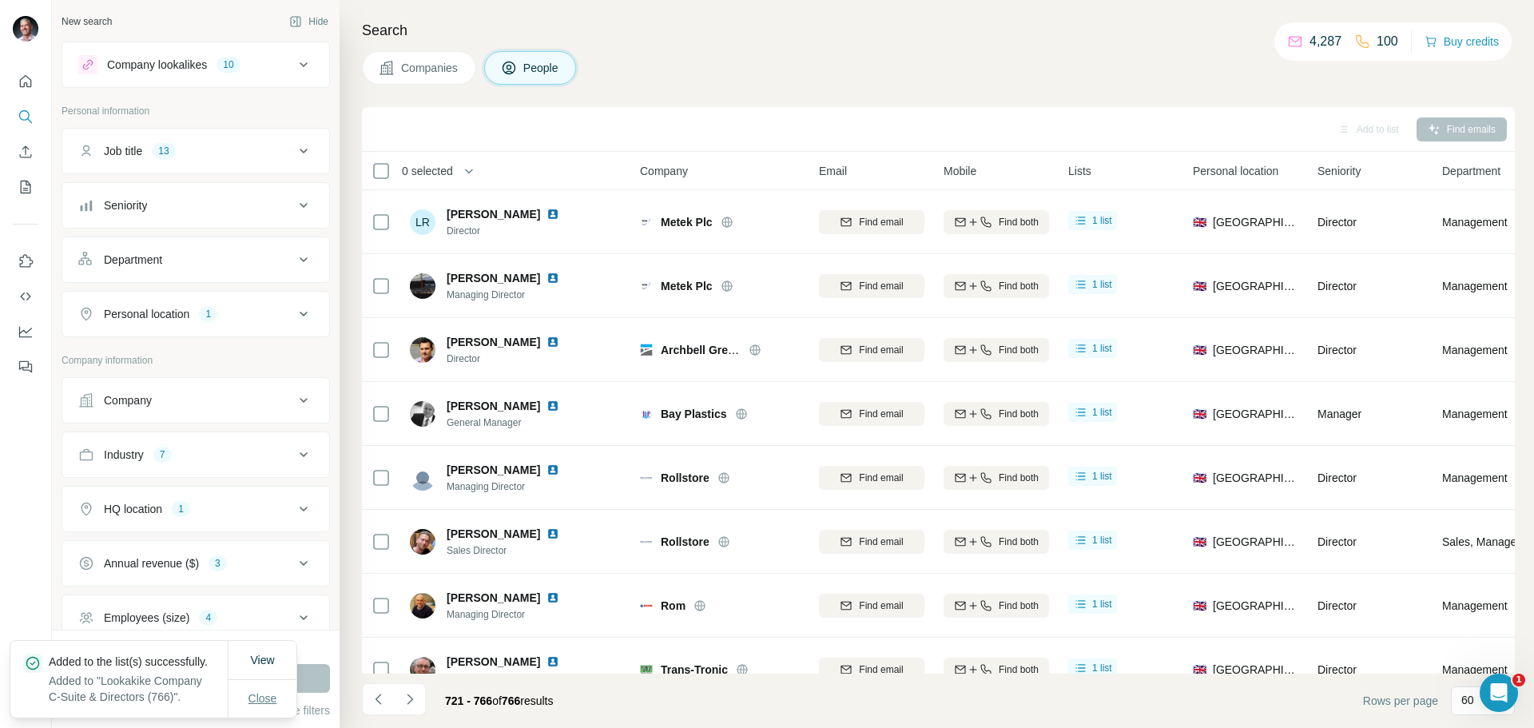
click at [255, 690] on span "Close" at bounding box center [262, 698] width 29 height 16
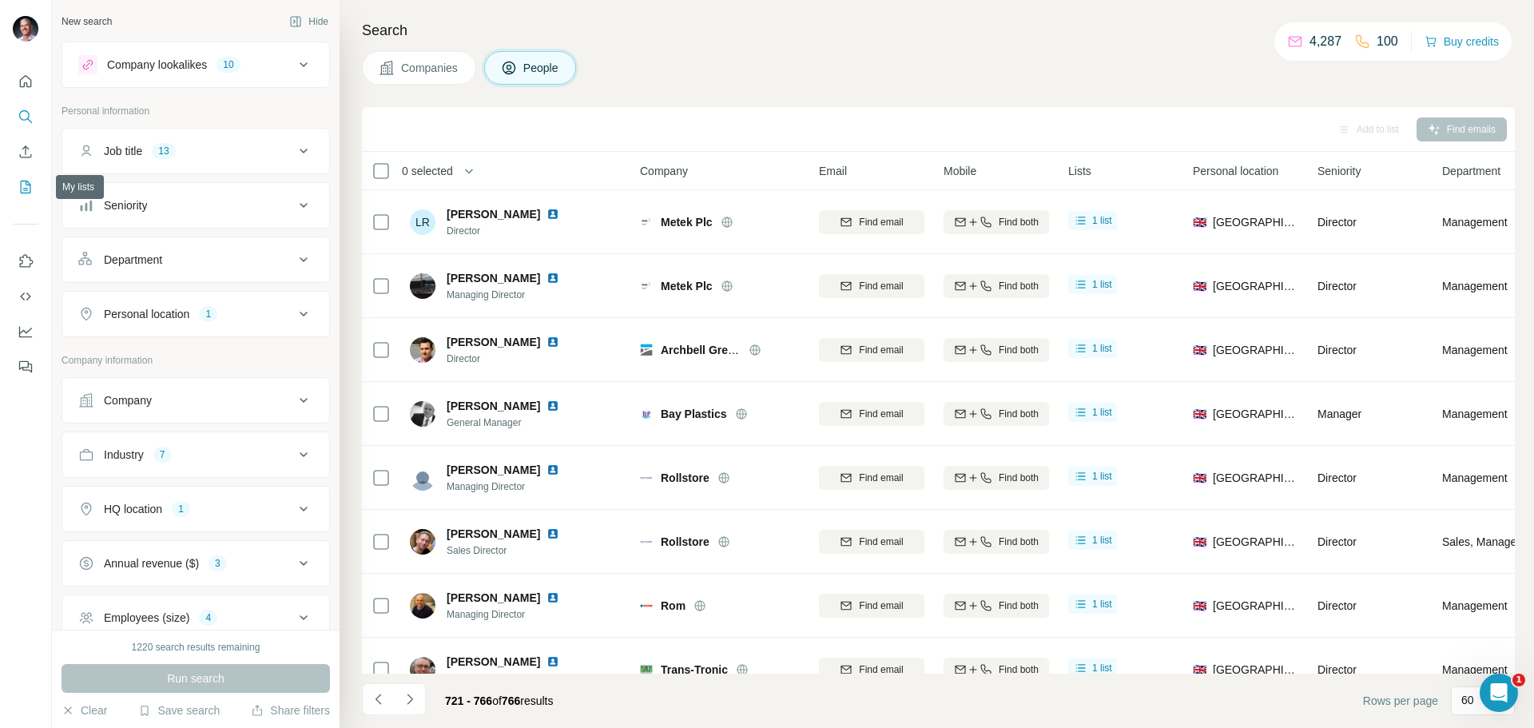
click at [23, 183] on icon "My lists" at bounding box center [26, 187] width 16 height 16
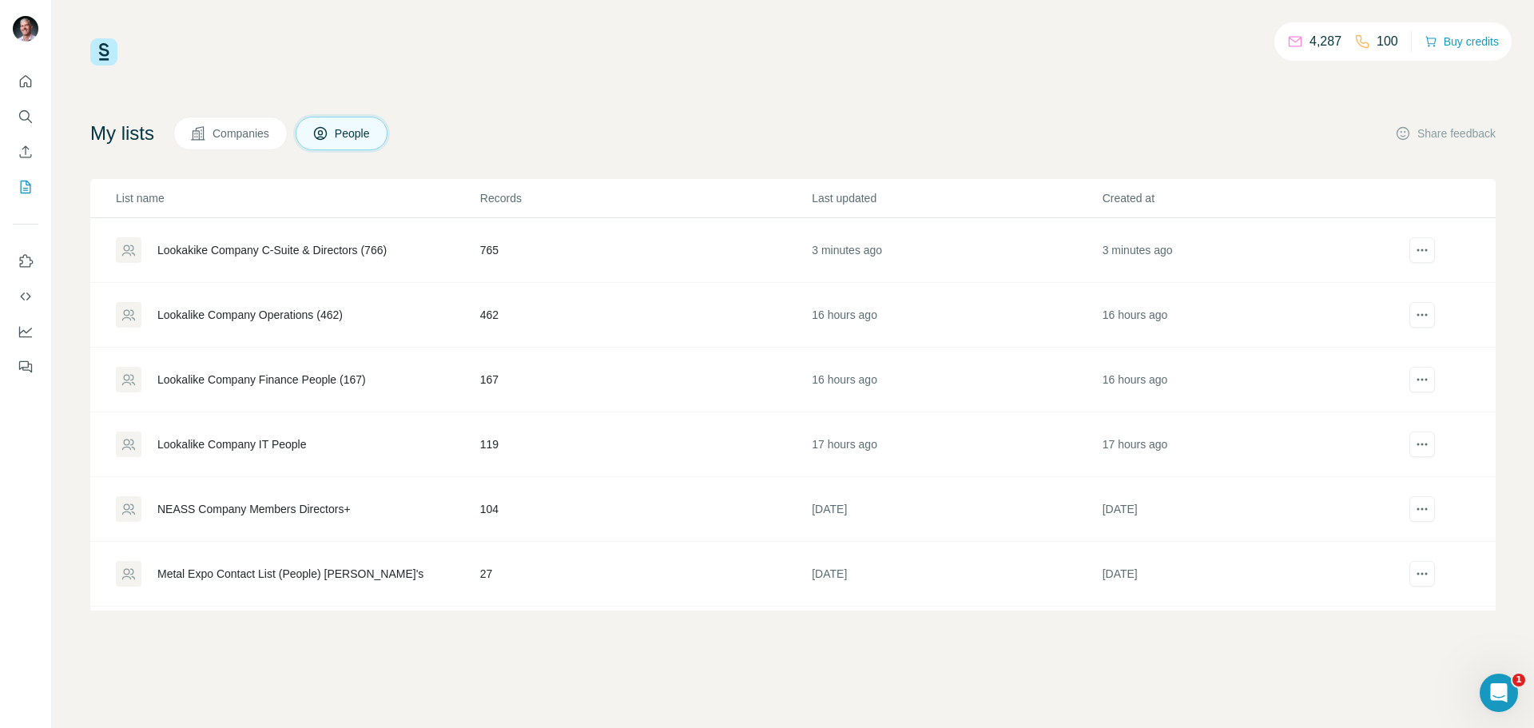
click at [260, 144] on button "Companies" at bounding box center [230, 134] width 114 height 34
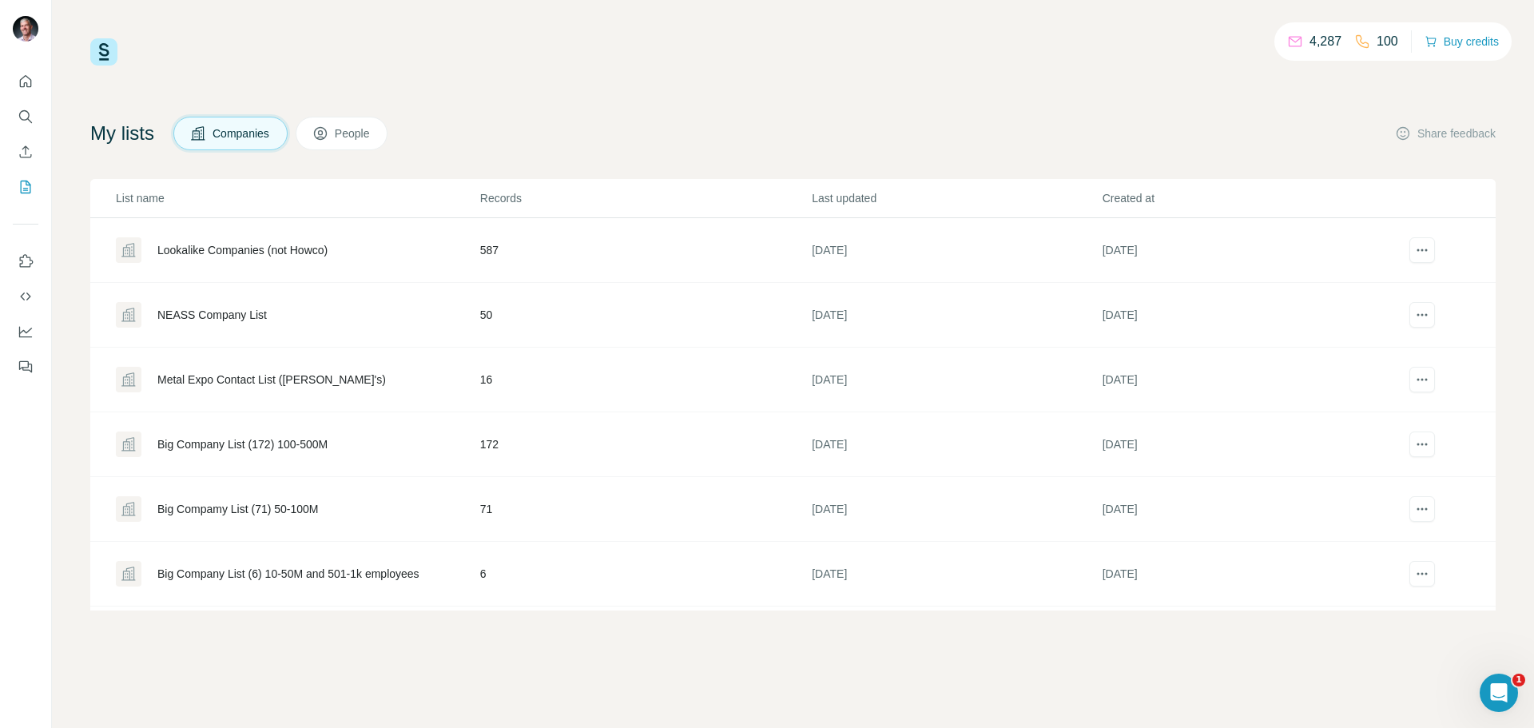
click at [348, 138] on span "People" at bounding box center [353, 133] width 37 height 16
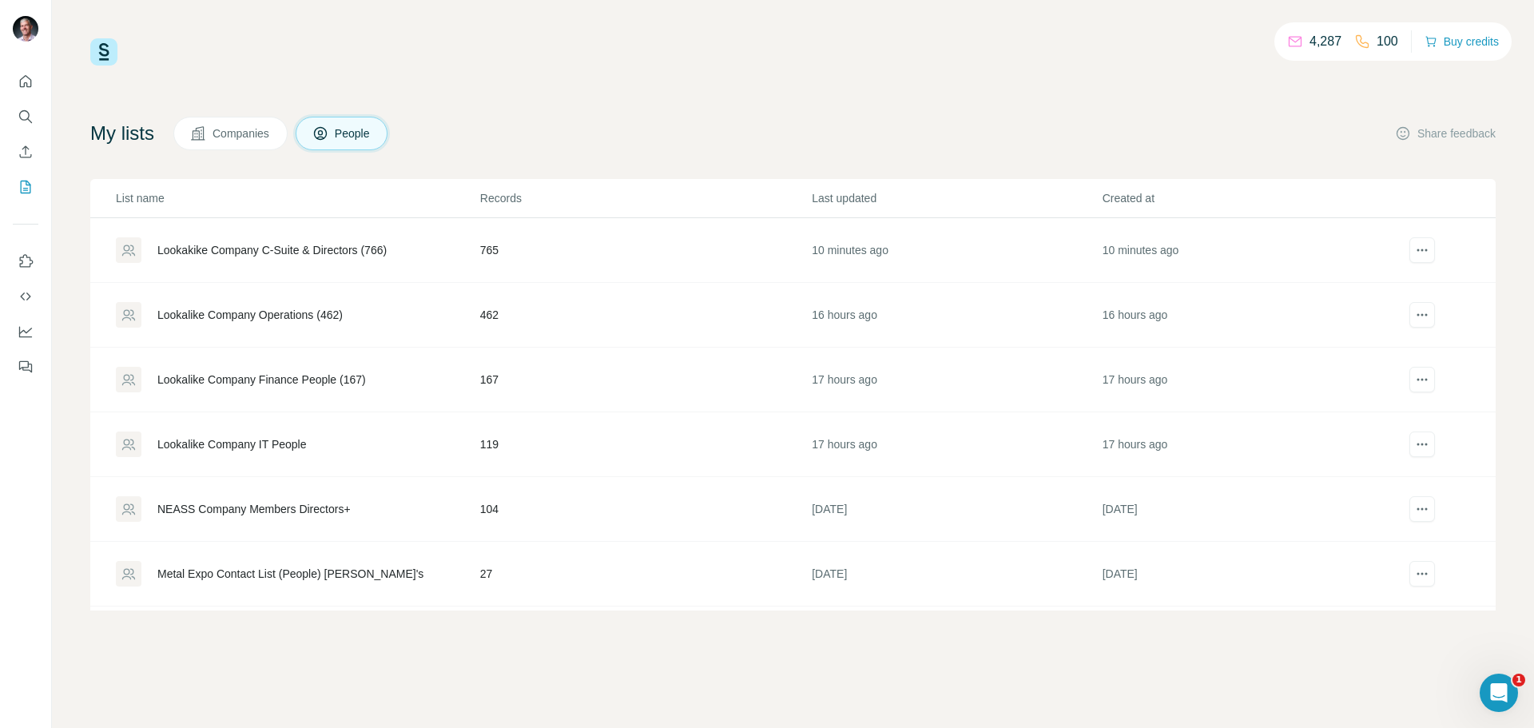
click at [296, 252] on div "Lookakike Company C-Suite & Directors (766)" at bounding box center [271, 250] width 229 height 16
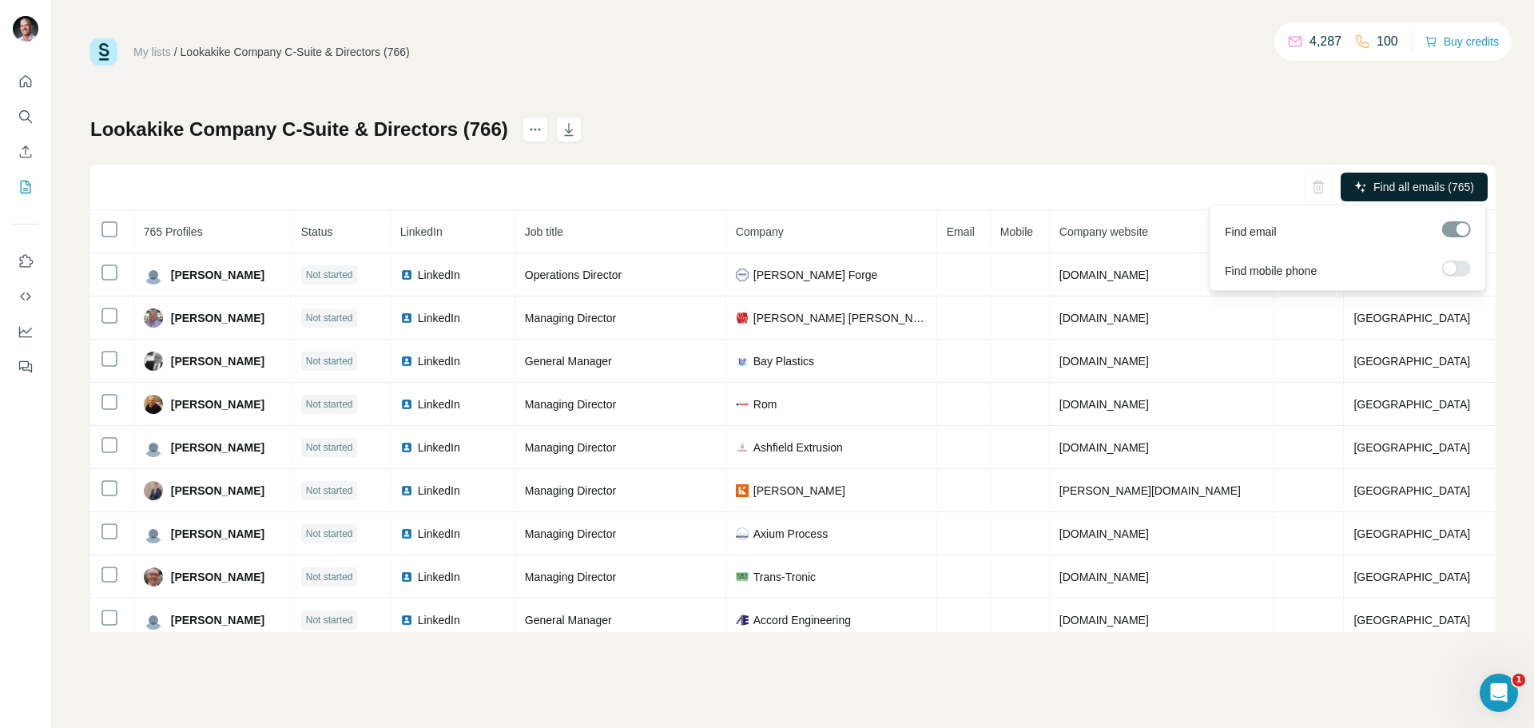
click at [1413, 189] on span "Find all emails (765)" at bounding box center [1423, 187] width 101 height 16
